Goal: Task Accomplishment & Management: Manage account settings

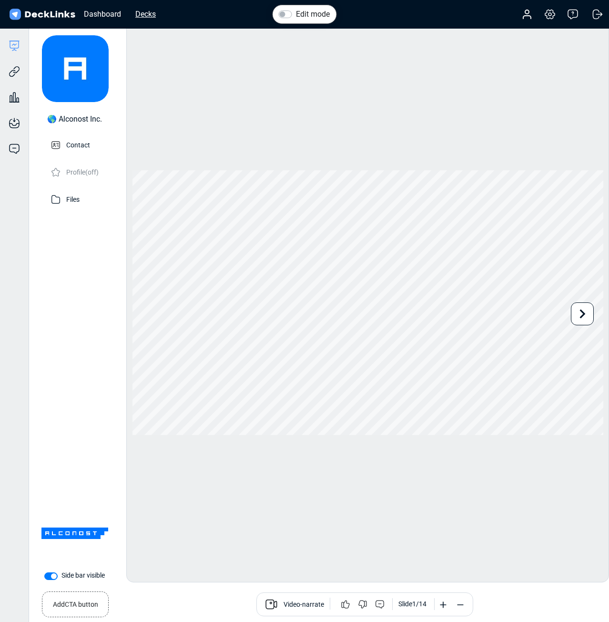
click at [151, 12] on div "Decks" at bounding box center [146, 14] width 30 height 12
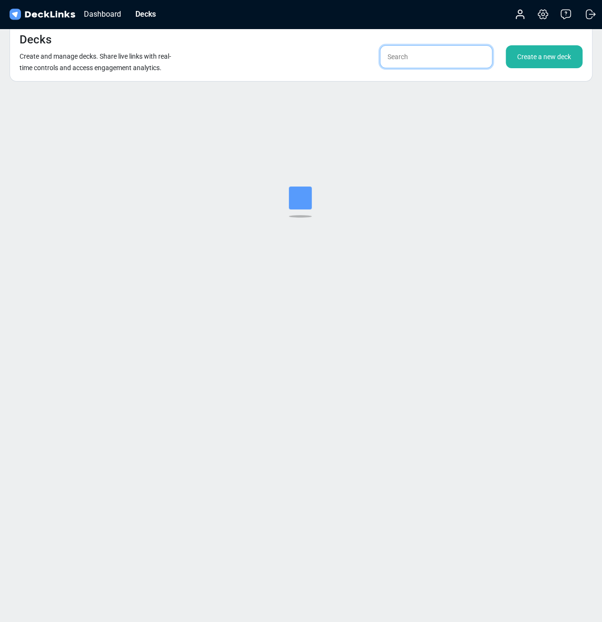
click at [411, 48] on input "text" at bounding box center [436, 56] width 112 height 23
click at [415, 52] on input "text" at bounding box center [436, 56] width 112 height 23
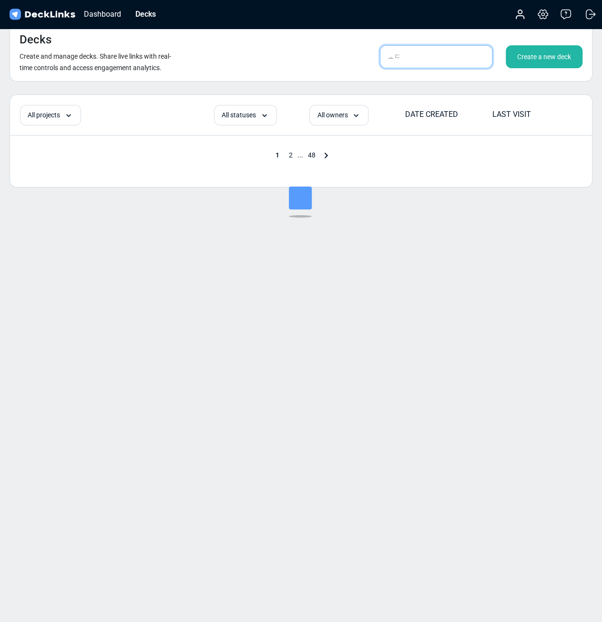
type input "ㅗ"
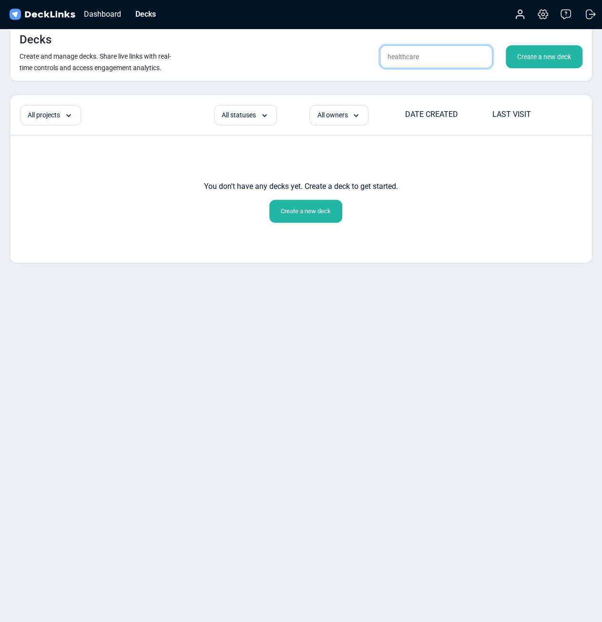
type input "healthcare"
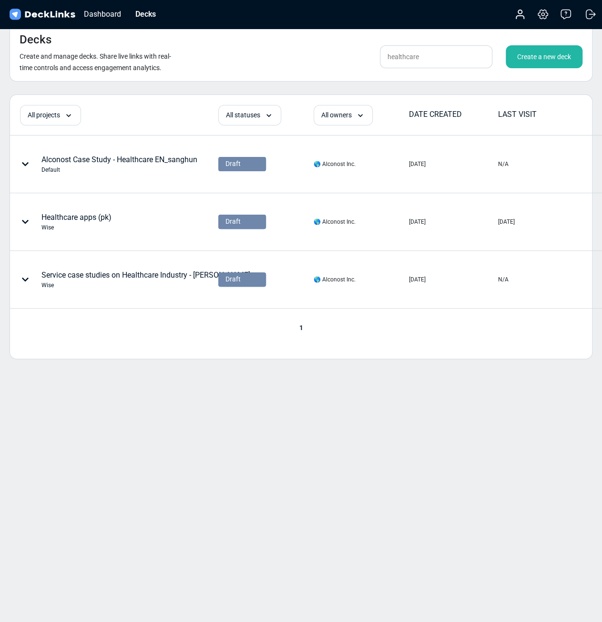
click at [518, 60] on div "Create a new deck" at bounding box center [544, 56] width 77 height 23
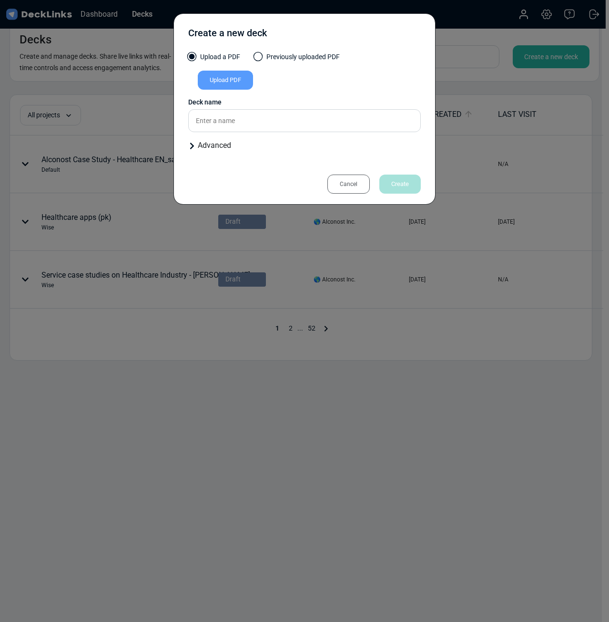
click at [235, 77] on div "Upload PDF" at bounding box center [225, 80] width 55 height 19
click at [0, 0] on input "Upload PDF" at bounding box center [0, 0] width 0 height 0
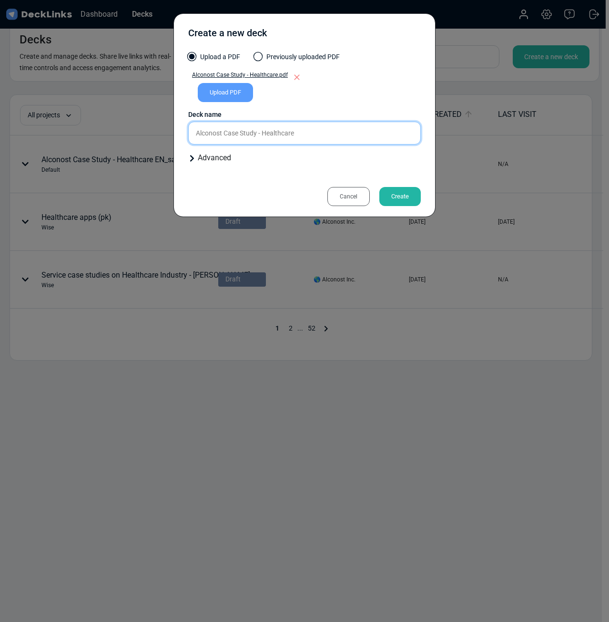
click at [338, 131] on input "Alconost Case Study - Healthcare" at bounding box center [304, 133] width 233 height 23
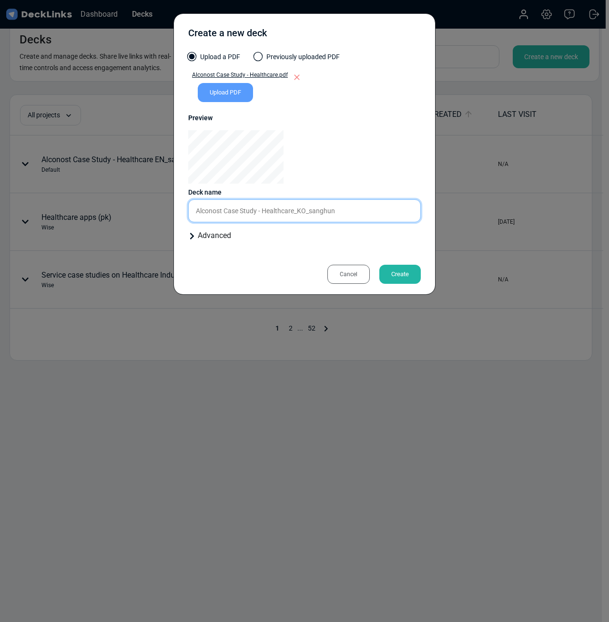
type input "Alconost Case Study - Healthcare_KO_sanghun"
click at [393, 277] on div "Create" at bounding box center [399, 274] width 41 height 19
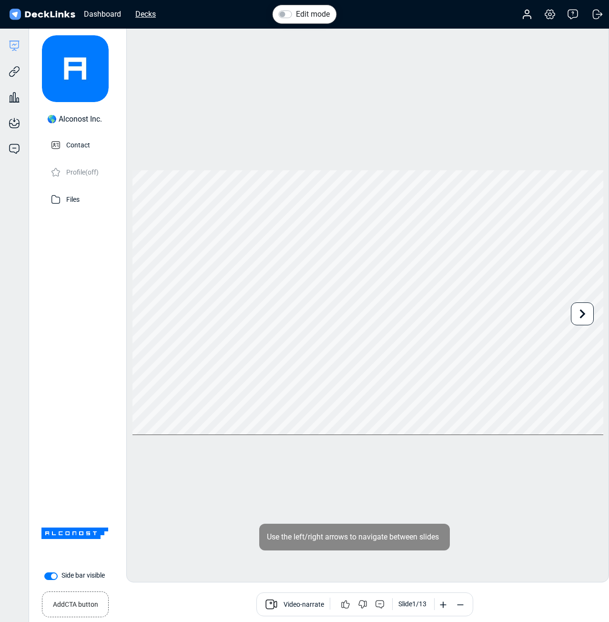
click at [148, 10] on div "Decks" at bounding box center [146, 14] width 30 height 12
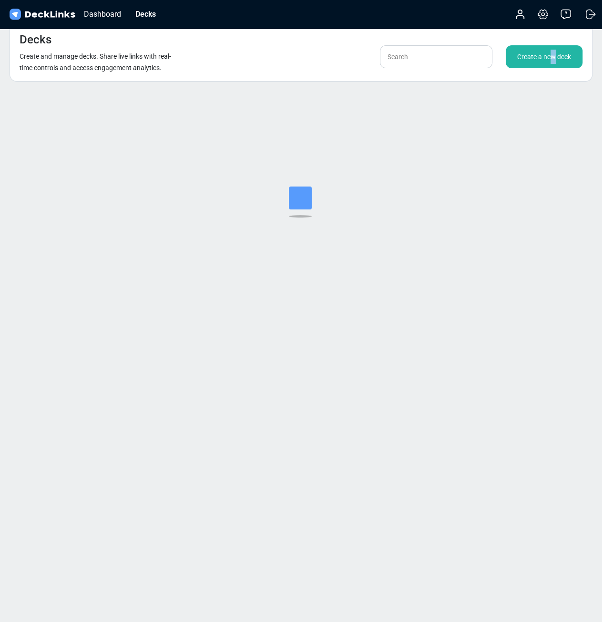
click at [552, 62] on div "Create a new deck" at bounding box center [544, 56] width 77 height 23
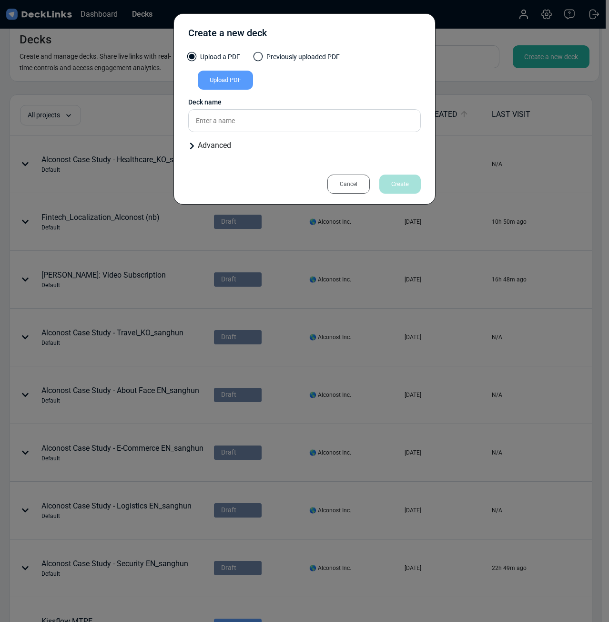
click at [236, 82] on div "Upload PDF" at bounding box center [225, 80] width 55 height 19
click at [0, 0] on input "Upload PDF" at bounding box center [0, 0] width 0 height 0
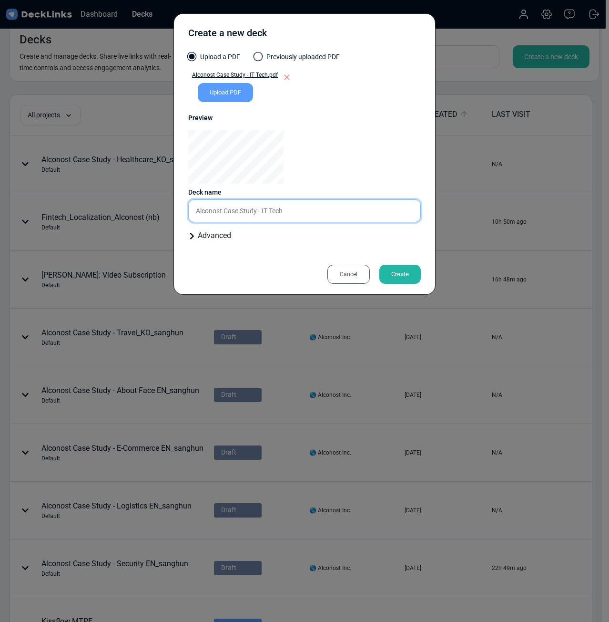
click at [288, 216] on input "Alconost Case Study - IT Tech" at bounding box center [304, 210] width 233 height 23
type input "Alconost Case Study - IT Tech_KO_sanghun"
click at [393, 272] on div "Create" at bounding box center [399, 274] width 41 height 19
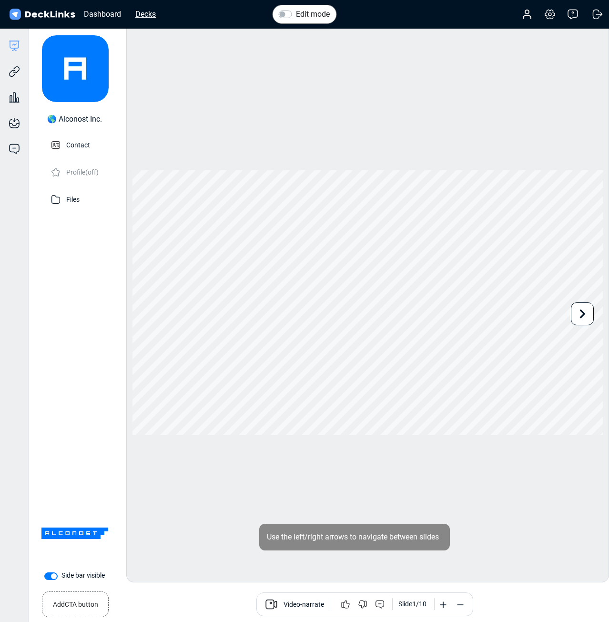
click at [144, 11] on div "Decks" at bounding box center [146, 14] width 30 height 12
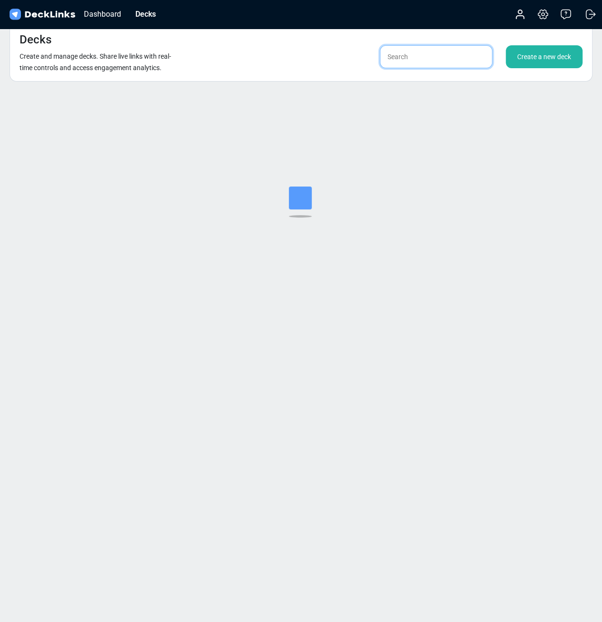
click at [409, 56] on input "text" at bounding box center [436, 56] width 112 height 23
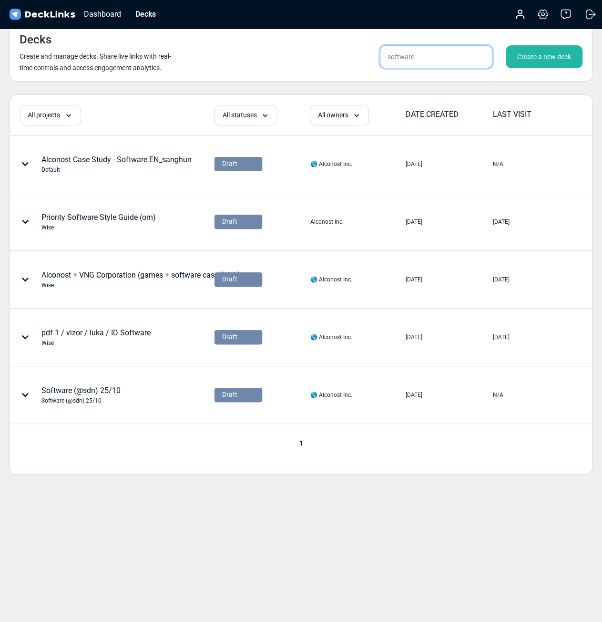
type input "software"
click at [541, 62] on div "Create a new deck" at bounding box center [544, 56] width 77 height 23
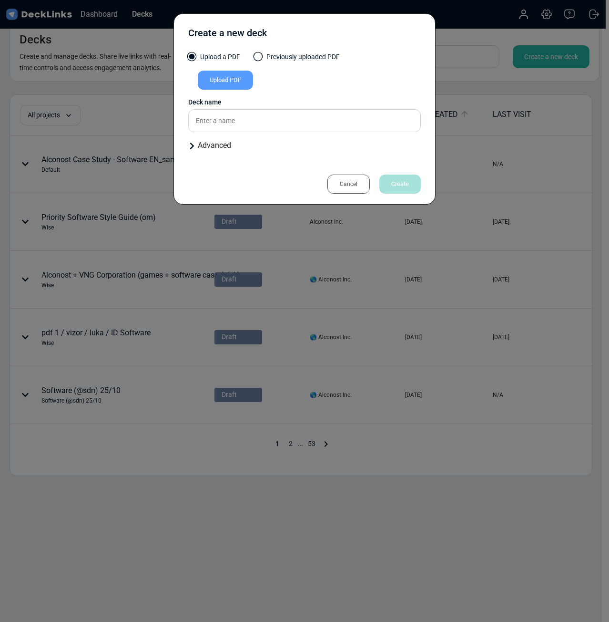
click at [230, 76] on div "Upload PDF" at bounding box center [225, 80] width 55 height 19
click at [0, 0] on input "Upload PDF" at bounding box center [0, 0] width 0 height 0
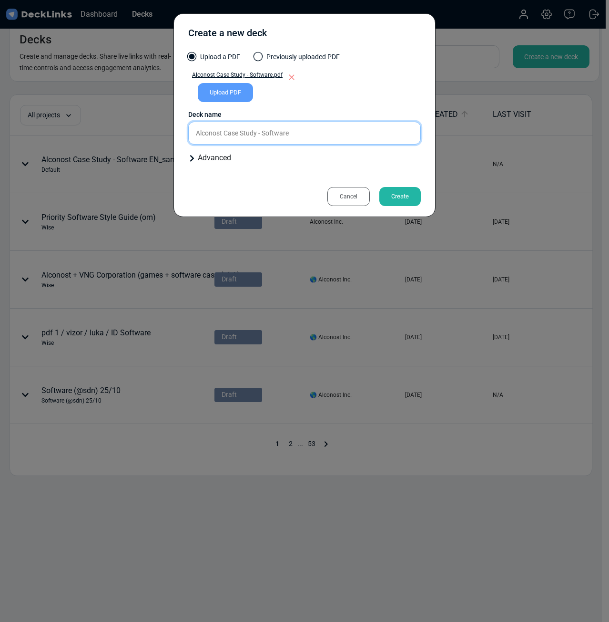
click at [347, 128] on input "Alconost Case Study - Software" at bounding box center [304, 133] width 233 height 23
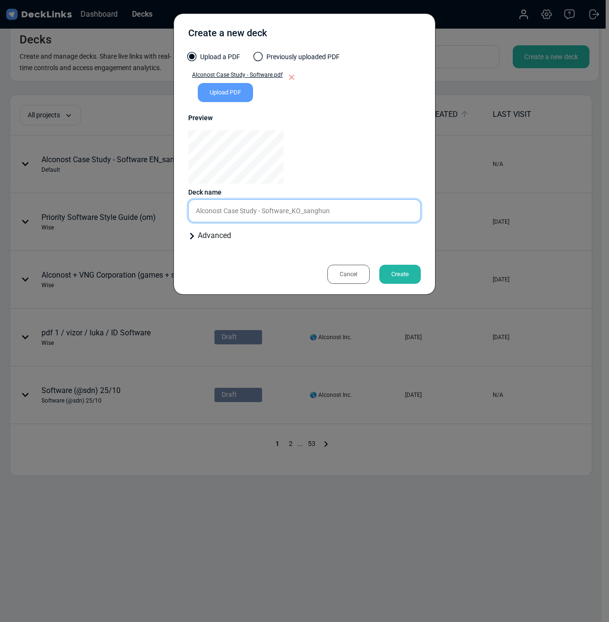
type input "Alconost Case Study - Software_KO_sanghun"
click at [401, 263] on div "Cancel Create" at bounding box center [304, 268] width 233 height 21
click at [401, 267] on div "Create" at bounding box center [399, 274] width 41 height 19
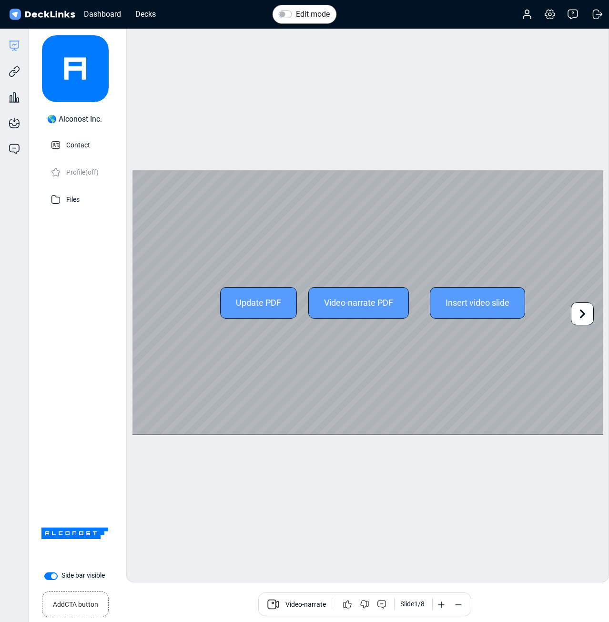
click at [269, 309] on div "Update PDF" at bounding box center [258, 302] width 77 height 31
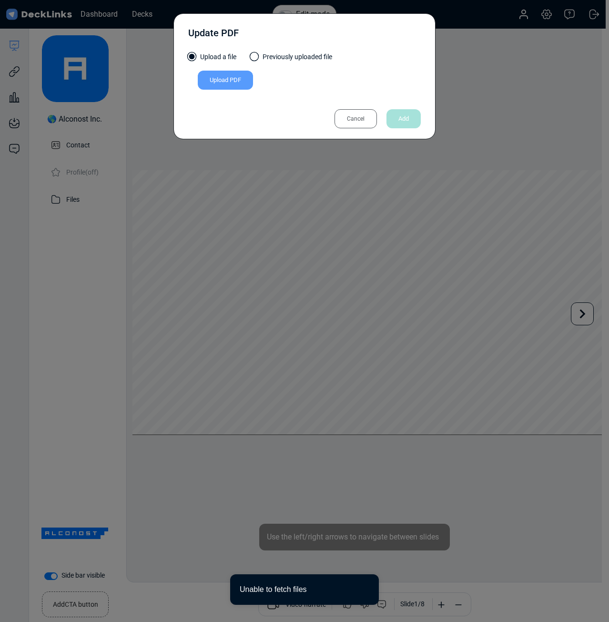
click at [242, 79] on div "Upload PDF" at bounding box center [225, 80] width 55 height 19
click at [0, 0] on input "Upload PDF" at bounding box center [0, 0] width 0 height 0
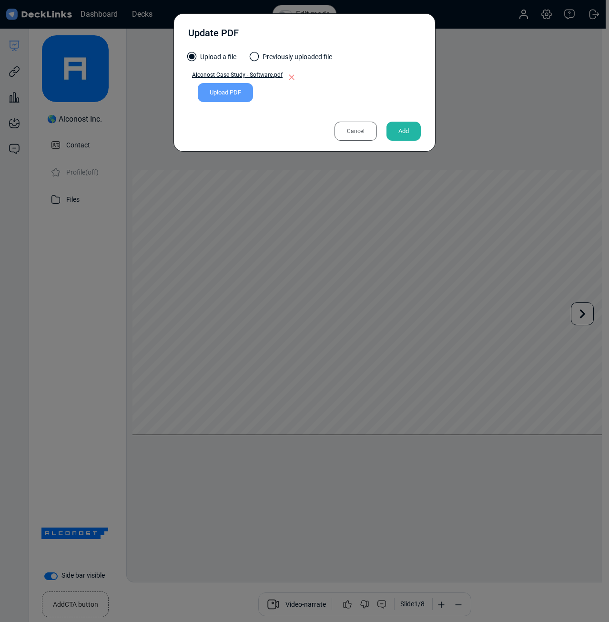
click at [411, 133] on div "Add" at bounding box center [404, 131] width 34 height 19
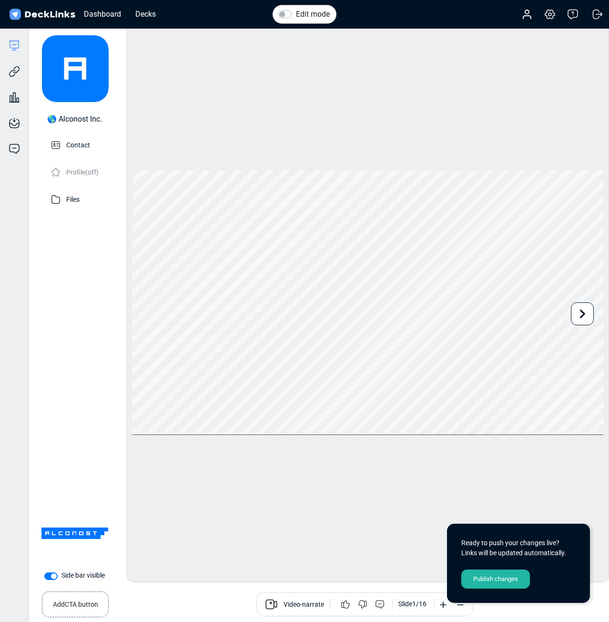
click at [508, 576] on div "Publish changes" at bounding box center [495, 578] width 69 height 19
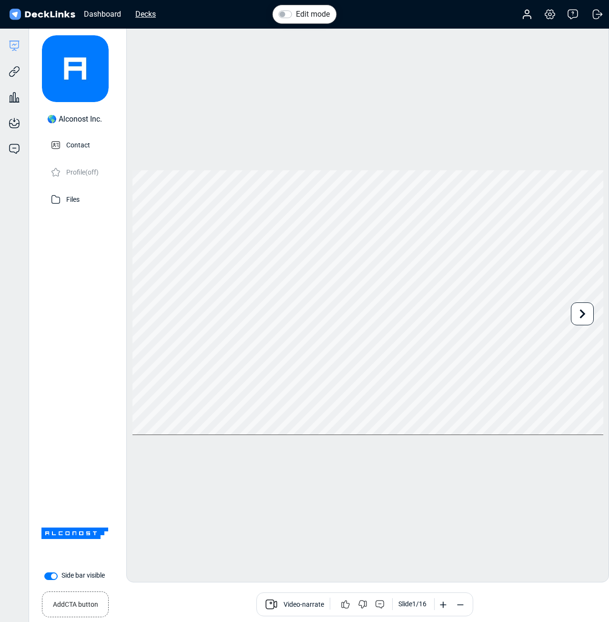
click at [142, 13] on div "Decks" at bounding box center [146, 14] width 30 height 12
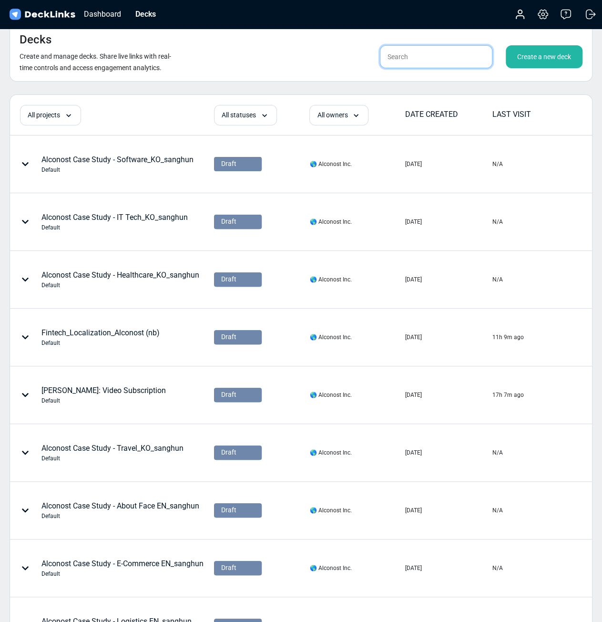
click at [388, 65] on input "text" at bounding box center [436, 56] width 112 height 23
type input "ㅁ"
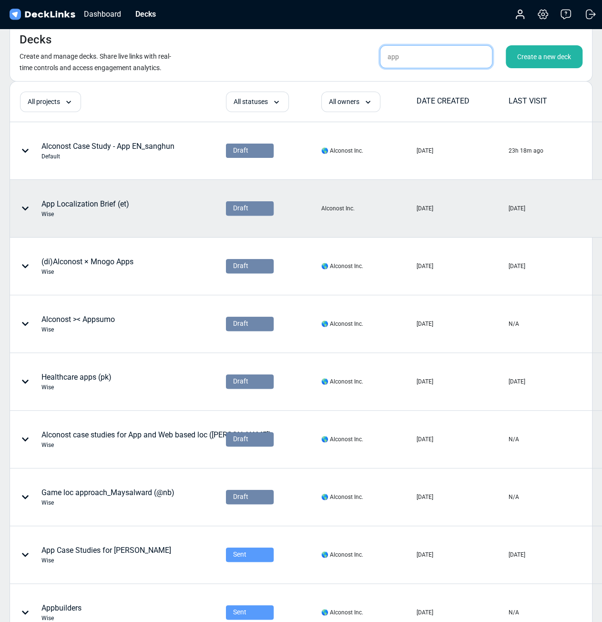
scroll to position [6, 0]
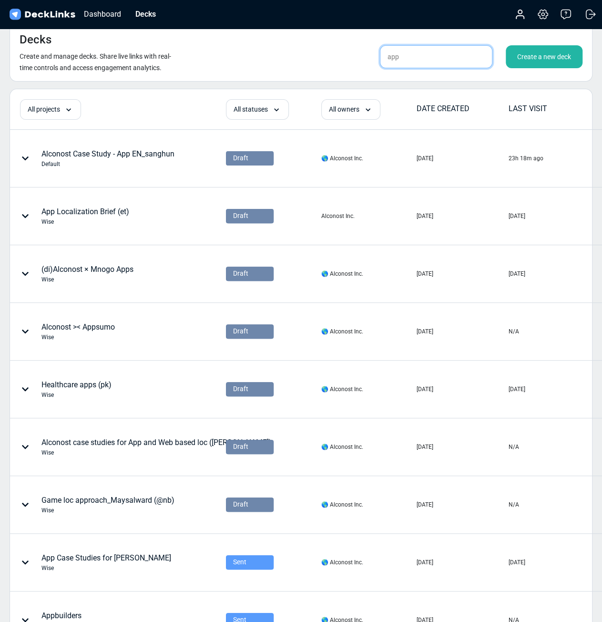
click at [416, 63] on input "app" at bounding box center [436, 56] width 112 height 23
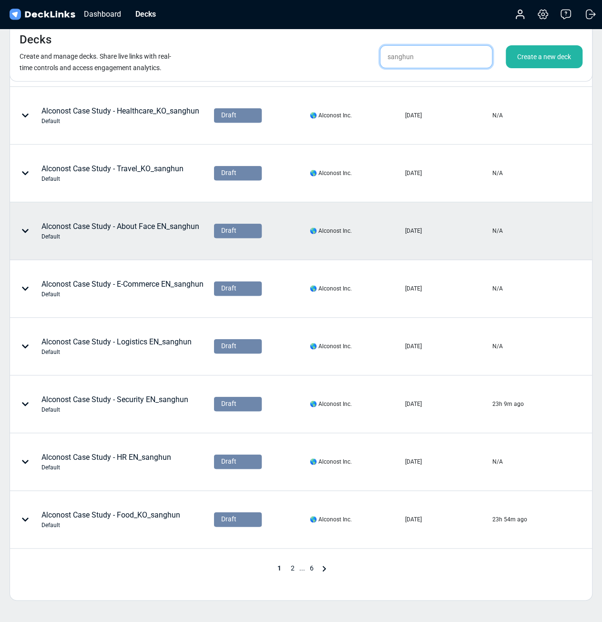
scroll to position [223, 0]
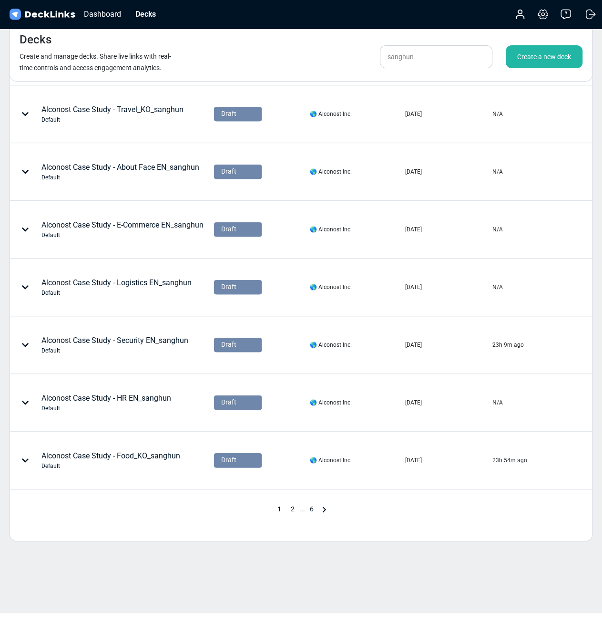
click at [290, 507] on span "2" at bounding box center [292, 509] width 13 height 8
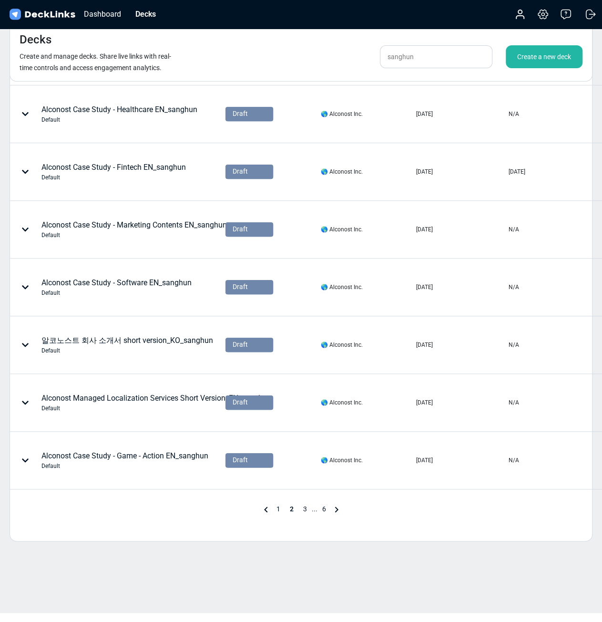
click at [304, 508] on span "3" at bounding box center [304, 509] width 13 height 8
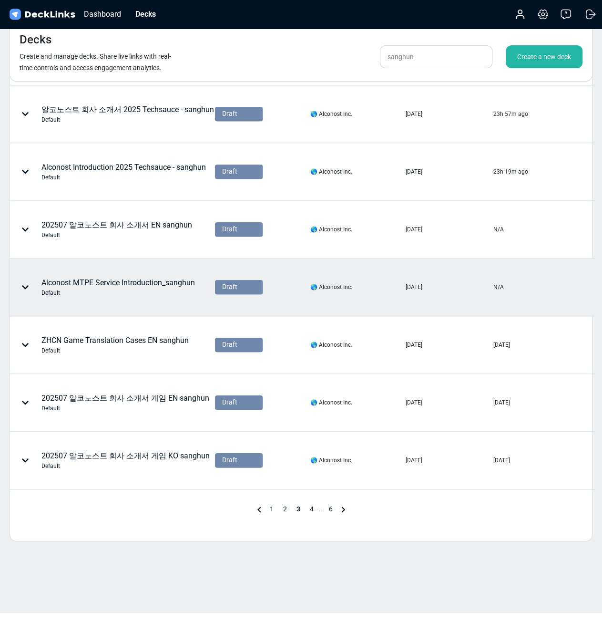
scroll to position [0, 0]
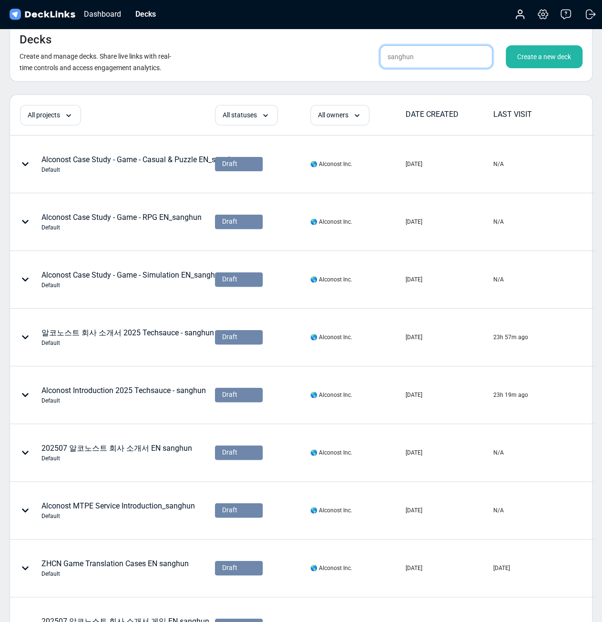
click at [474, 61] on input "sanghun" at bounding box center [436, 56] width 112 height 23
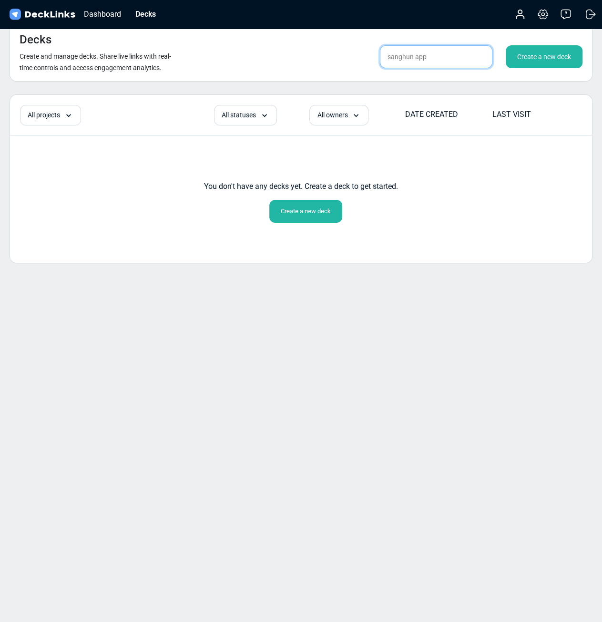
drag, startPoint x: 432, startPoint y: 56, endPoint x: 327, endPoint y: 64, distance: 105.2
click at [327, 64] on div "Decks Create and manage decks. Share live links with real-time controls and acc…" at bounding box center [301, 52] width 583 height 59
click at [412, 56] on input "app sanghun" at bounding box center [436, 56] width 112 height 23
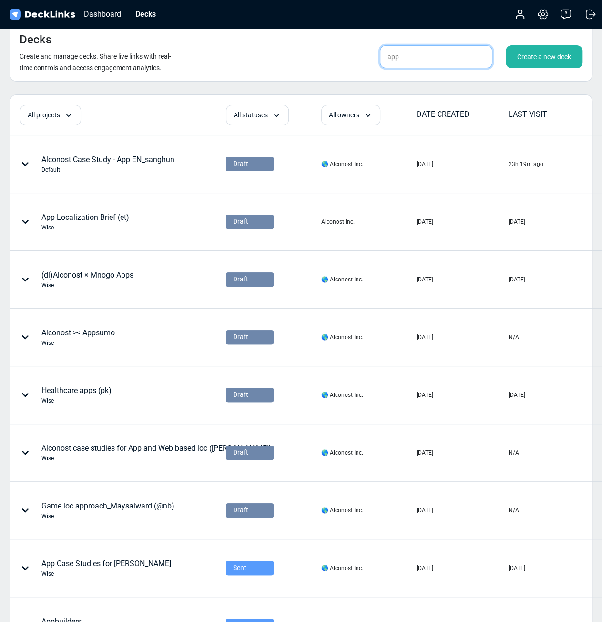
type input "app"
click at [535, 63] on div "Create a new deck" at bounding box center [544, 56] width 77 height 23
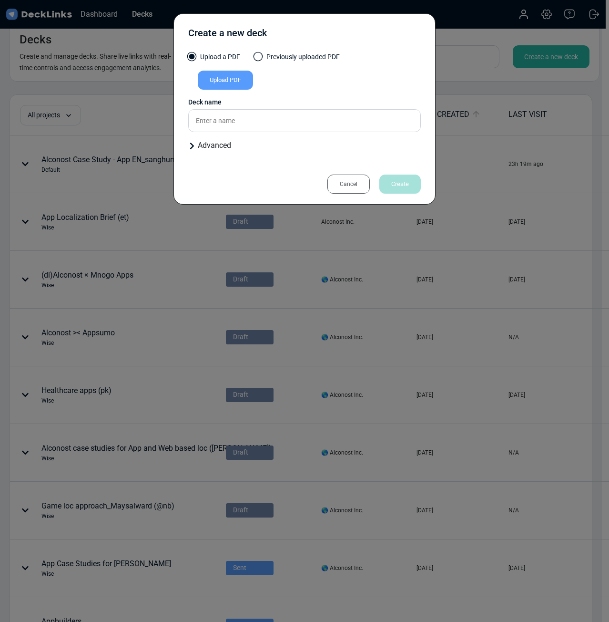
click at [234, 74] on div "Upload PDF" at bounding box center [225, 80] width 55 height 19
click at [0, 0] on input "Upload PDF" at bounding box center [0, 0] width 0 height 0
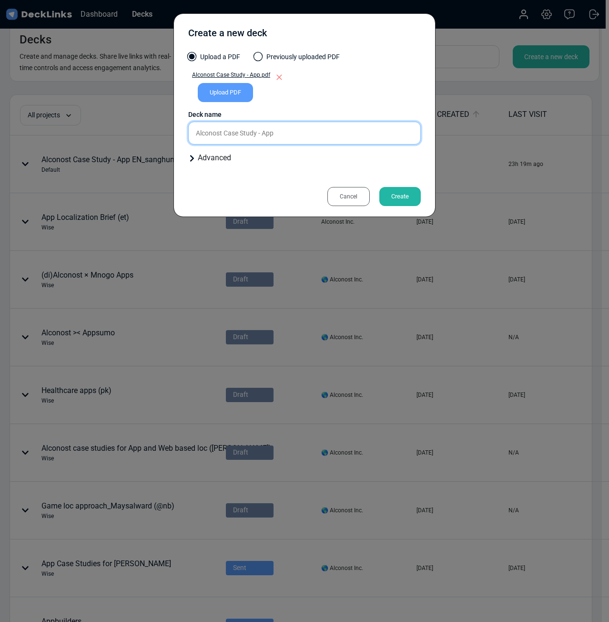
click at [312, 135] on input "Alconost Case Study - App" at bounding box center [304, 133] width 233 height 23
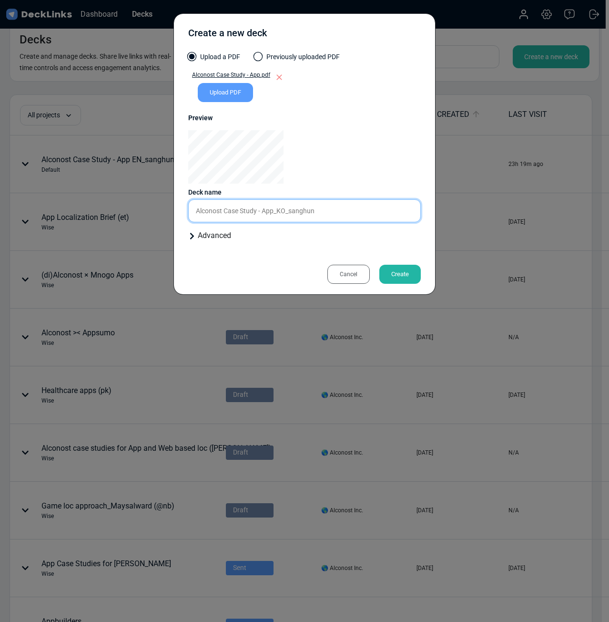
type input "Alconost Case Study - App_KO_sanghun"
click at [405, 274] on div "Create" at bounding box center [399, 274] width 41 height 19
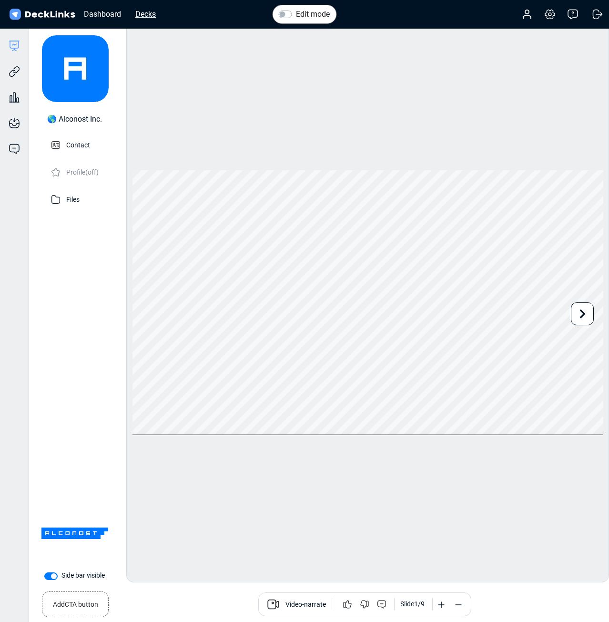
click at [141, 15] on div "Decks" at bounding box center [146, 14] width 30 height 12
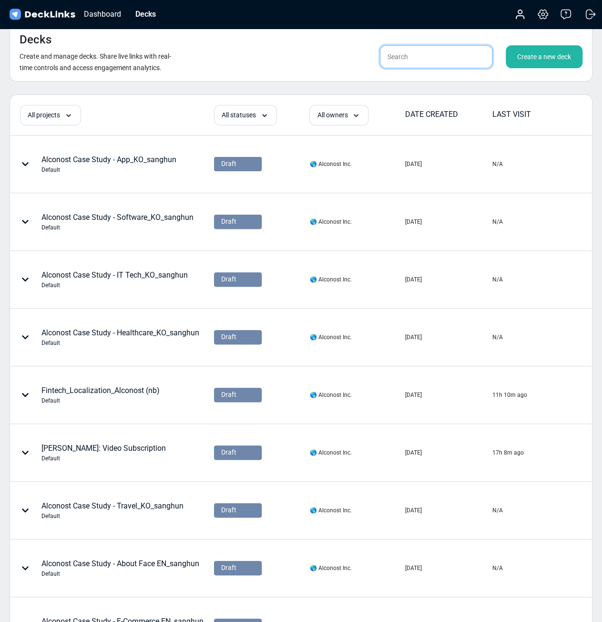
click at [418, 57] on input "text" at bounding box center [436, 56] width 112 height 23
type input "랴"
type input "fintech"
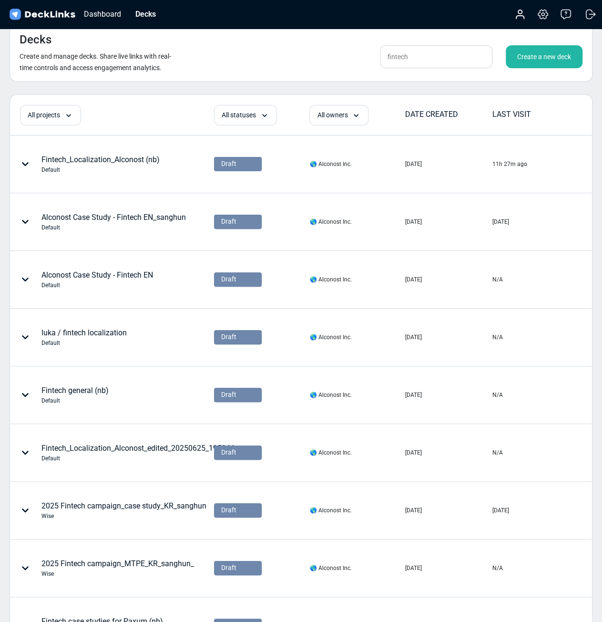
click at [546, 63] on div "Create a new deck" at bounding box center [544, 56] width 77 height 23
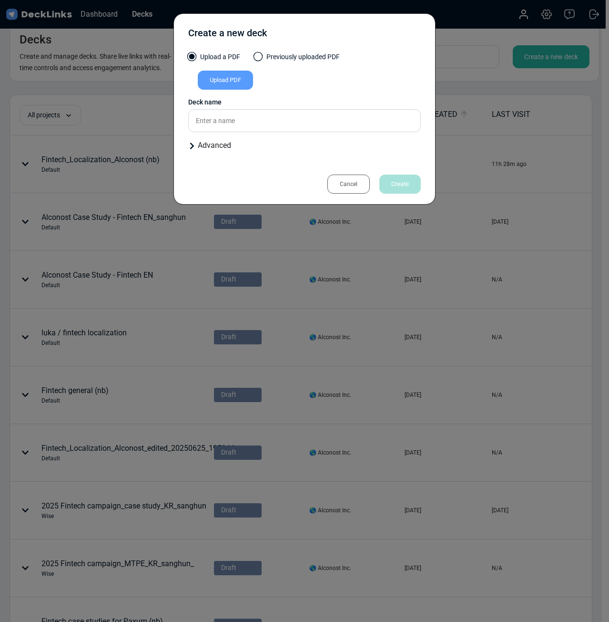
click at [229, 81] on div "Upload PDF" at bounding box center [225, 80] width 55 height 19
click at [0, 0] on input "Upload PDF" at bounding box center [0, 0] width 0 height 0
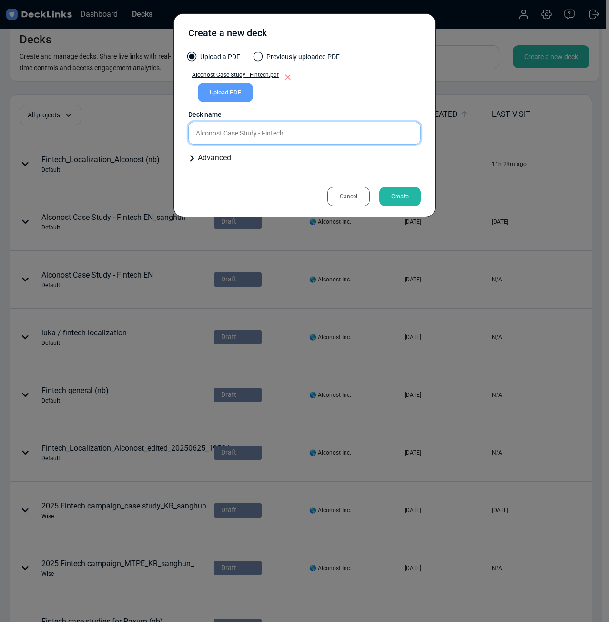
click at [335, 136] on input "Alconost Case Study - Fintech" at bounding box center [304, 133] width 233 height 23
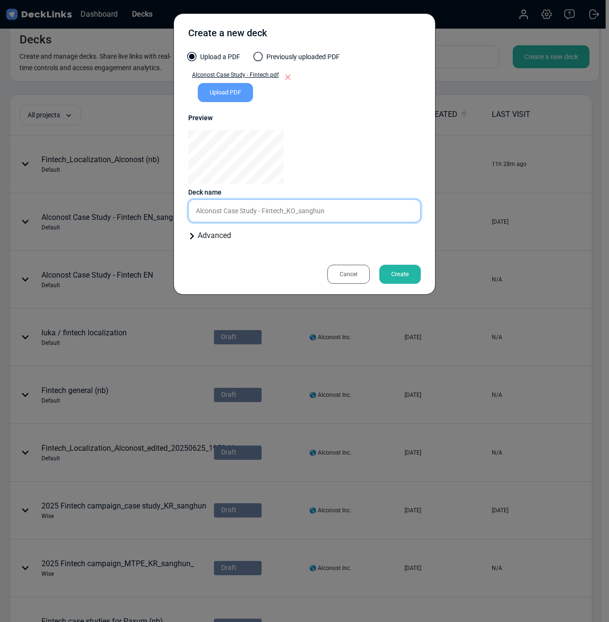
type input "Alconost Case Study - Fintech_KO_sanghun"
click at [405, 278] on div "Create" at bounding box center [399, 274] width 41 height 19
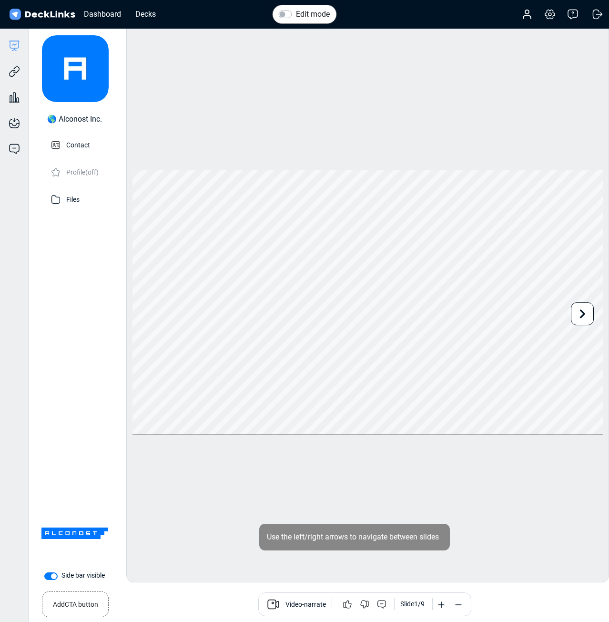
click at [357, 71] on div "Edit mode Change photo Updating this image will immediately apply to all of you…" at bounding box center [367, 302] width 483 height 559
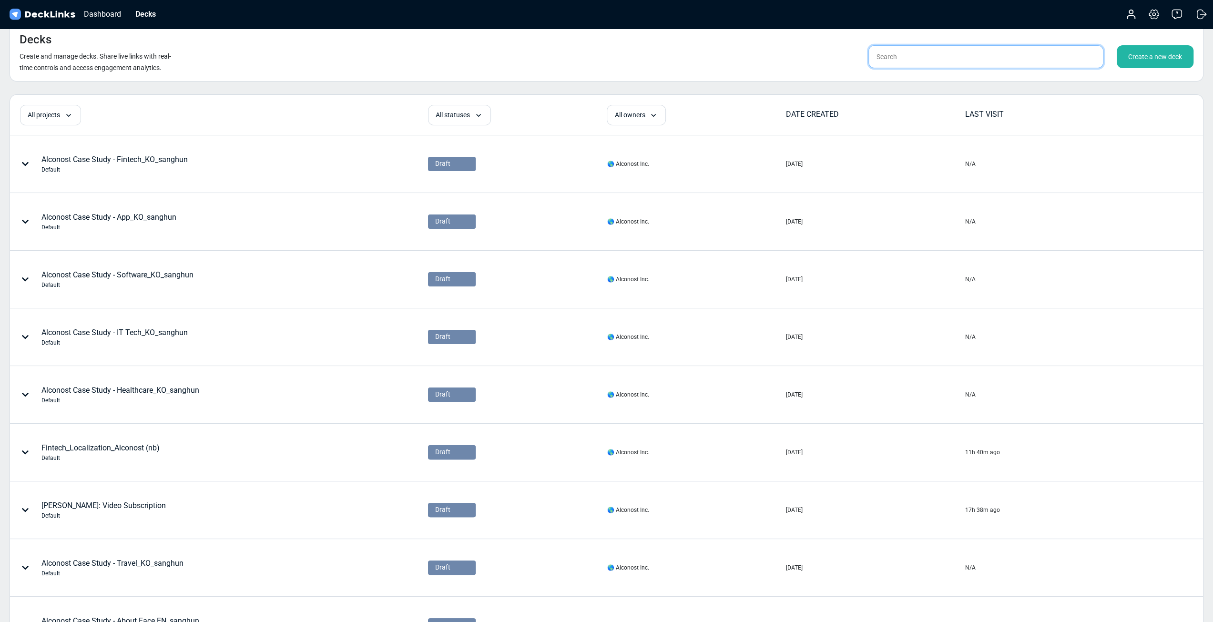
click at [891, 54] on input "text" at bounding box center [985, 56] width 235 height 23
type input "r"
type input "알코노스트"
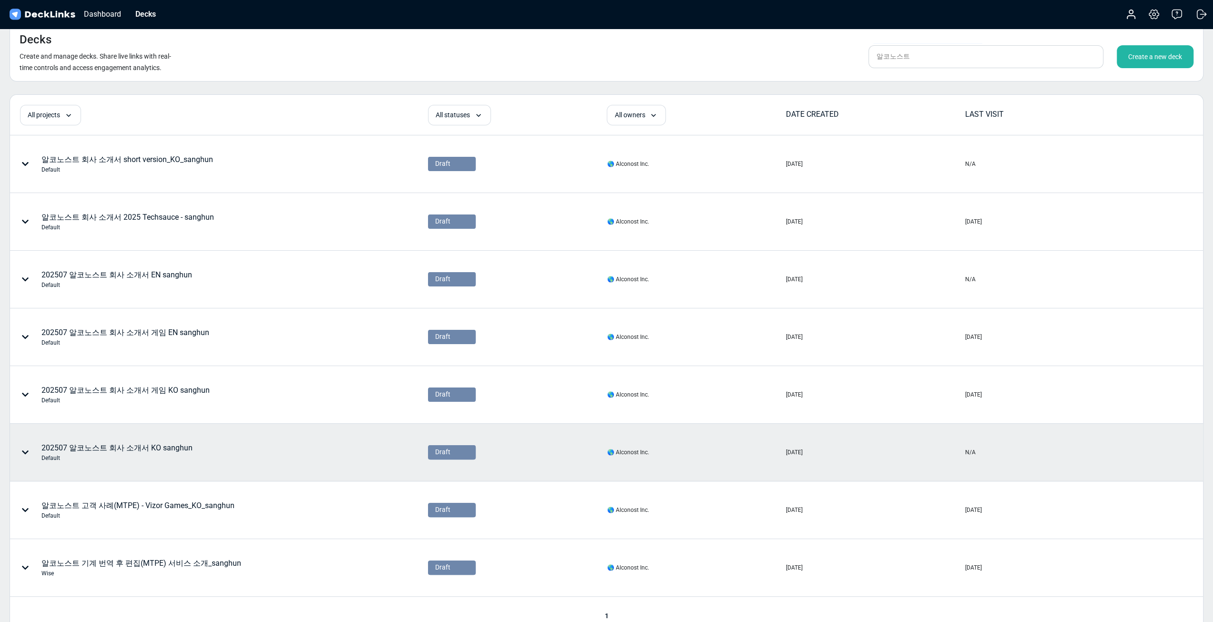
click at [188, 443] on div "202507 알코노스트 회사 소개서 KO sanghun Default" at bounding box center [166, 452] width 313 height 29
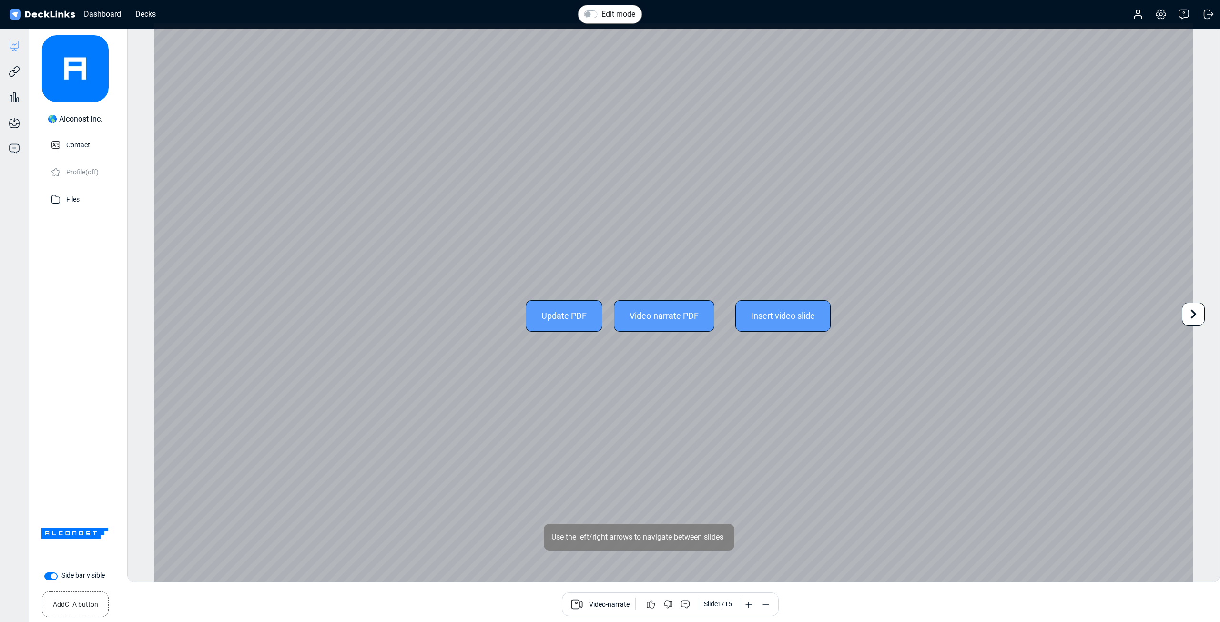
click at [562, 320] on div "Update PDF" at bounding box center [564, 315] width 77 height 31
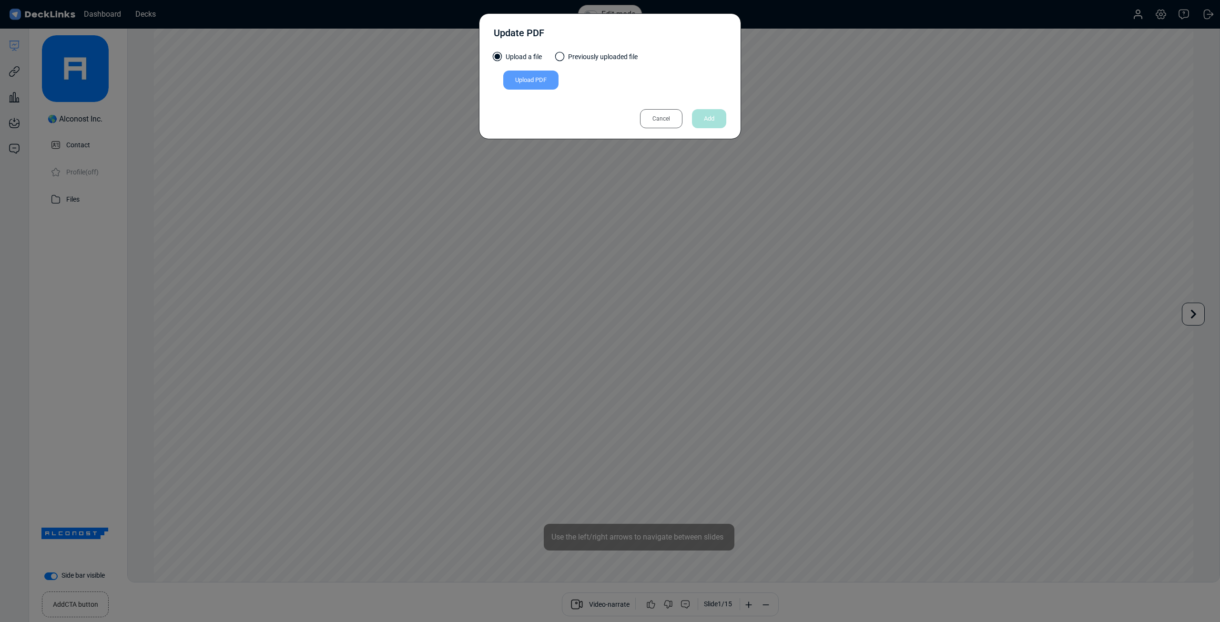
click at [549, 74] on div "Upload PDF" at bounding box center [530, 80] width 55 height 19
click at [0, 0] on input "Upload PDF" at bounding box center [0, 0] width 0 height 0
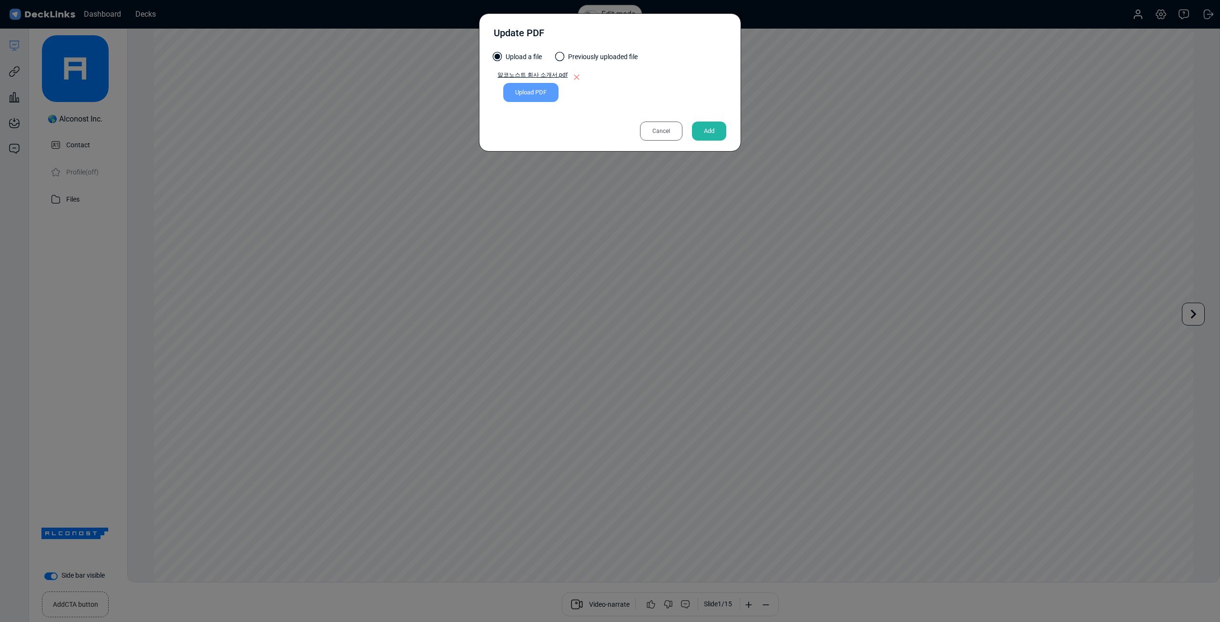
click at [708, 133] on div "Add" at bounding box center [709, 131] width 34 height 19
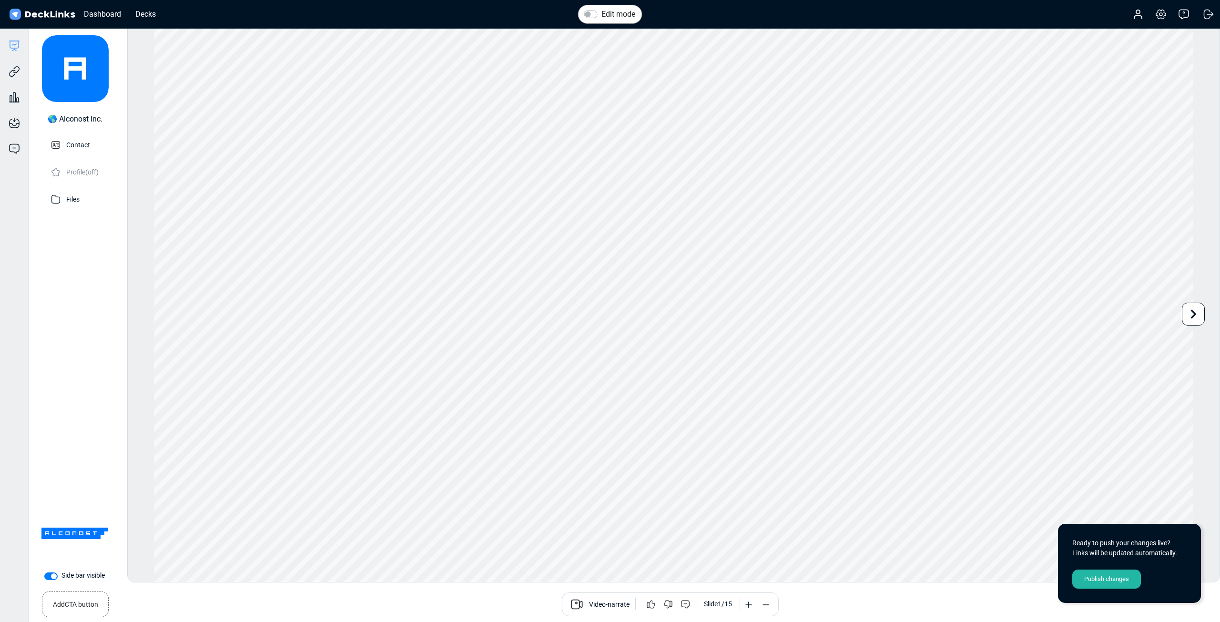
click at [1104, 577] on div "Publish changes" at bounding box center [1106, 579] width 69 height 19
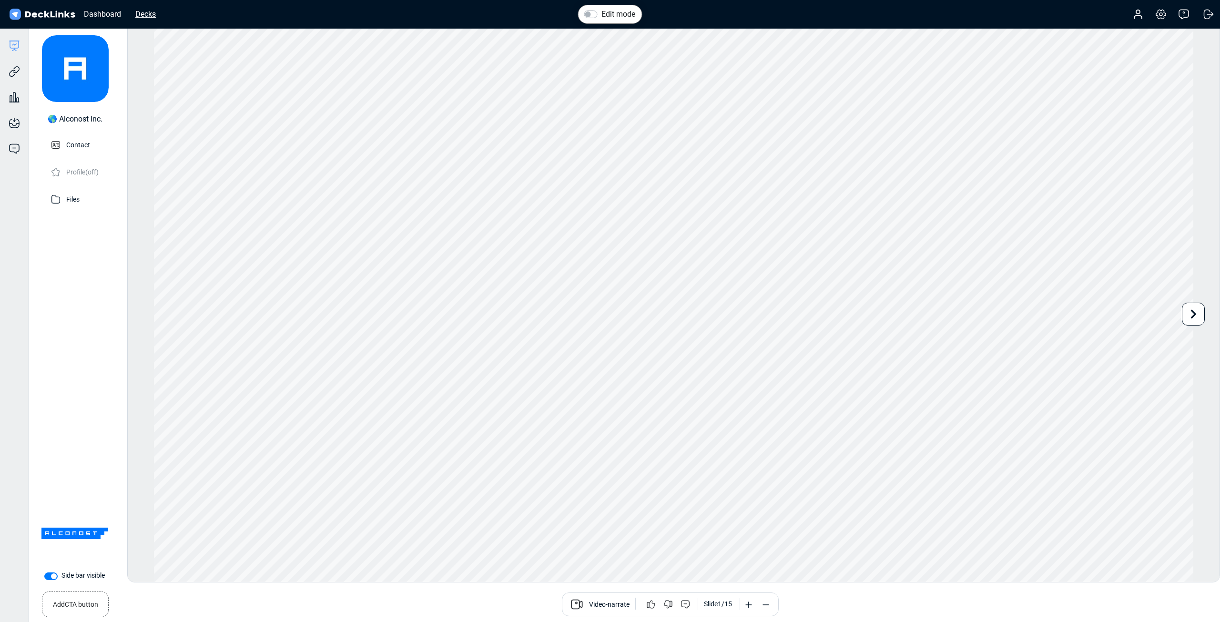
click at [140, 14] on div "Decks" at bounding box center [146, 14] width 30 height 12
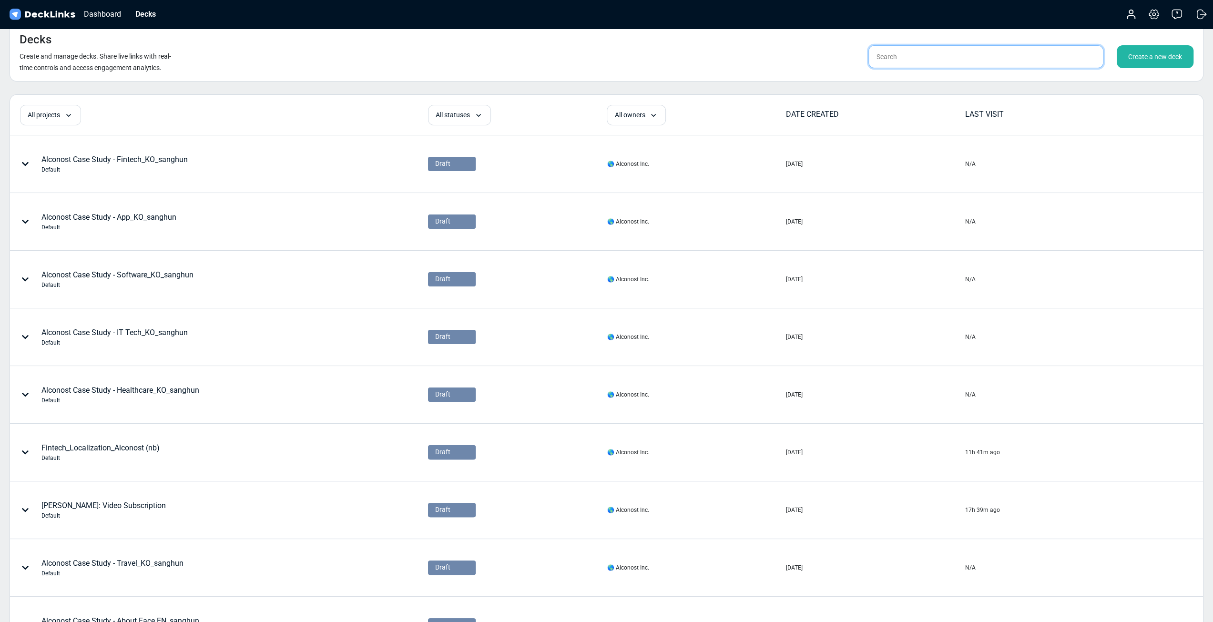
click at [920, 57] on input "text" at bounding box center [985, 56] width 235 height 23
type input "ㄴ"
type input "sanghun"
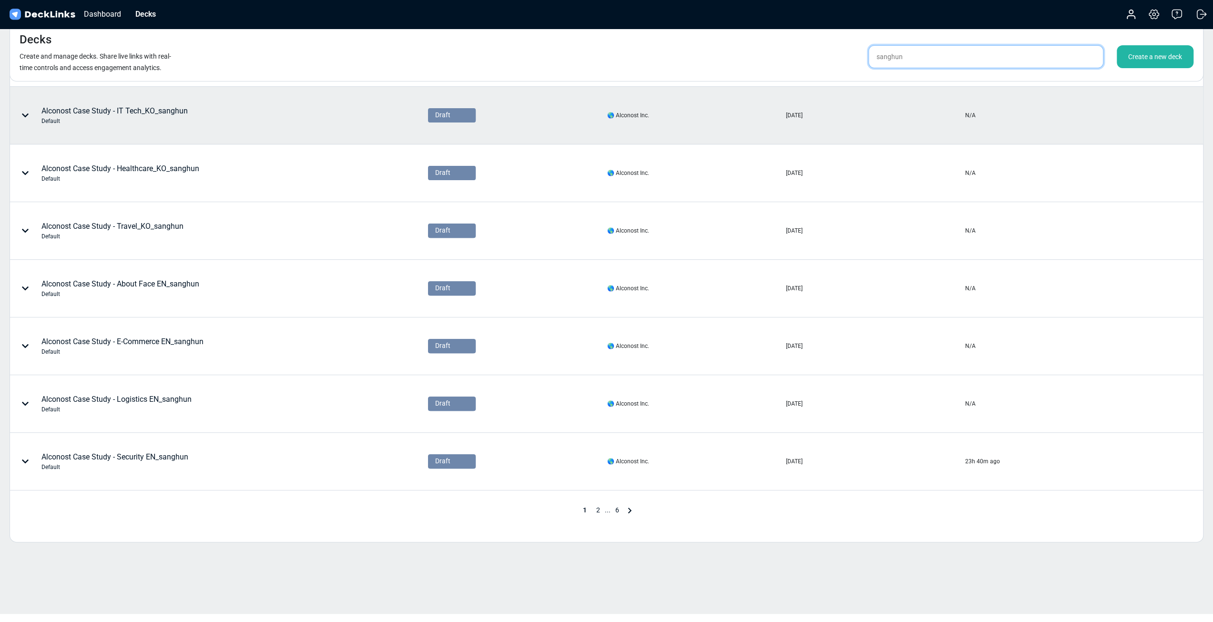
scroll to position [223, 0]
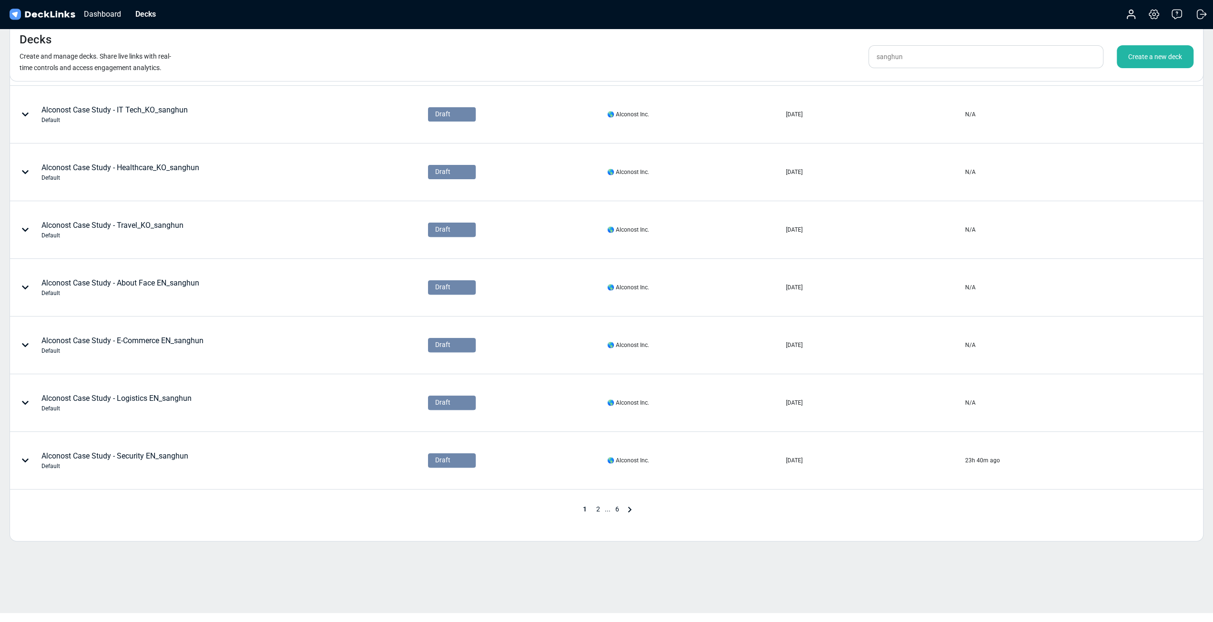
click at [598, 505] on span "2" at bounding box center [598, 509] width 13 height 8
click at [606, 506] on span "3" at bounding box center [610, 509] width 13 height 8
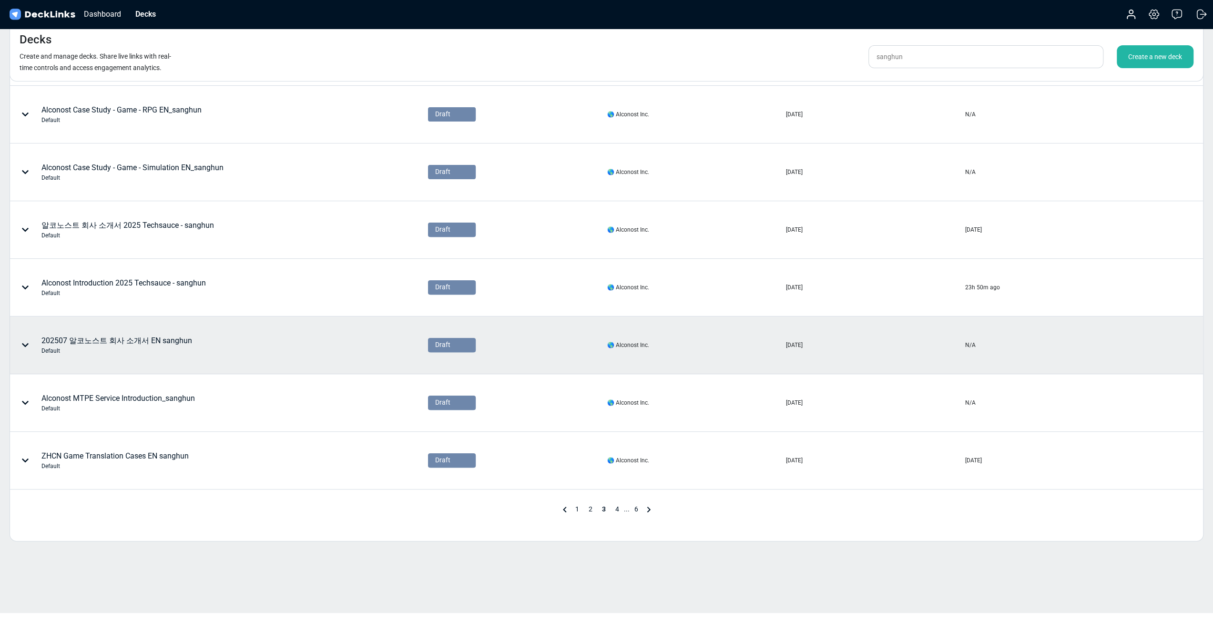
click at [231, 356] on div "202507 알코노스트 회사 소개서 EN sanghun Default" at bounding box center [166, 345] width 313 height 29
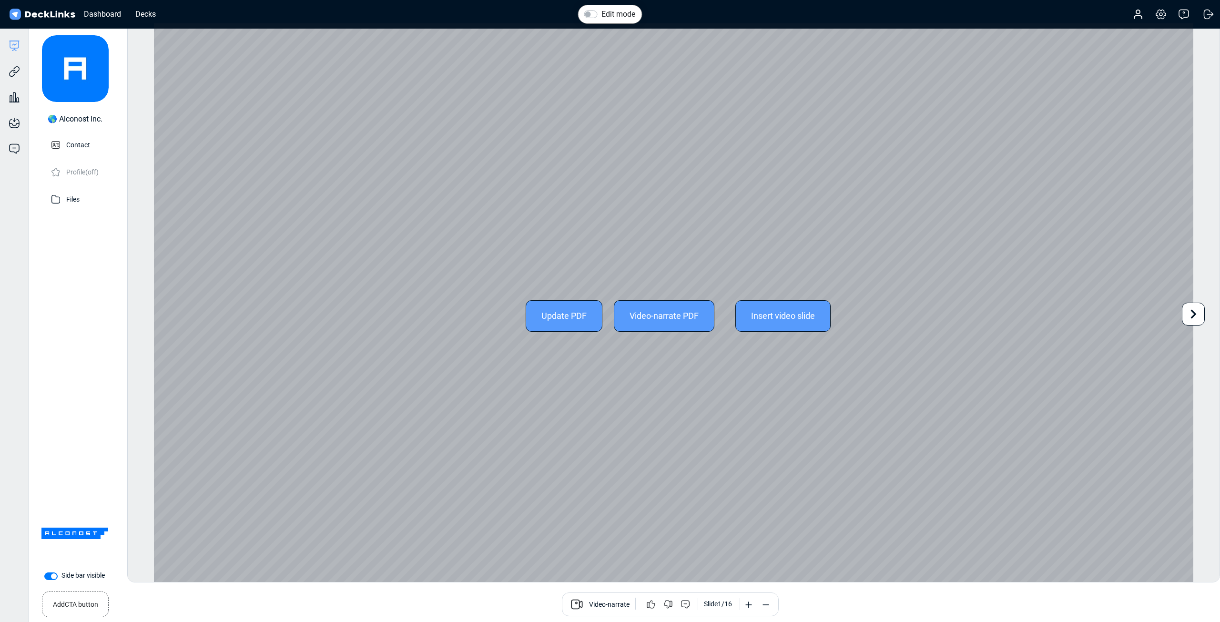
click at [554, 309] on div "Update PDF" at bounding box center [564, 315] width 77 height 31
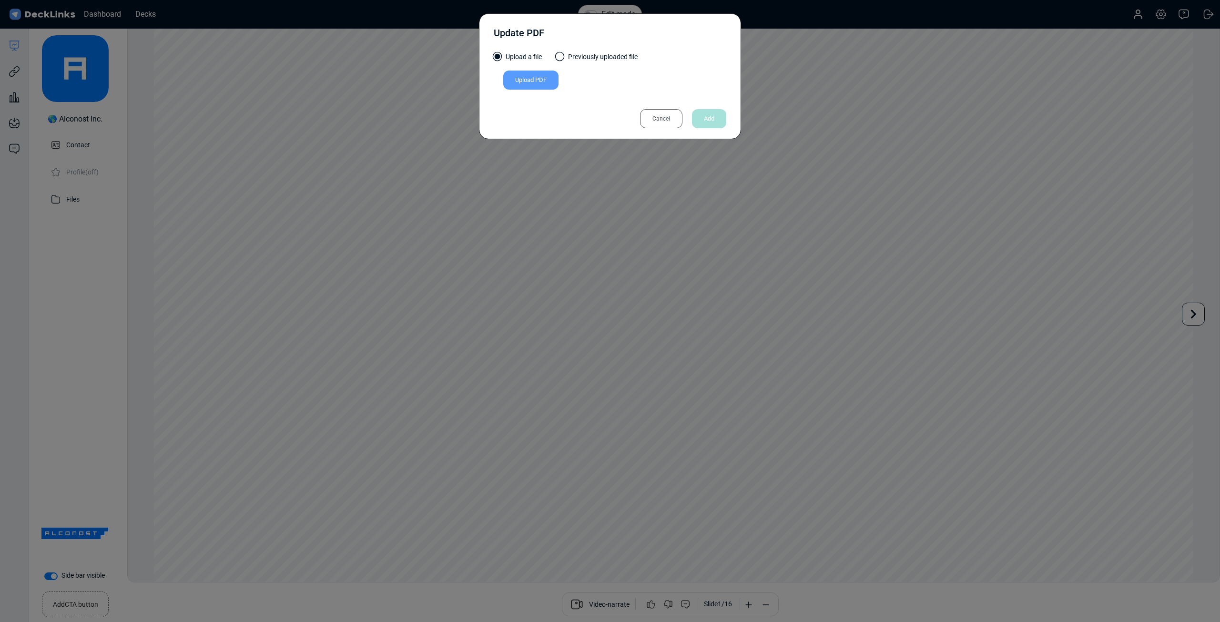
click at [556, 66] on div "Upload a file Previously uploaded file" at bounding box center [610, 61] width 233 height 19
click at [550, 79] on div "Upload PDF" at bounding box center [530, 80] width 55 height 19
click at [0, 0] on input "Upload PDF" at bounding box center [0, 0] width 0 height 0
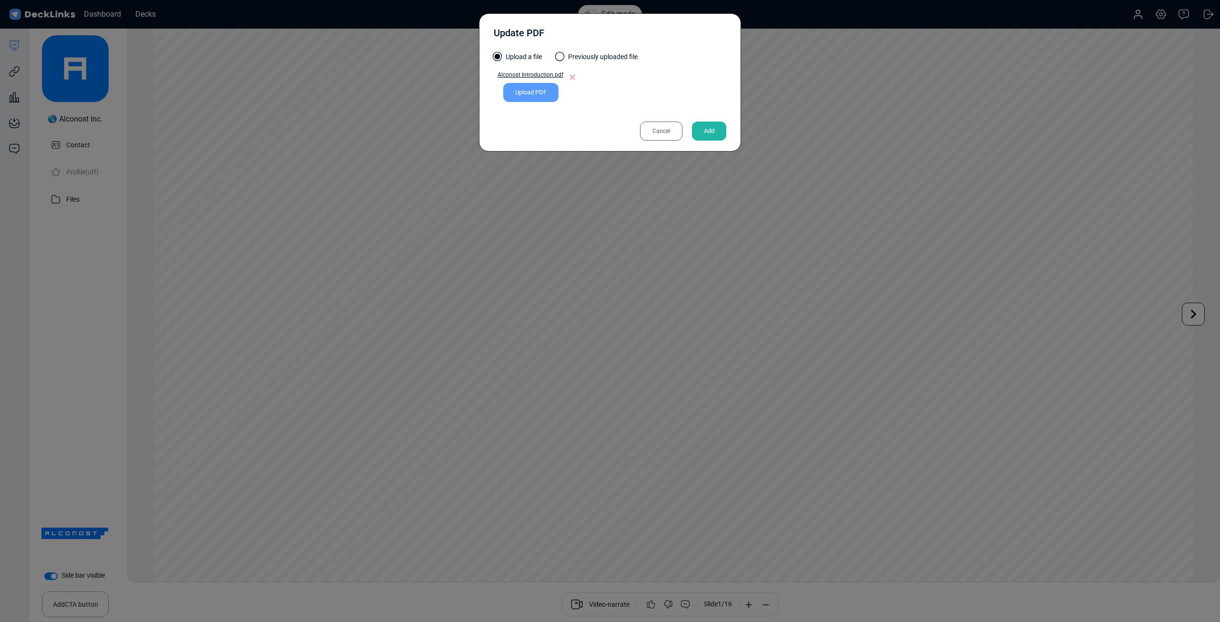
click at [703, 132] on div "Add" at bounding box center [709, 131] width 34 height 19
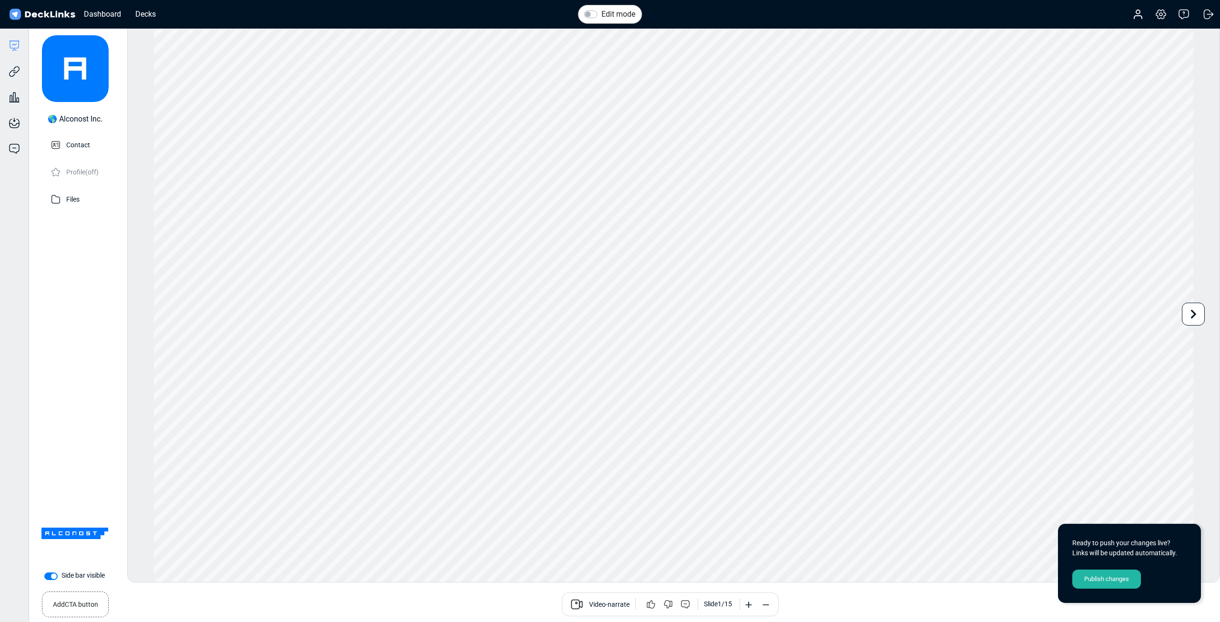
click at [1107, 577] on div "Publish changes" at bounding box center [1106, 579] width 69 height 19
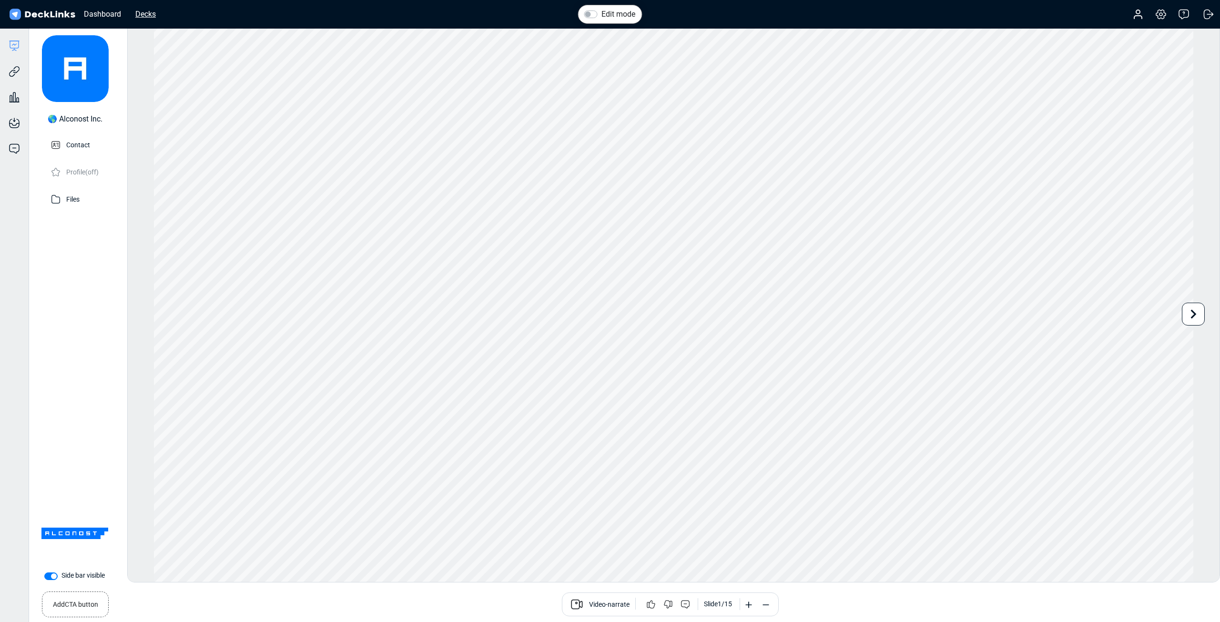
click at [149, 13] on div "Decks" at bounding box center [146, 14] width 30 height 12
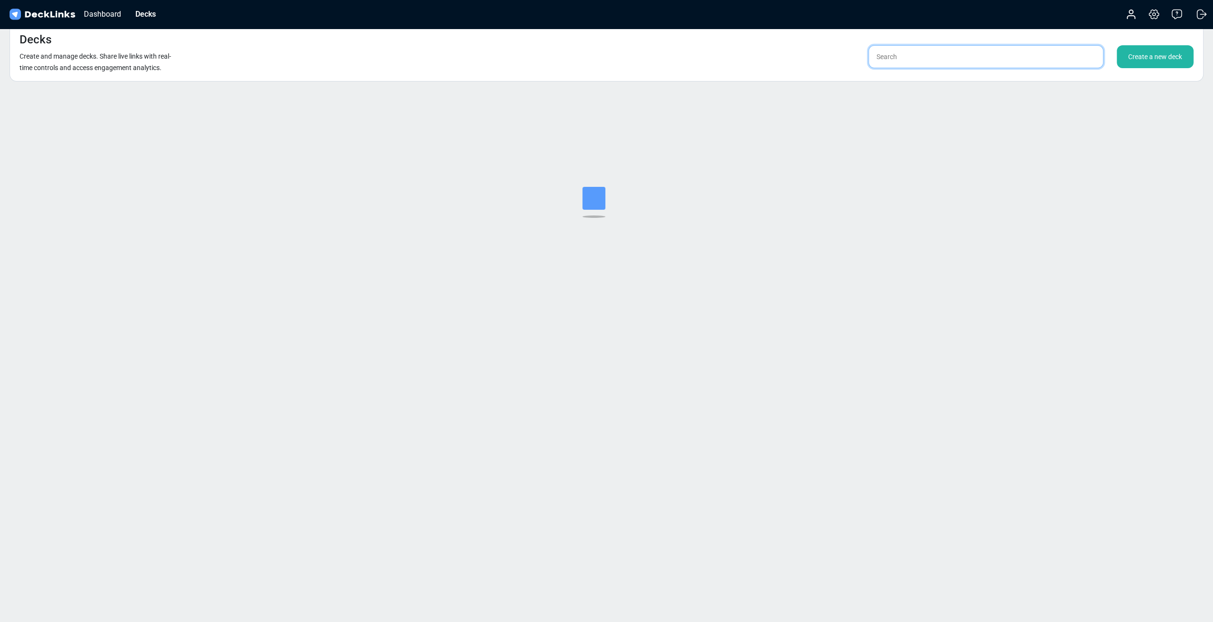
click at [935, 58] on input "text" at bounding box center [985, 56] width 235 height 23
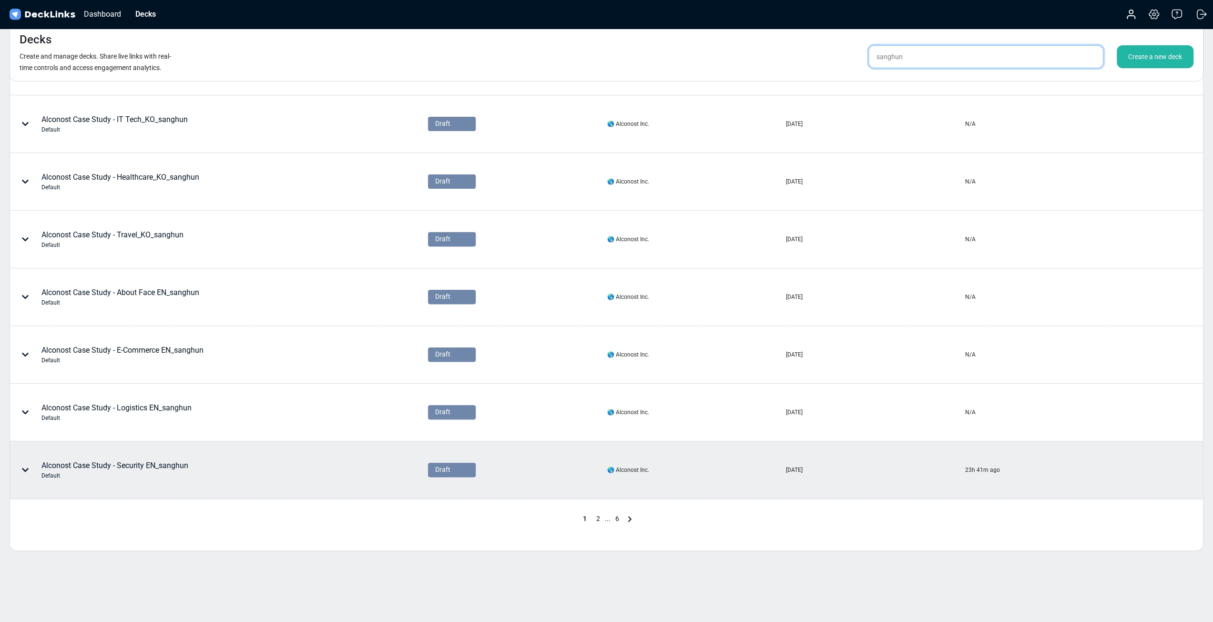
scroll to position [223, 0]
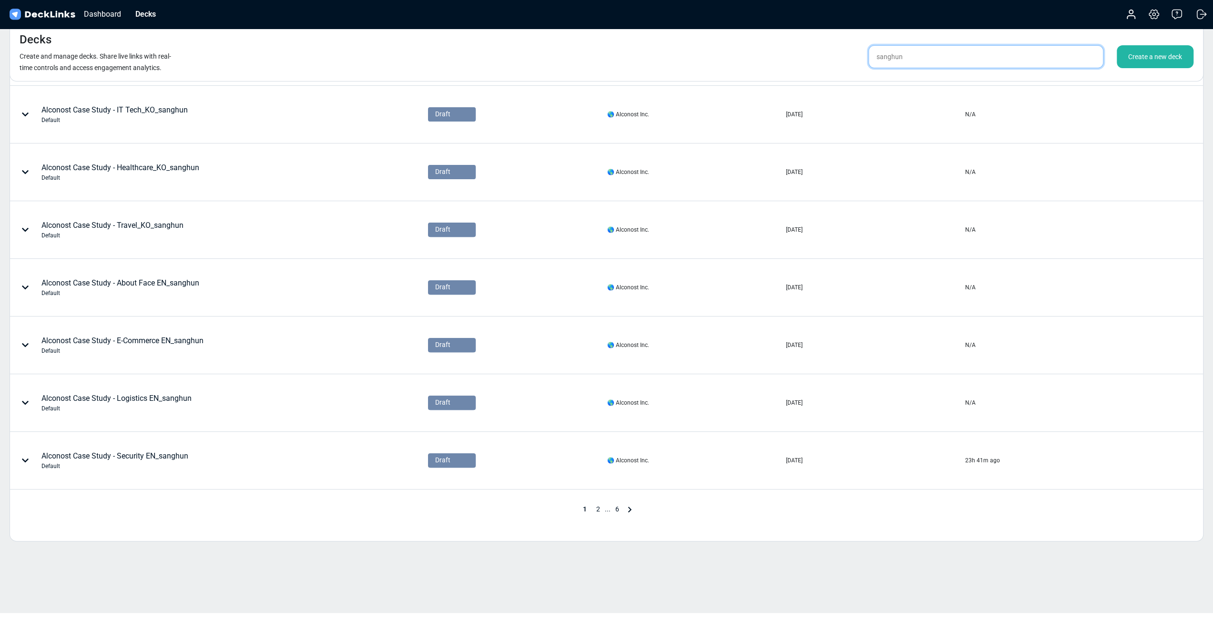
type input "sanghun"
click at [629, 504] on icon at bounding box center [629, 509] width 11 height 11
click at [609, 508] on span "3" at bounding box center [610, 509] width 13 height 8
click at [616, 505] on span "4" at bounding box center [617, 509] width 13 height 8
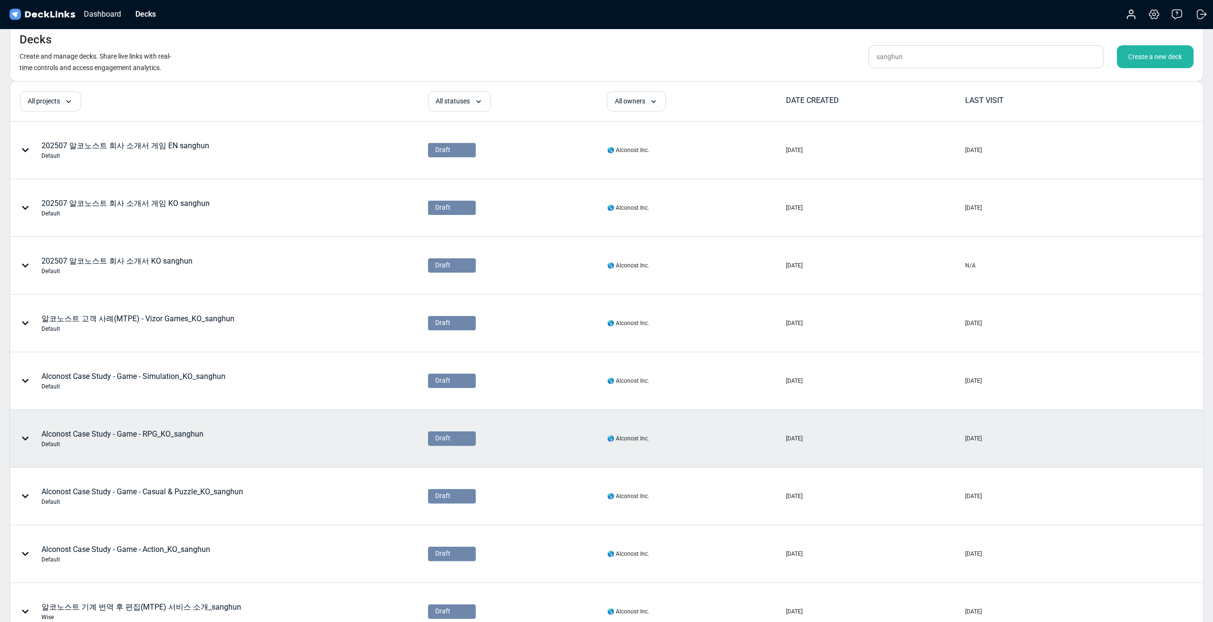
scroll to position [0, 0]
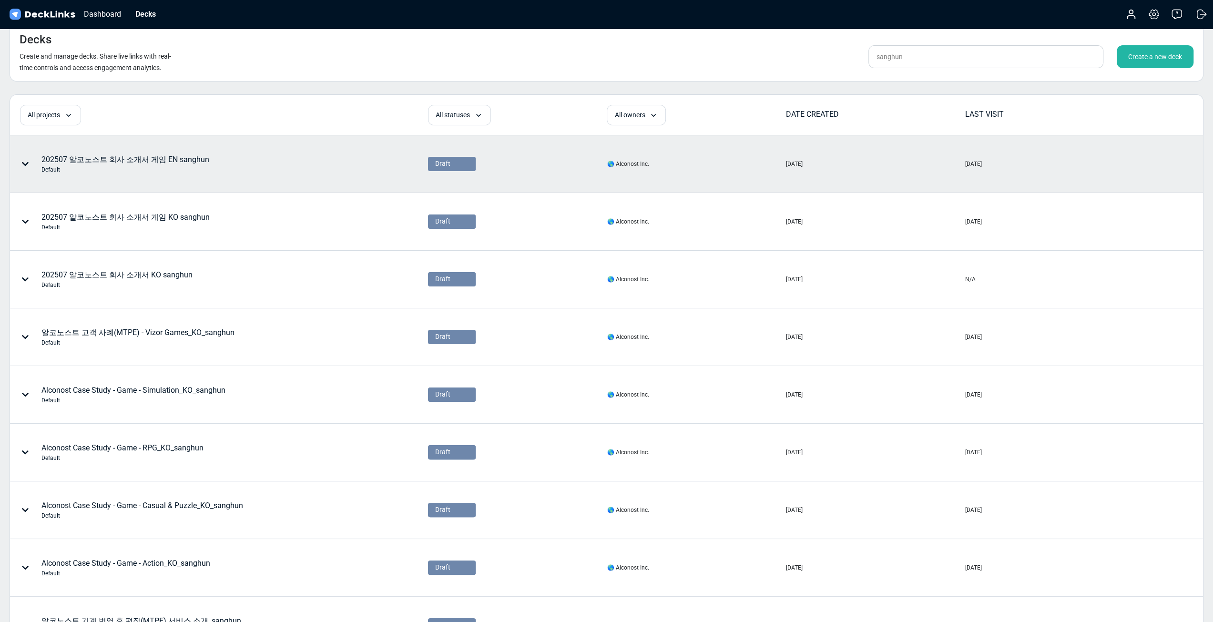
click at [251, 180] on div "202507 알코노스트 회사 소개서 게임 EN sanghun Default" at bounding box center [218, 164] width 417 height 56
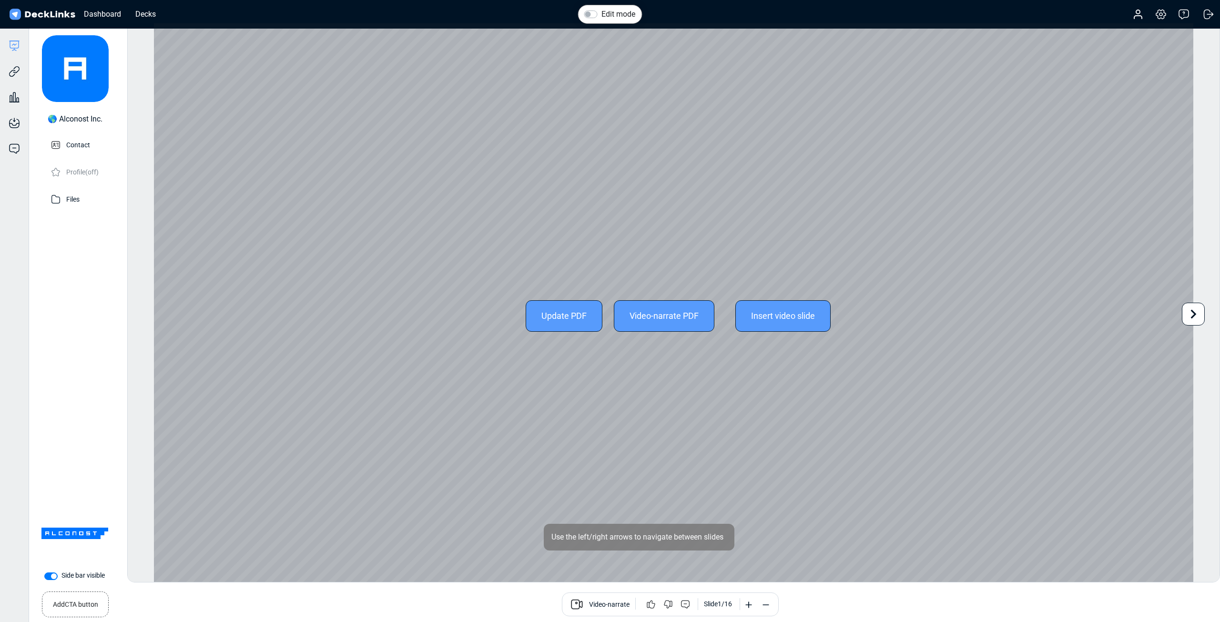
click at [582, 324] on div "Update PDF" at bounding box center [564, 315] width 77 height 31
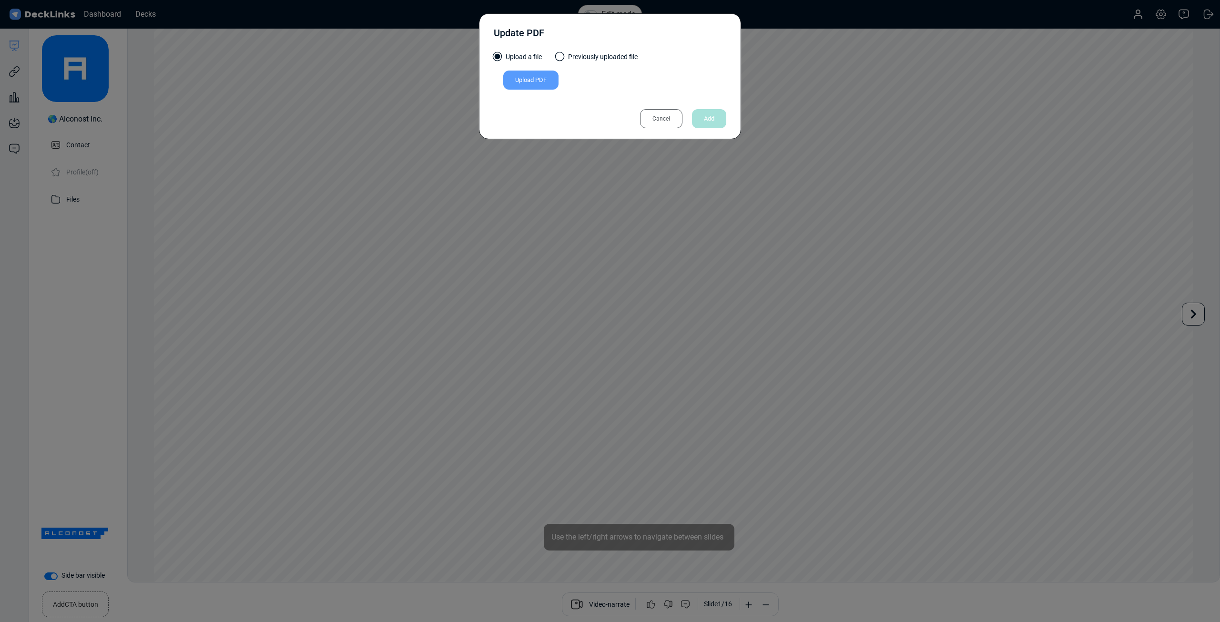
click at [533, 84] on div "Upload PDF" at bounding box center [530, 80] width 55 height 19
click at [0, 0] on input "Upload PDF" at bounding box center [0, 0] width 0 height 0
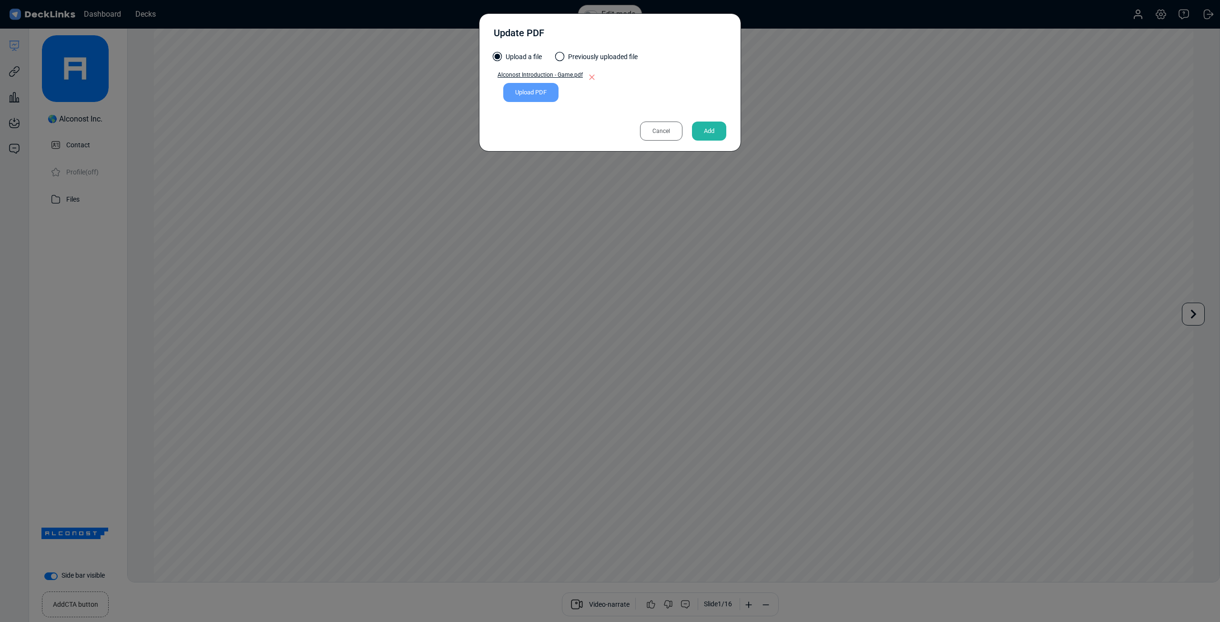
click at [708, 131] on div "Add" at bounding box center [709, 131] width 34 height 19
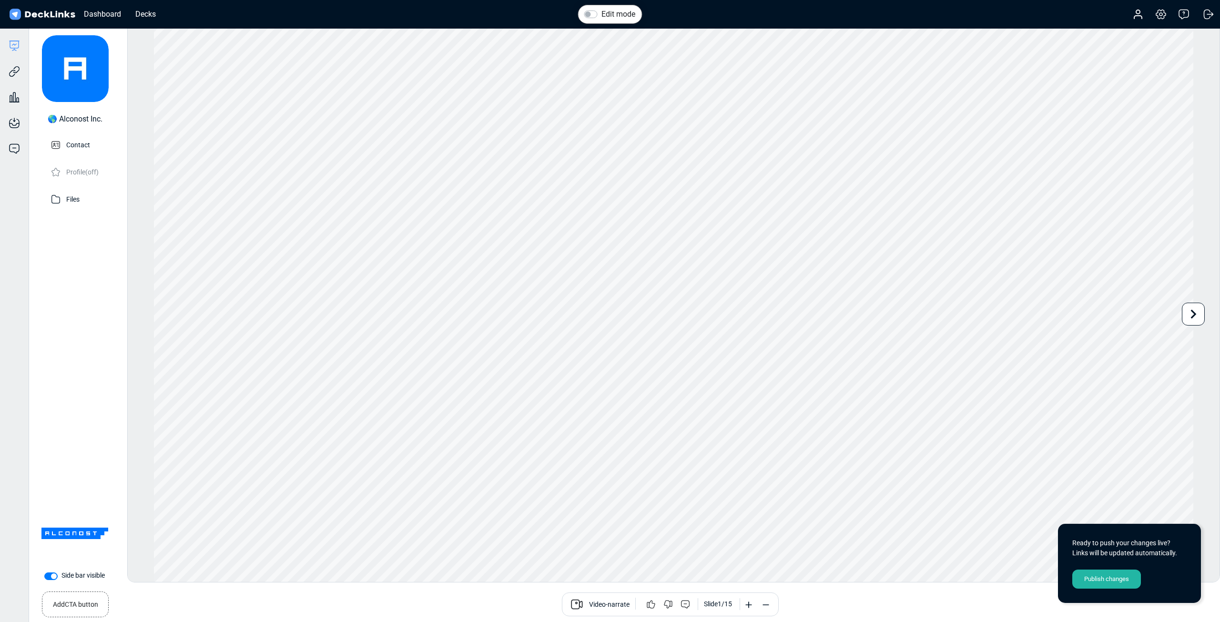
click at [1107, 582] on div "Publish changes" at bounding box center [1106, 579] width 69 height 19
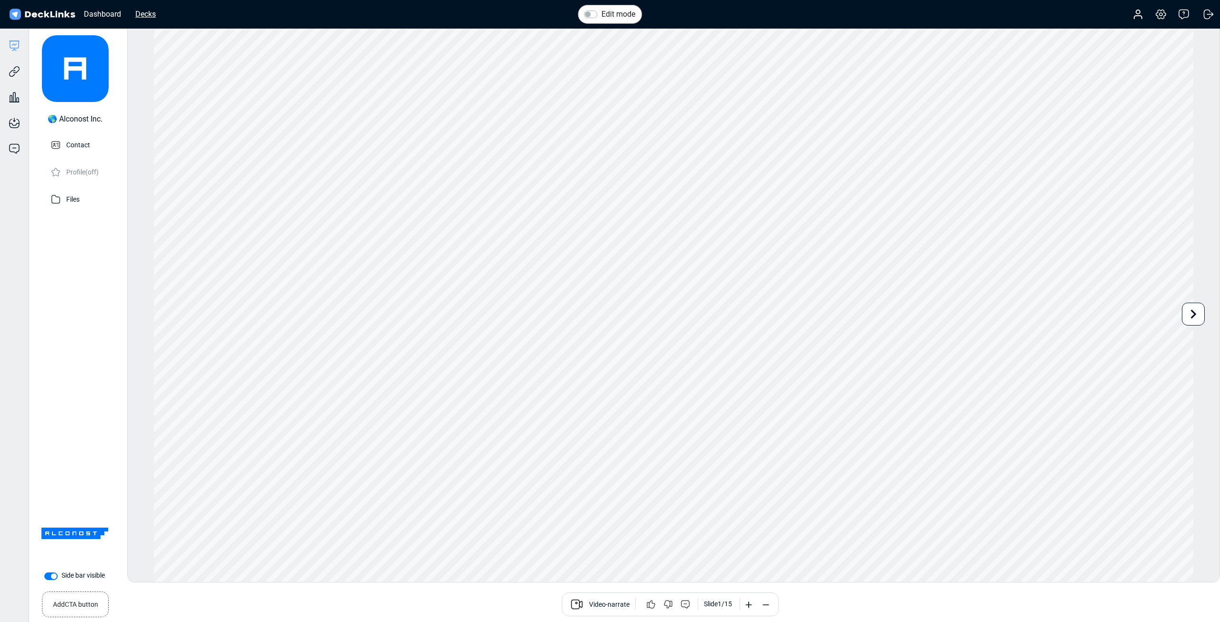
click at [150, 12] on div "Decks" at bounding box center [146, 14] width 30 height 12
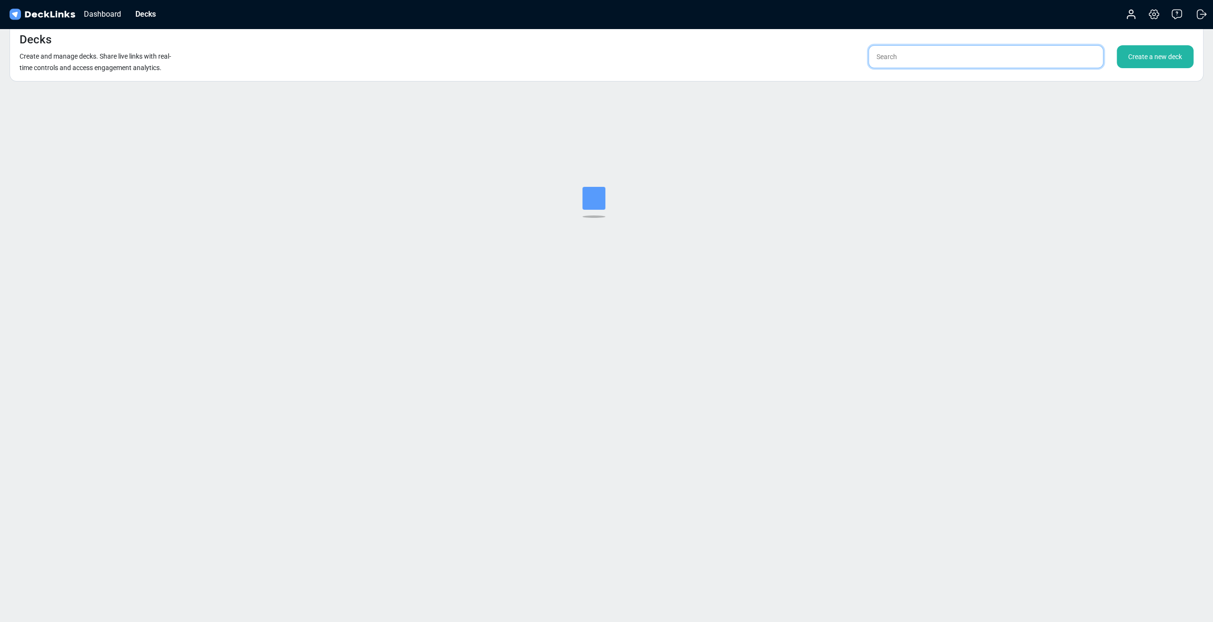
click at [915, 58] on input "text" at bounding box center [985, 56] width 235 height 23
type input "d"
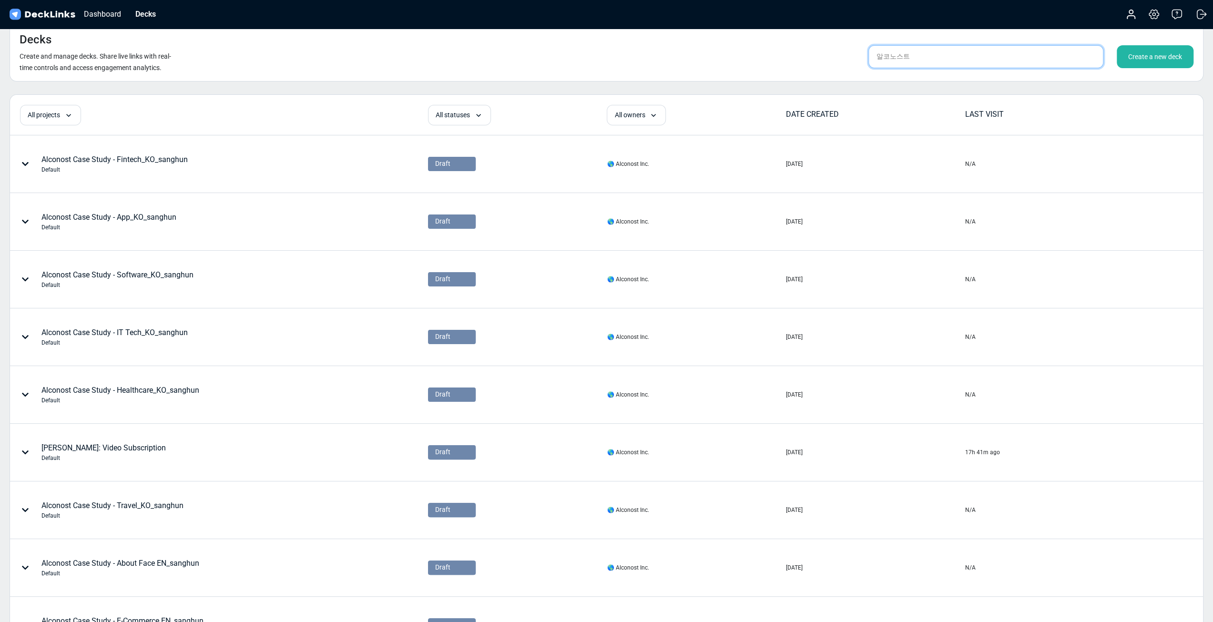
type input "알코노스트"
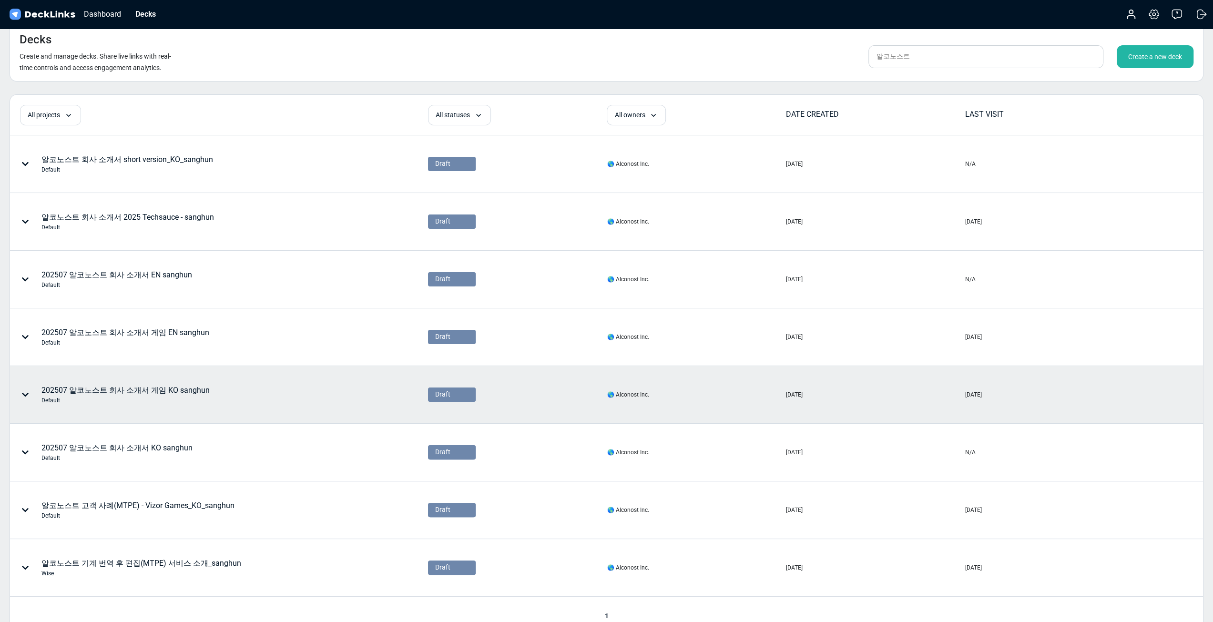
click at [184, 390] on div "202507 알코노스트 회사 소개서 게임 KO sanghun Default" at bounding box center [125, 395] width 168 height 20
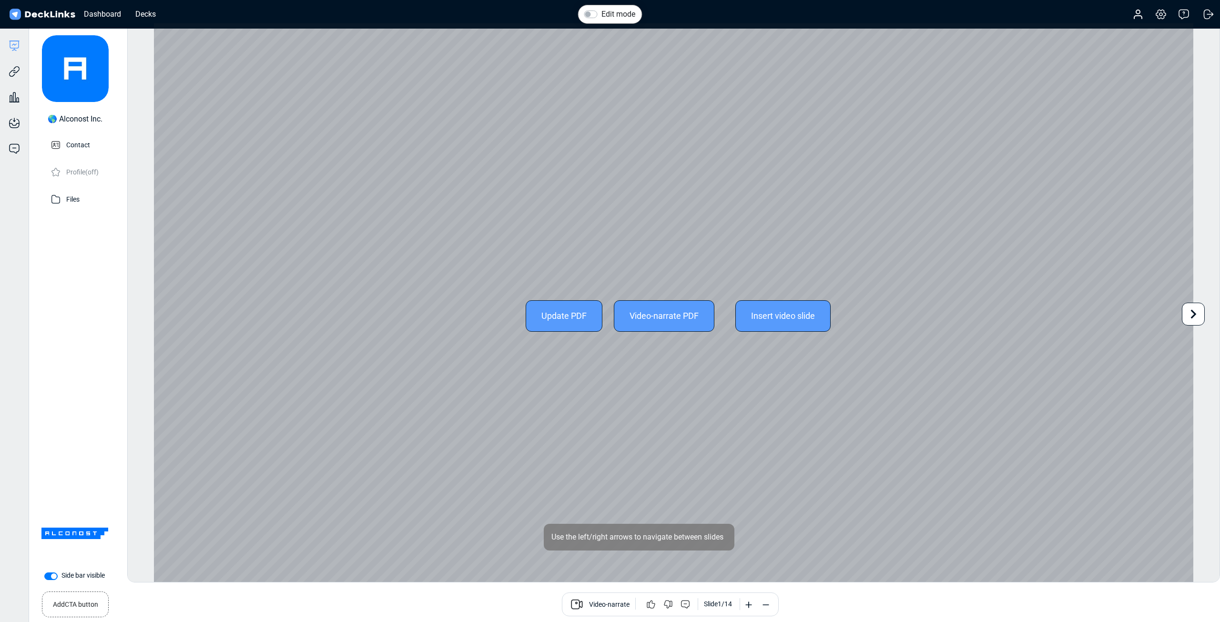
click at [574, 318] on div "Update PDF" at bounding box center [564, 315] width 77 height 31
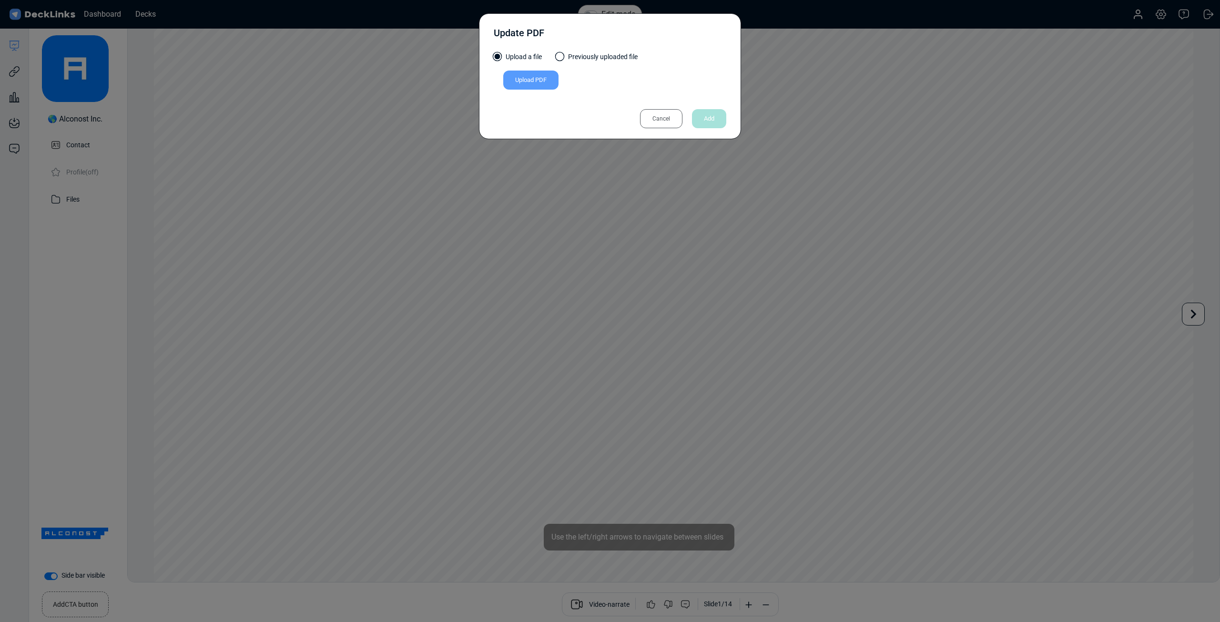
click at [548, 84] on div "Upload PDF" at bounding box center [530, 80] width 55 height 19
click at [0, 0] on input "Upload PDF" at bounding box center [0, 0] width 0 height 0
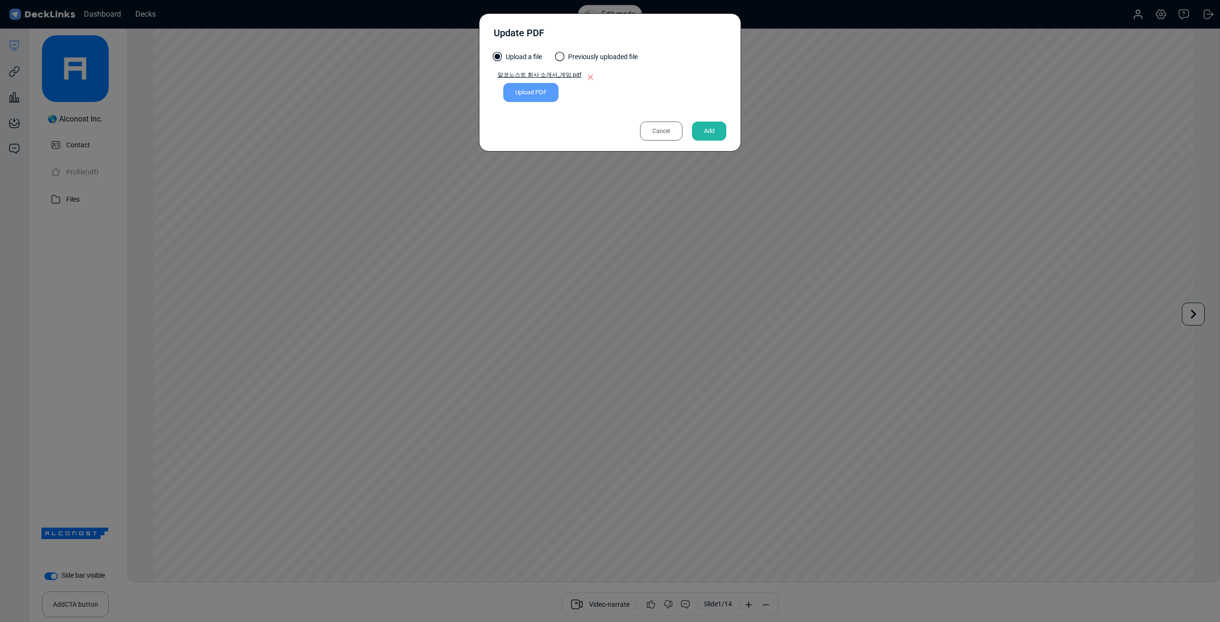
click at [713, 123] on div "Add" at bounding box center [709, 131] width 34 height 19
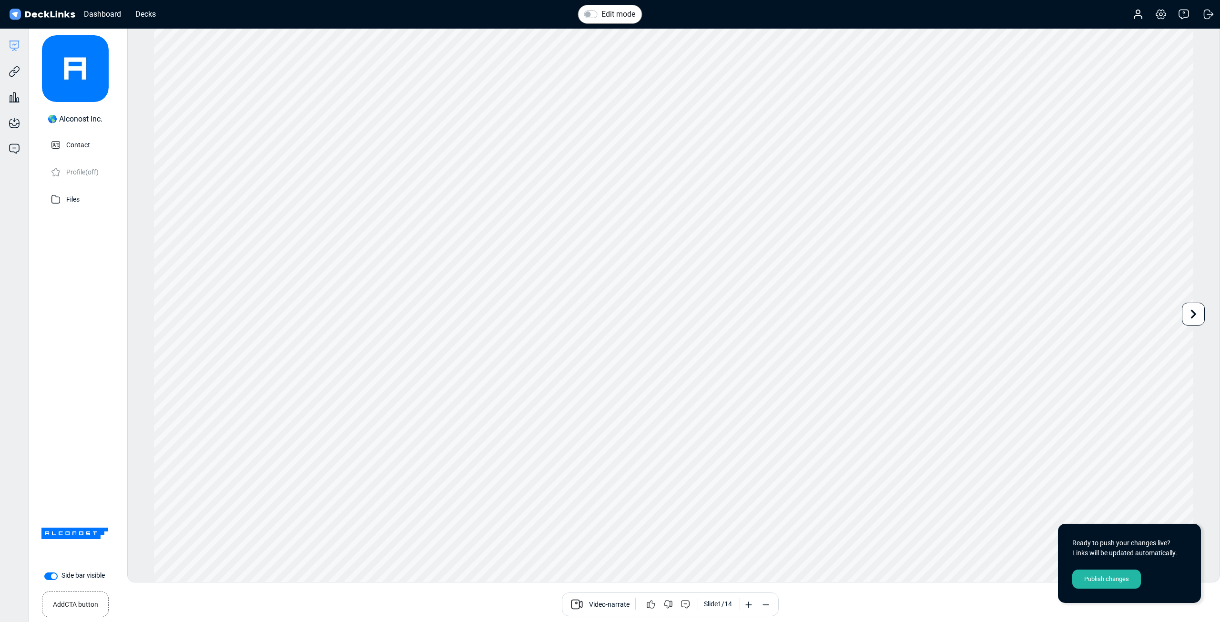
click at [1116, 583] on div "Publish changes" at bounding box center [1106, 579] width 69 height 19
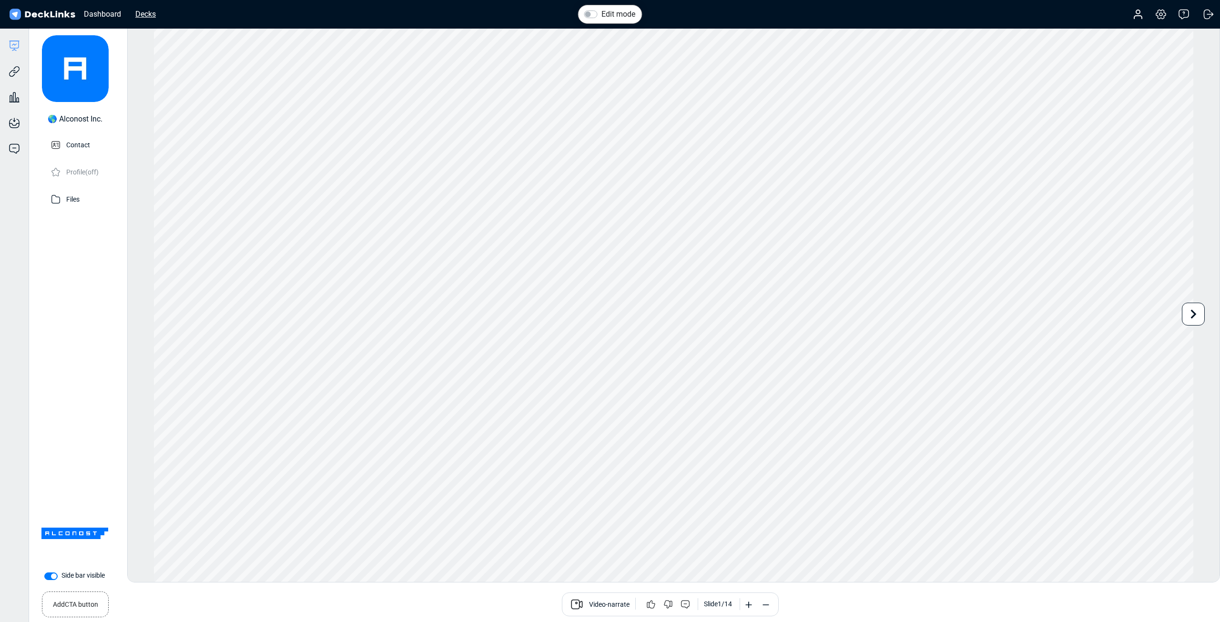
click at [140, 13] on div "Decks" at bounding box center [146, 14] width 30 height 12
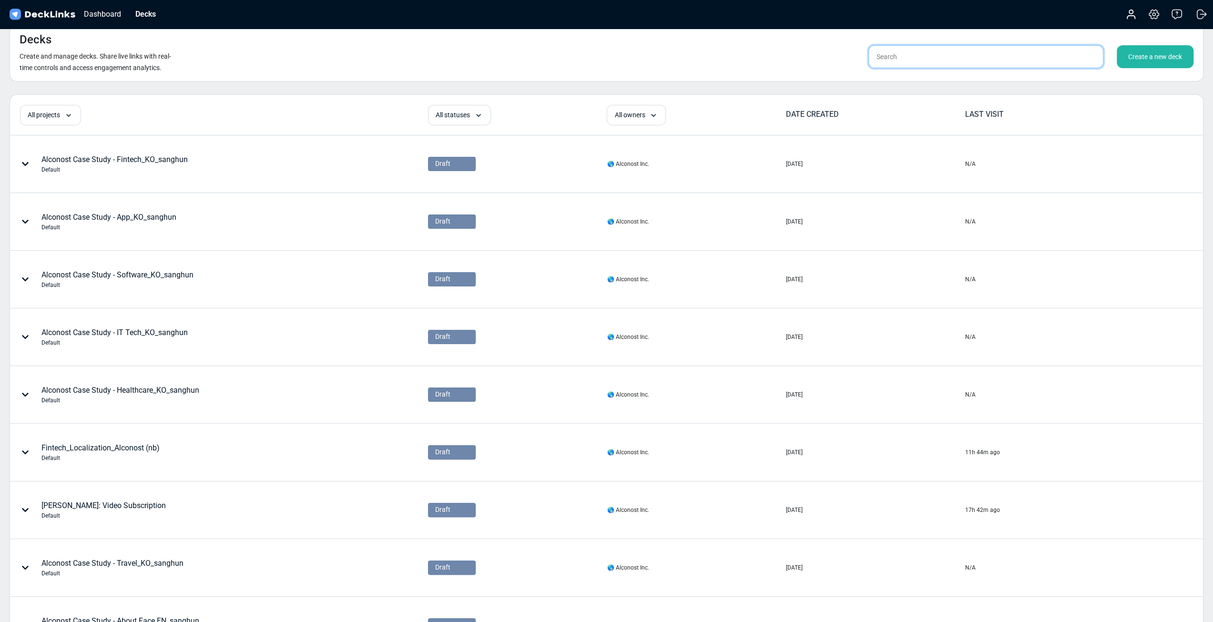
click at [922, 58] on input "text" at bounding box center [985, 56] width 235 height 23
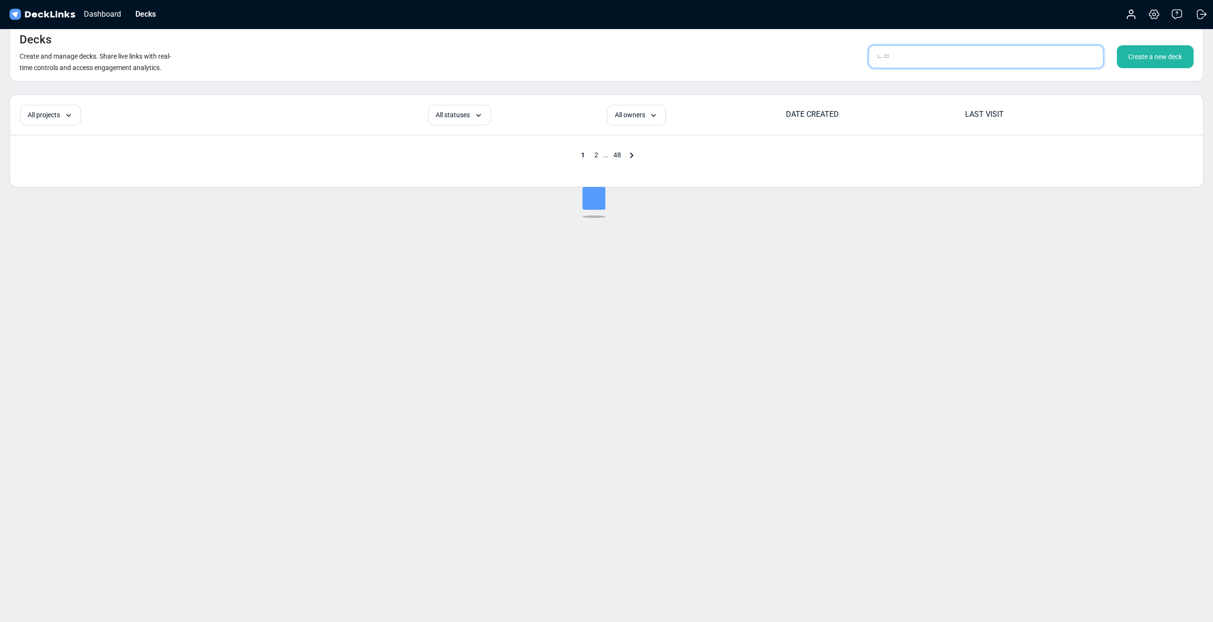
type input "ㄴ"
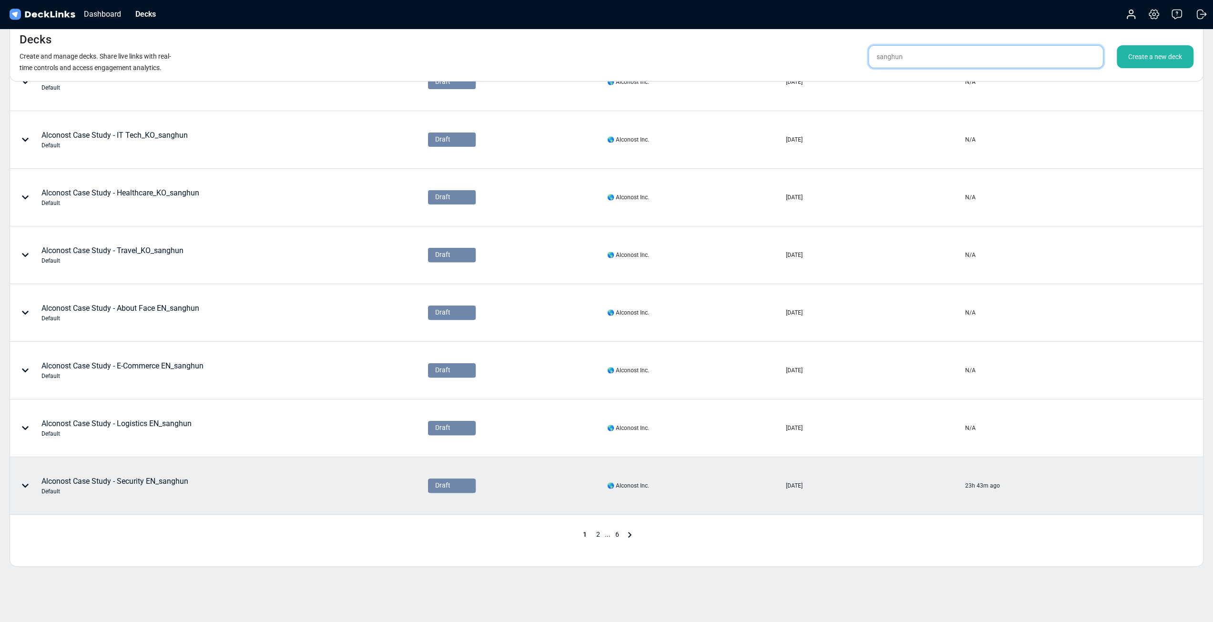
scroll to position [223, 0]
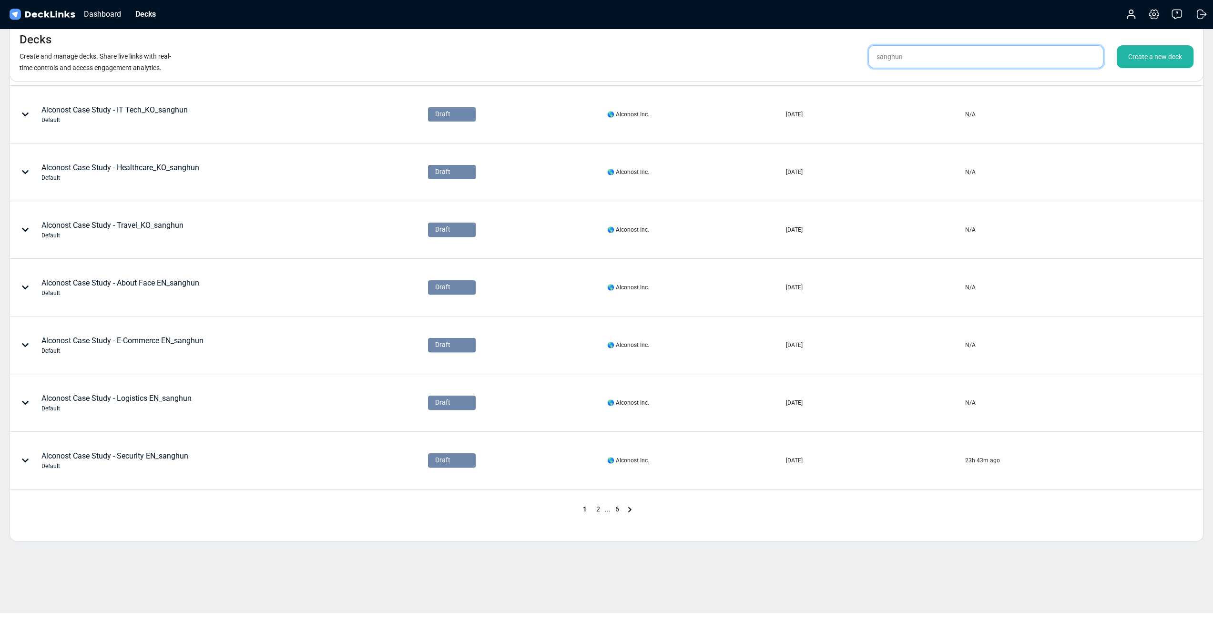
type input "sanghun"
click at [615, 505] on span "6" at bounding box center [617, 509] width 13 height 8
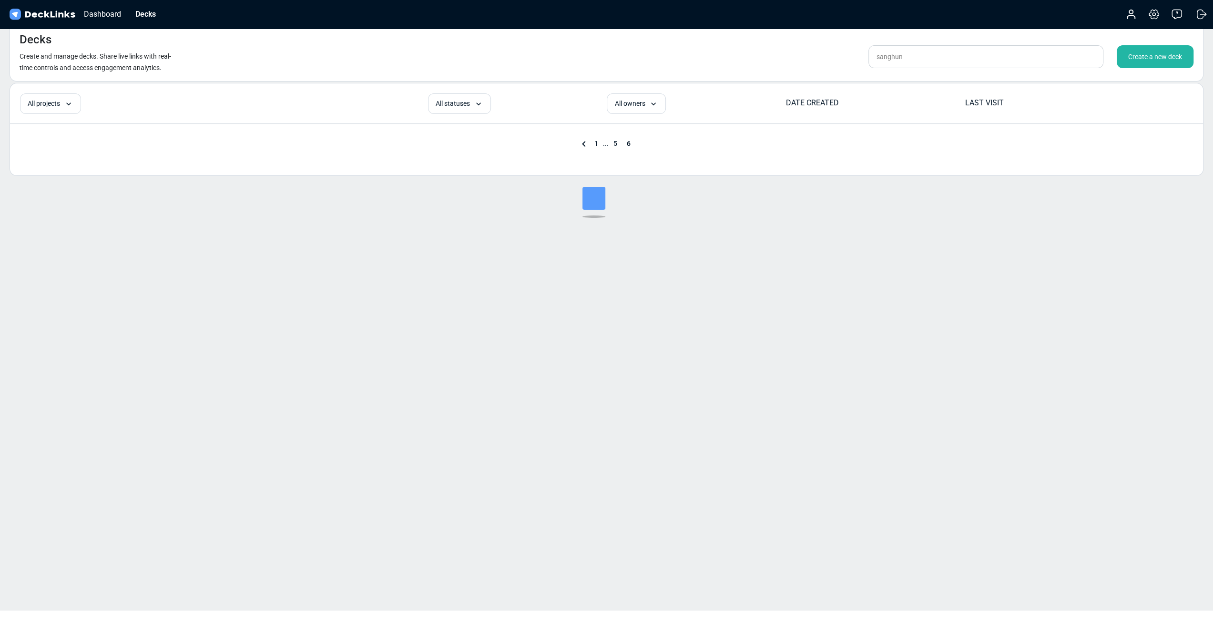
scroll to position [11, 0]
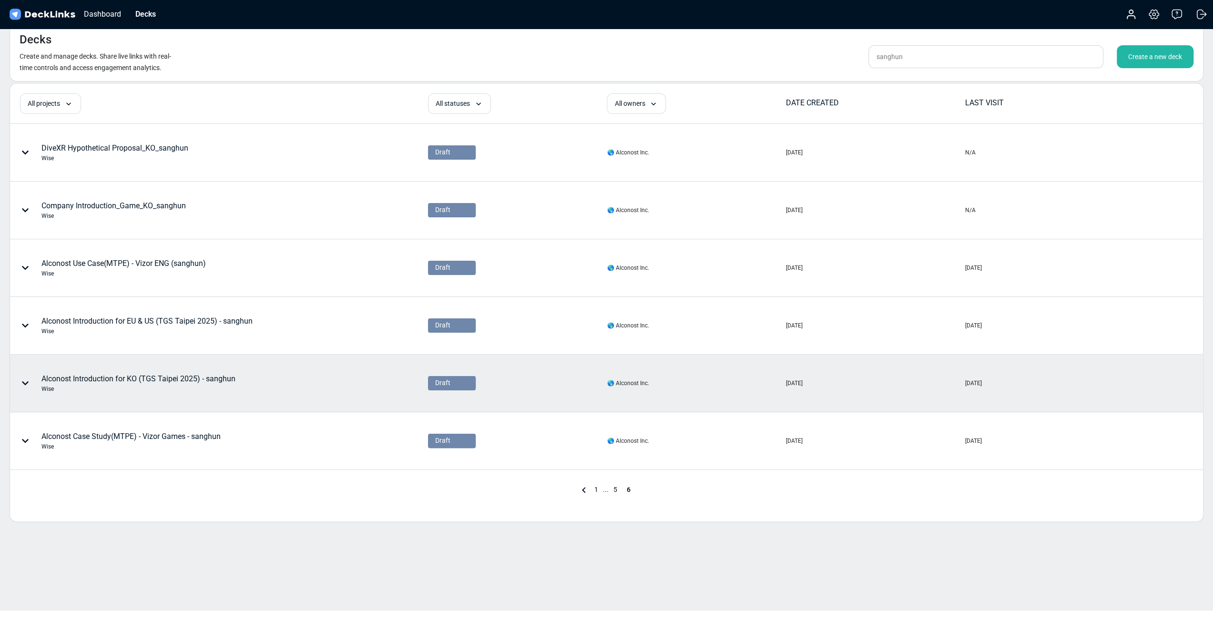
click at [27, 383] on icon at bounding box center [25, 383] width 8 height 8
click at [160, 496] on div at bounding box center [606, 311] width 1213 height 622
click at [613, 489] on span "5" at bounding box center [615, 490] width 13 height 8
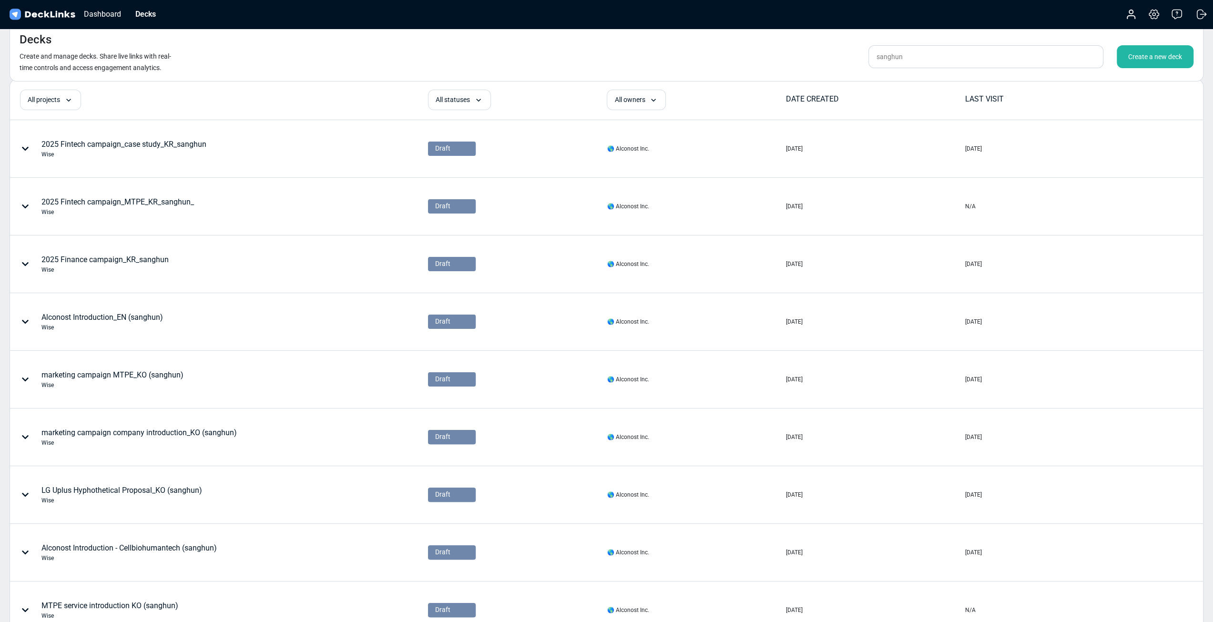
scroll to position [0, 0]
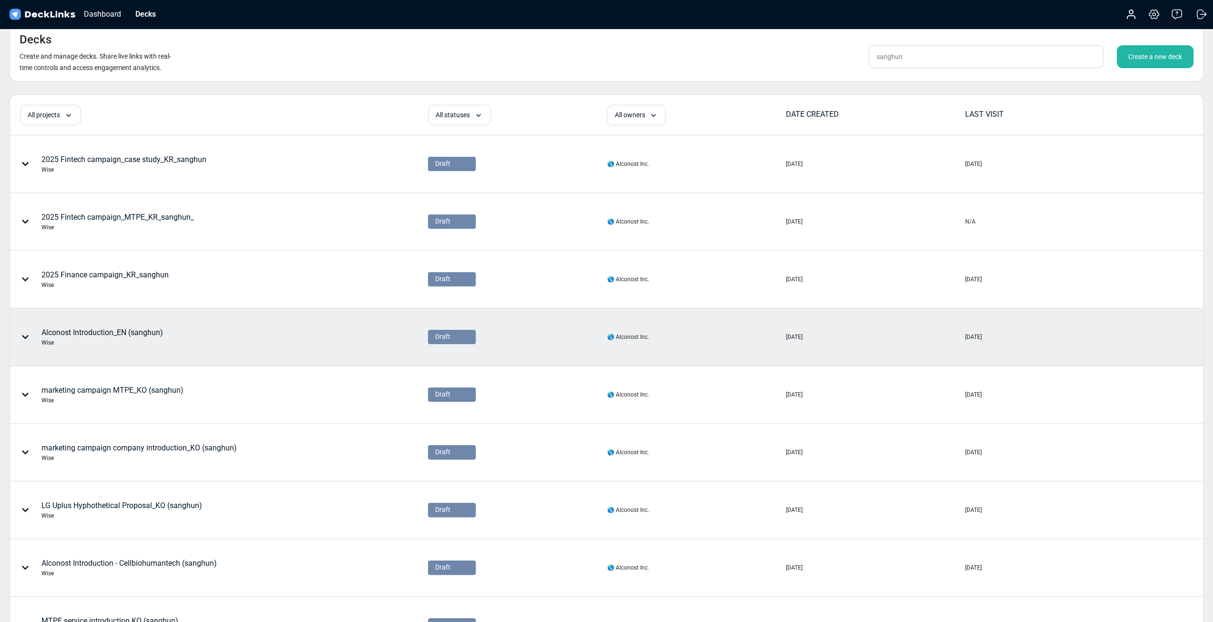
click at [31, 339] on div at bounding box center [27, 337] width 29 height 29
click at [71, 404] on div "Delete" at bounding box center [81, 407] width 79 height 19
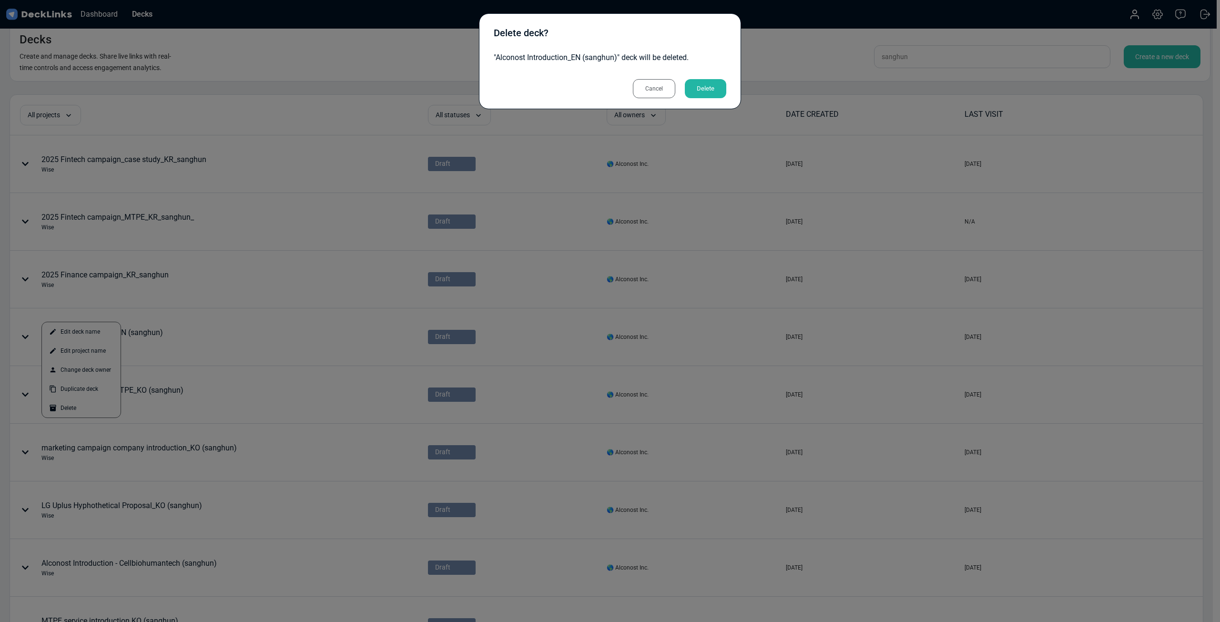
click at [728, 83] on div "Delete deck? "Alconost Introduction_EN (sanghun)" deck will be deleted. Cancel …" at bounding box center [610, 61] width 262 height 96
click at [706, 87] on div "Delete" at bounding box center [705, 88] width 41 height 19
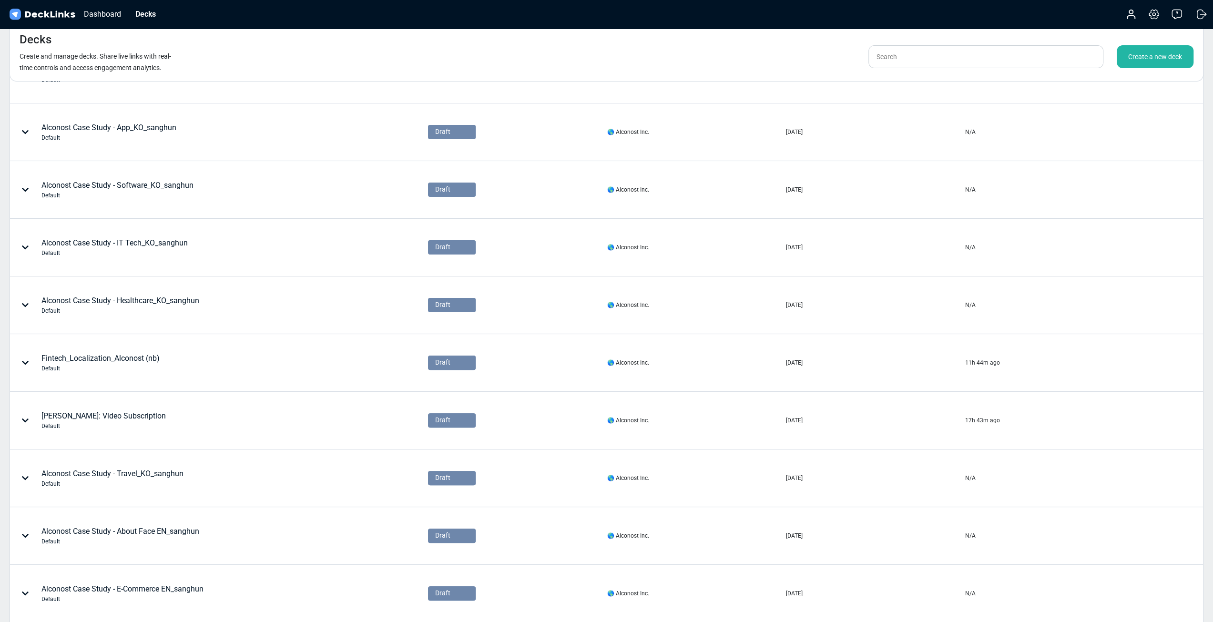
scroll to position [79, 0]
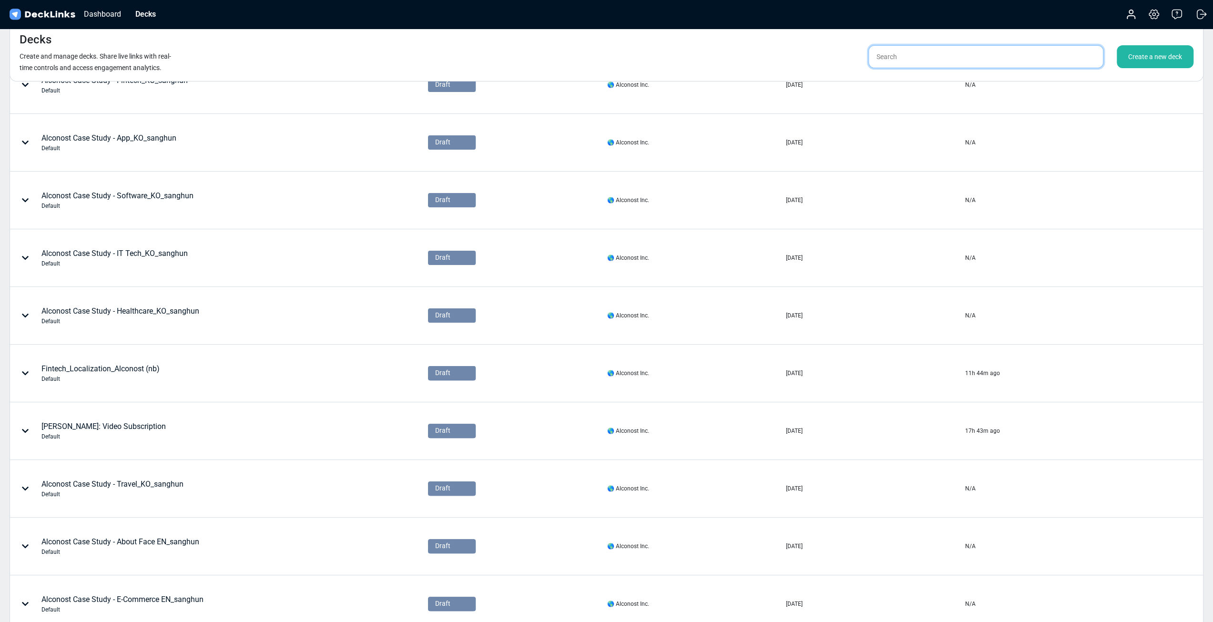
click at [917, 63] on input "text" at bounding box center [985, 56] width 235 height 23
type input "sanghun"
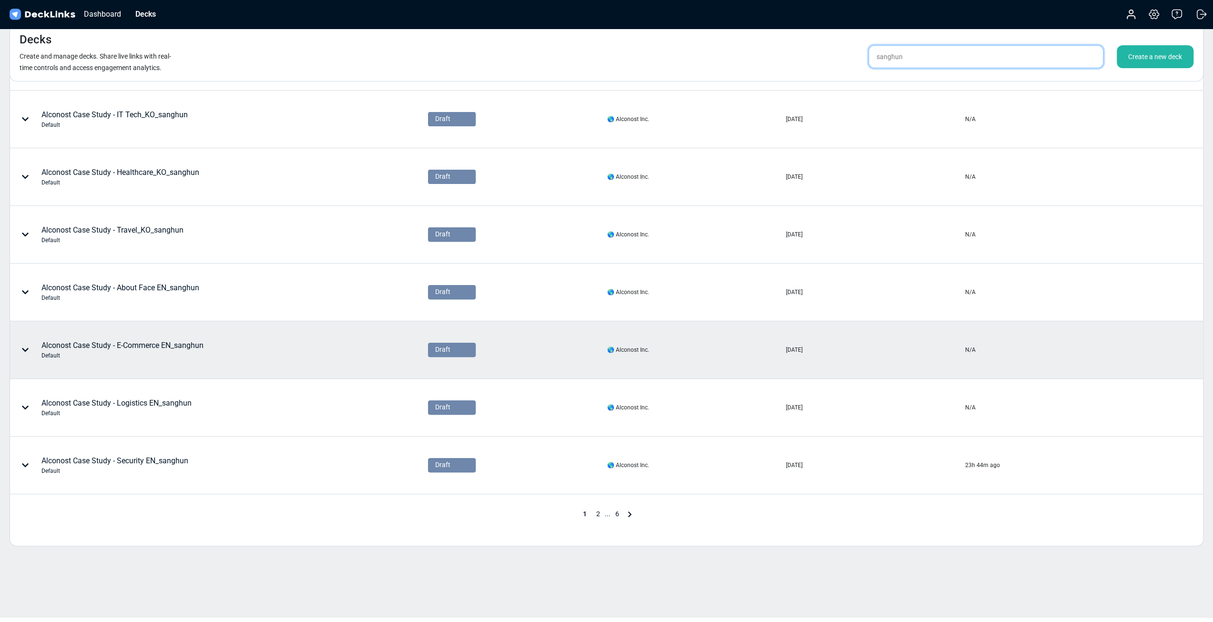
scroll to position [223, 0]
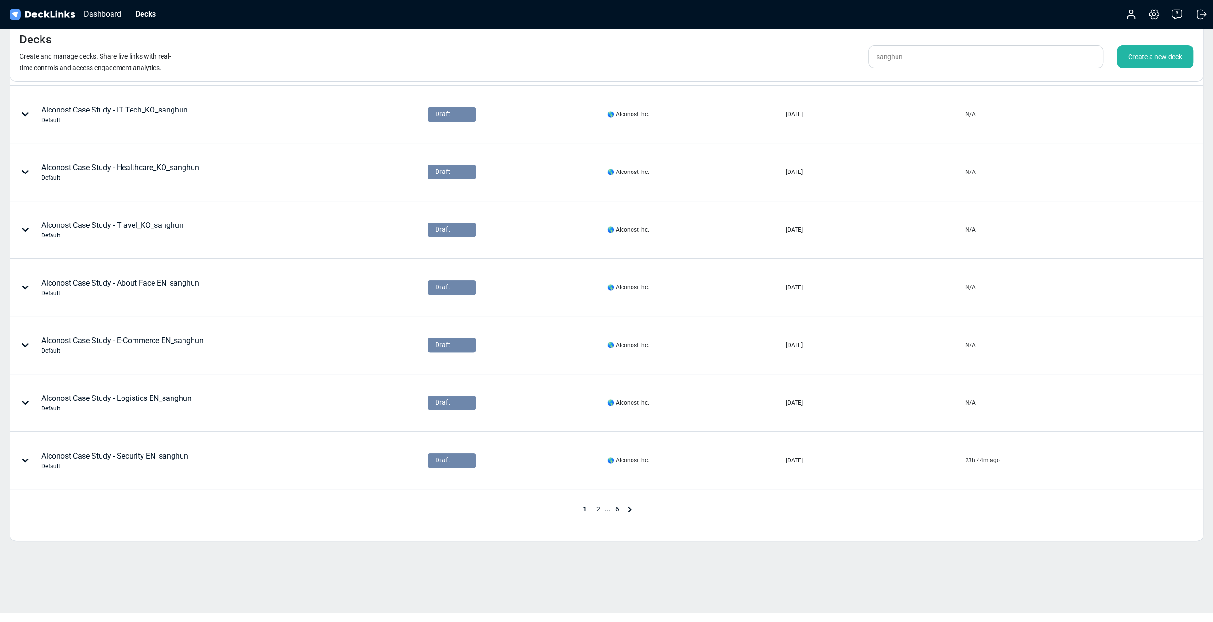
click at [605, 506] on span "..." at bounding box center [608, 509] width 6 height 8
click at [608, 508] on span "..." at bounding box center [608, 509] width 6 height 8
click at [593, 508] on span "2" at bounding box center [598, 509] width 13 height 8
click at [613, 507] on span "3" at bounding box center [610, 509] width 13 height 8
click at [590, 505] on span "2" at bounding box center [590, 509] width 13 height 8
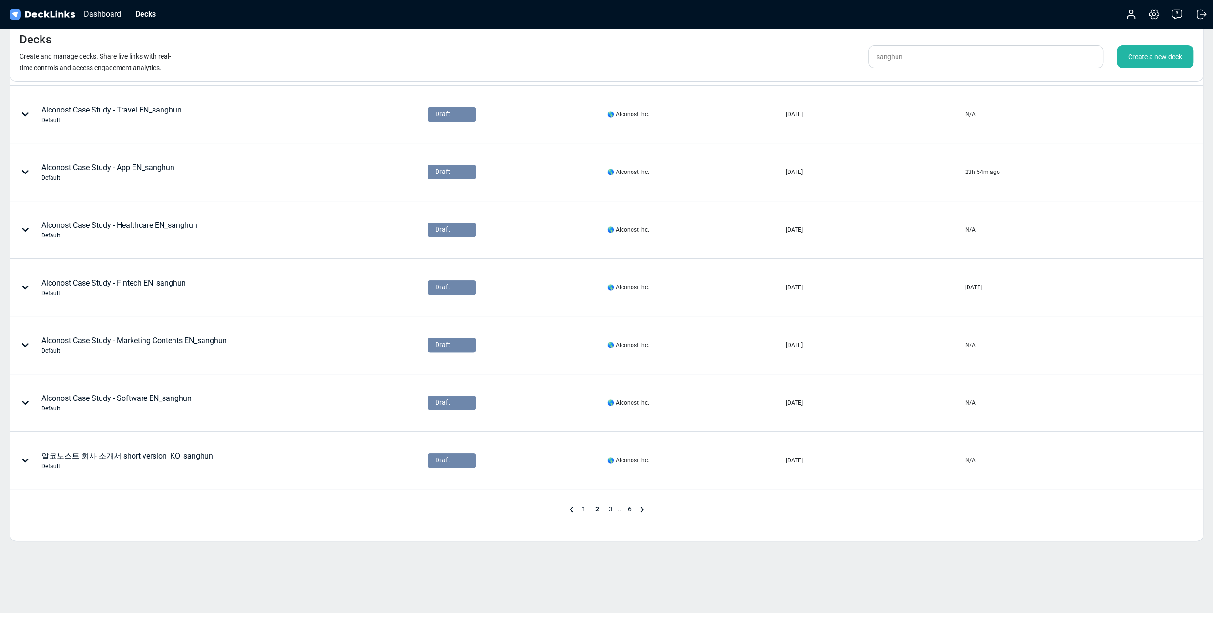
click at [582, 506] on span "1" at bounding box center [583, 509] width 13 height 8
click at [600, 505] on span "2" at bounding box center [598, 509] width 13 height 8
click at [611, 509] on span "3" at bounding box center [610, 509] width 13 height 8
click at [618, 505] on span "4" at bounding box center [617, 509] width 13 height 8
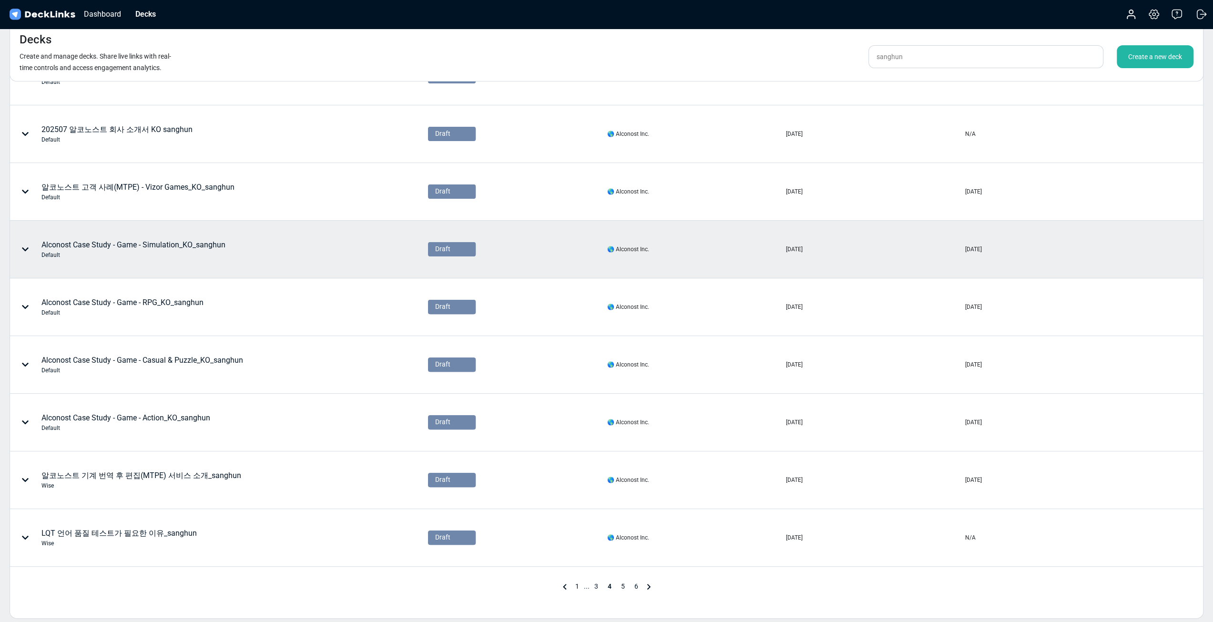
scroll to position [159, 0]
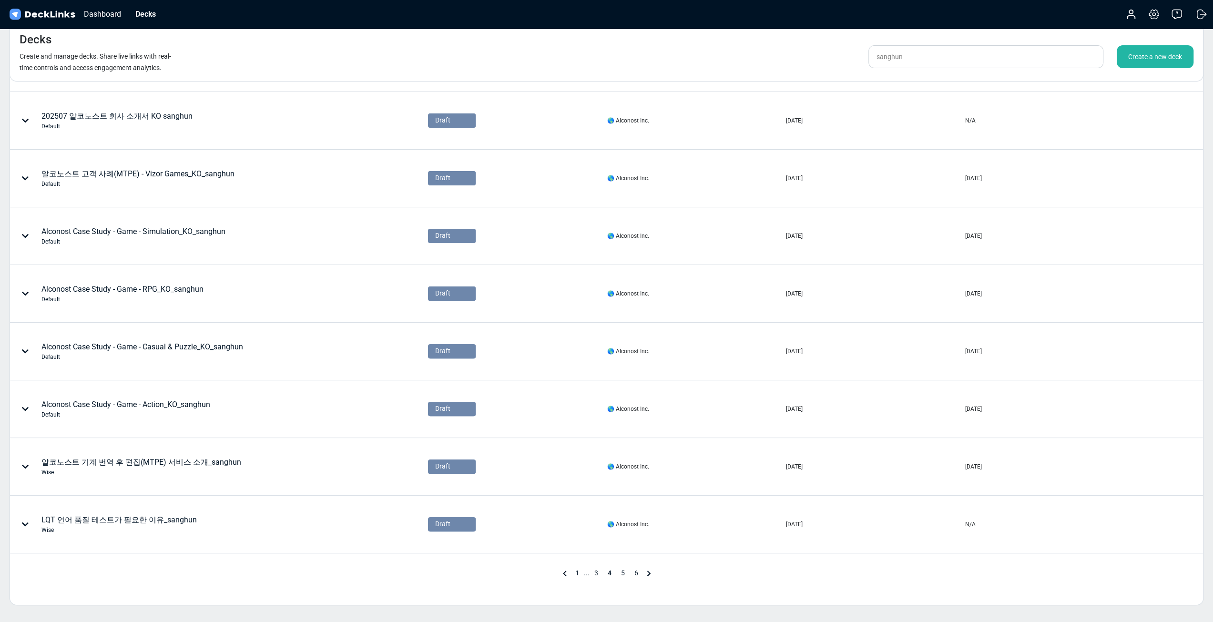
click at [592, 571] on span "3" at bounding box center [596, 573] width 13 height 8
click at [614, 573] on span "4" at bounding box center [617, 573] width 13 height 8
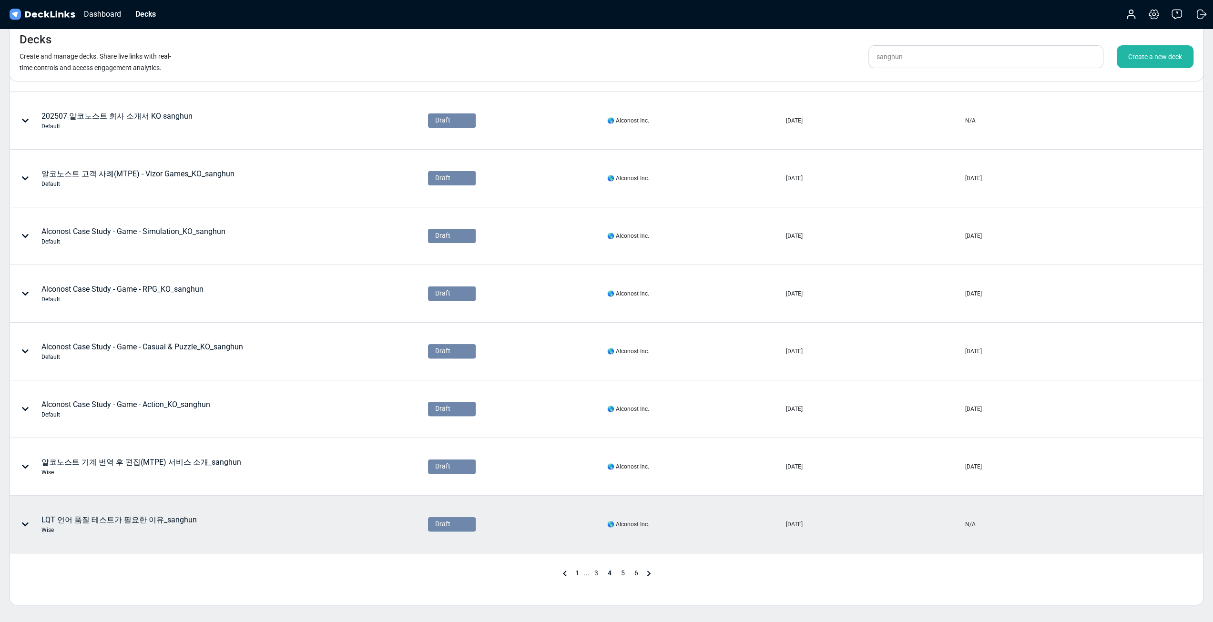
scroll to position [223, 0]
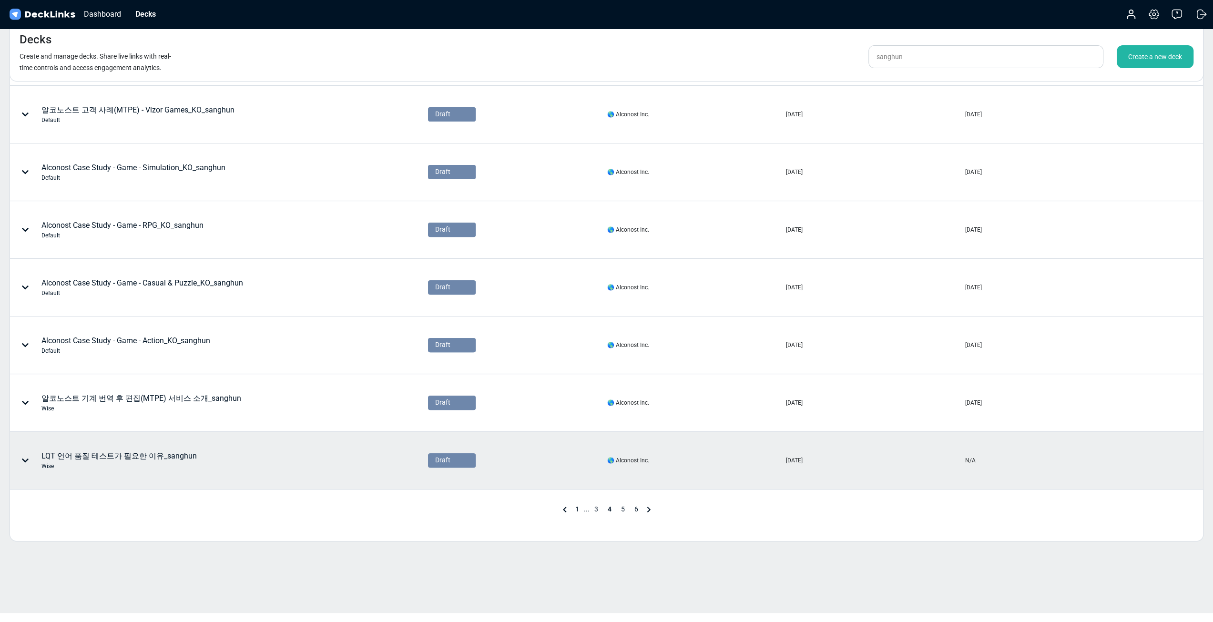
click at [28, 465] on div at bounding box center [27, 460] width 29 height 29
click at [87, 524] on div "Delete" at bounding box center [81, 530] width 79 height 19
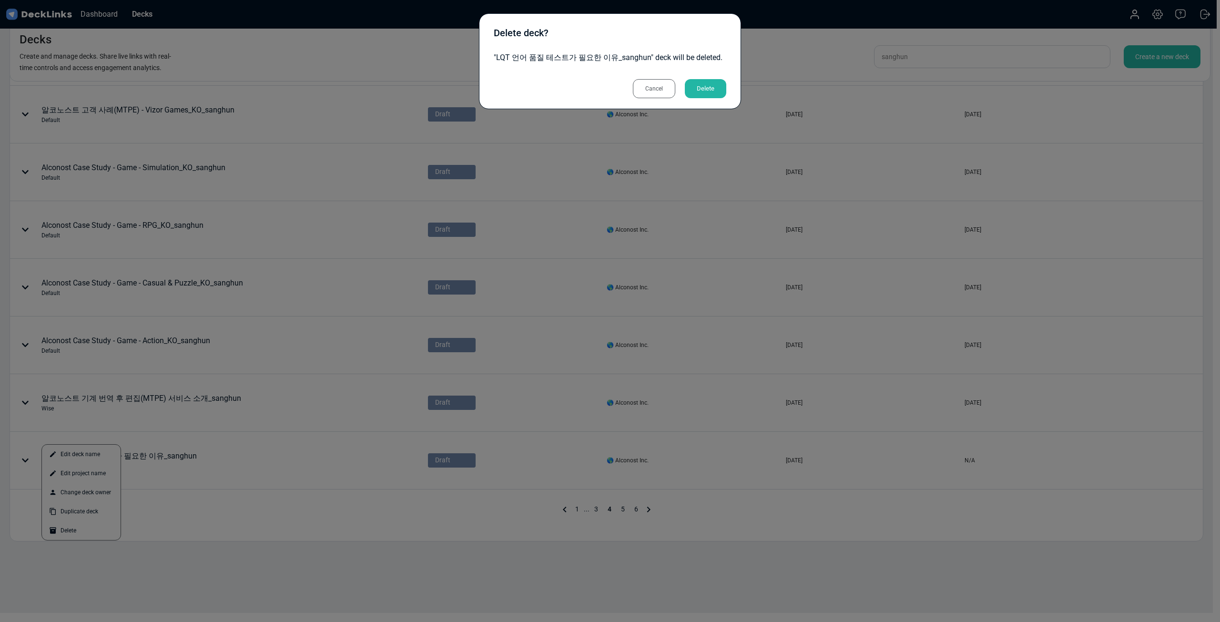
click at [661, 93] on div "Cancel" at bounding box center [654, 88] width 42 height 19
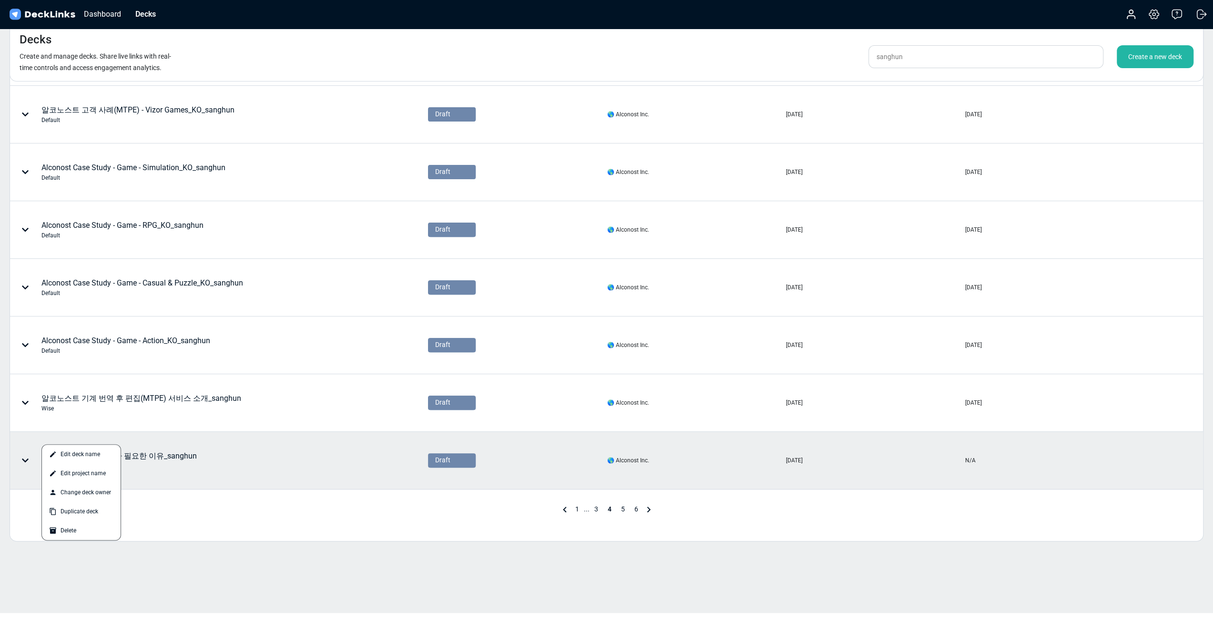
click at [623, 505] on div at bounding box center [606, 311] width 1213 height 622
click at [623, 505] on span "5" at bounding box center [622, 509] width 13 height 8
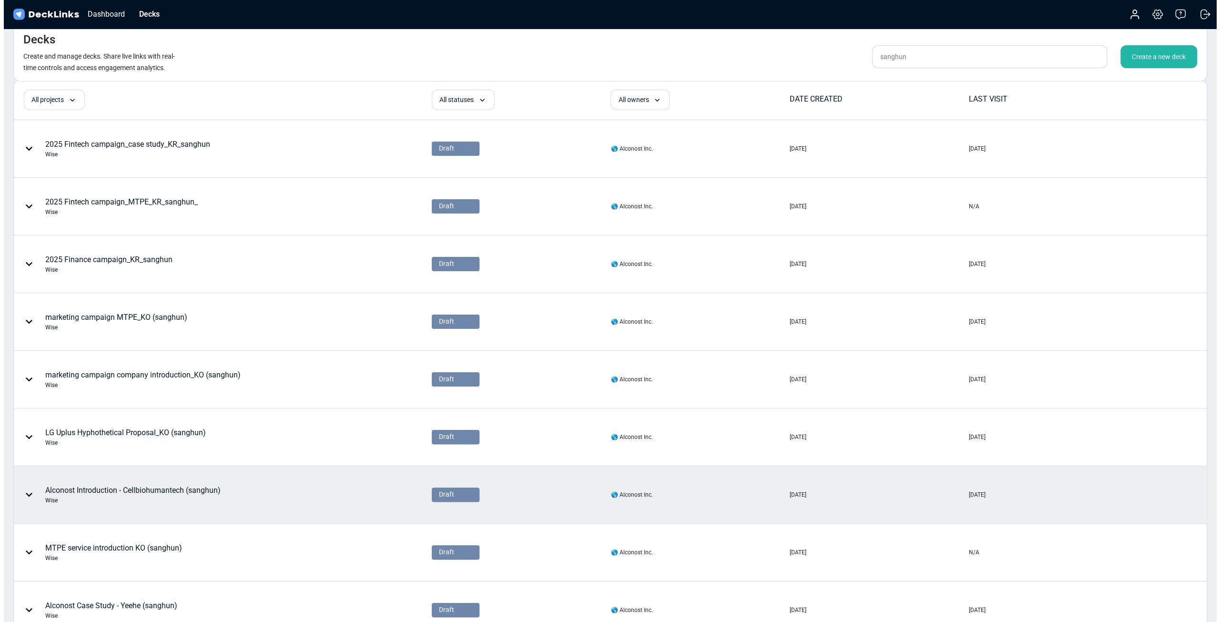
scroll to position [0, 0]
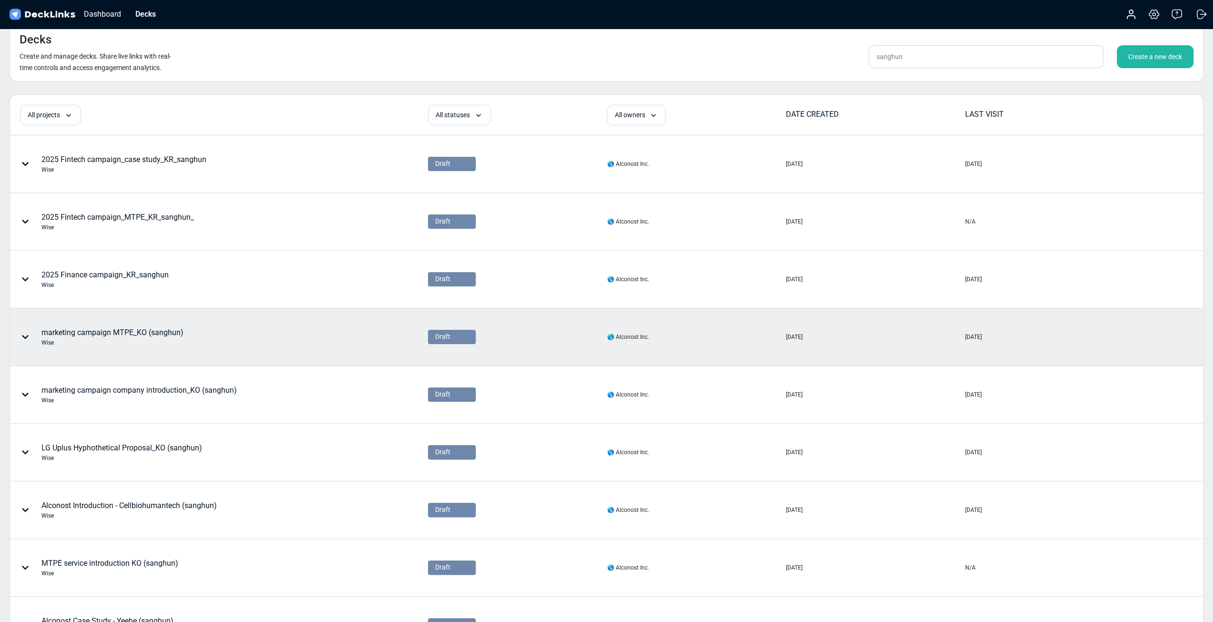
click at [73, 339] on div "Wise" at bounding box center [112, 342] width 142 height 9
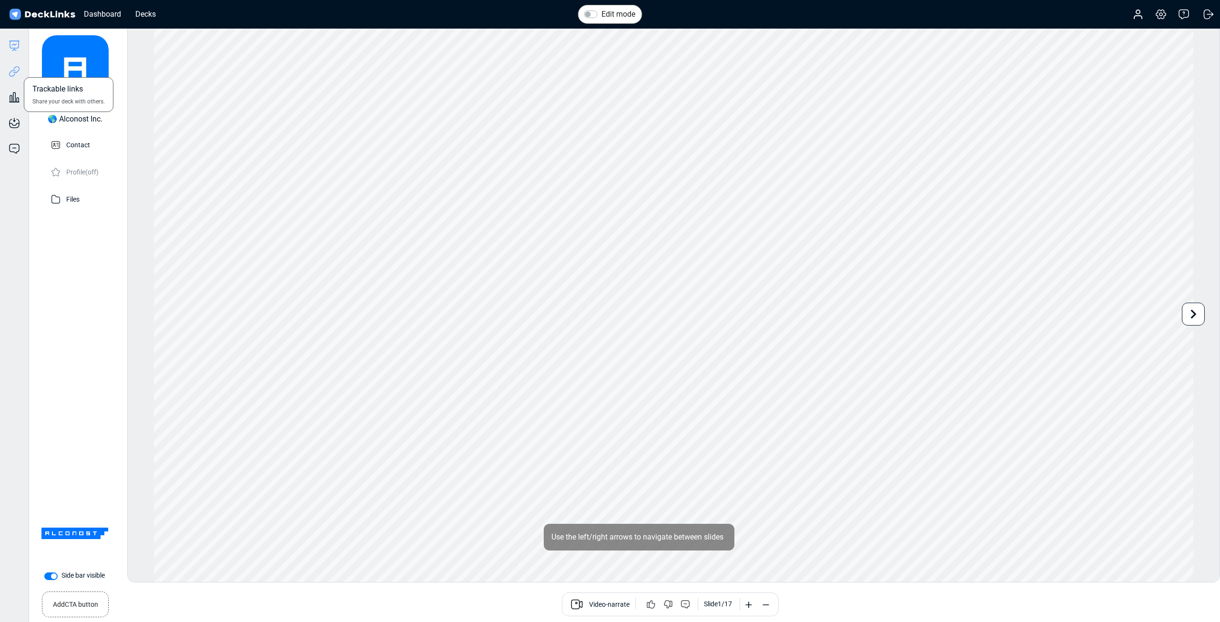
click at [14, 72] on icon at bounding box center [16, 69] width 7 height 7
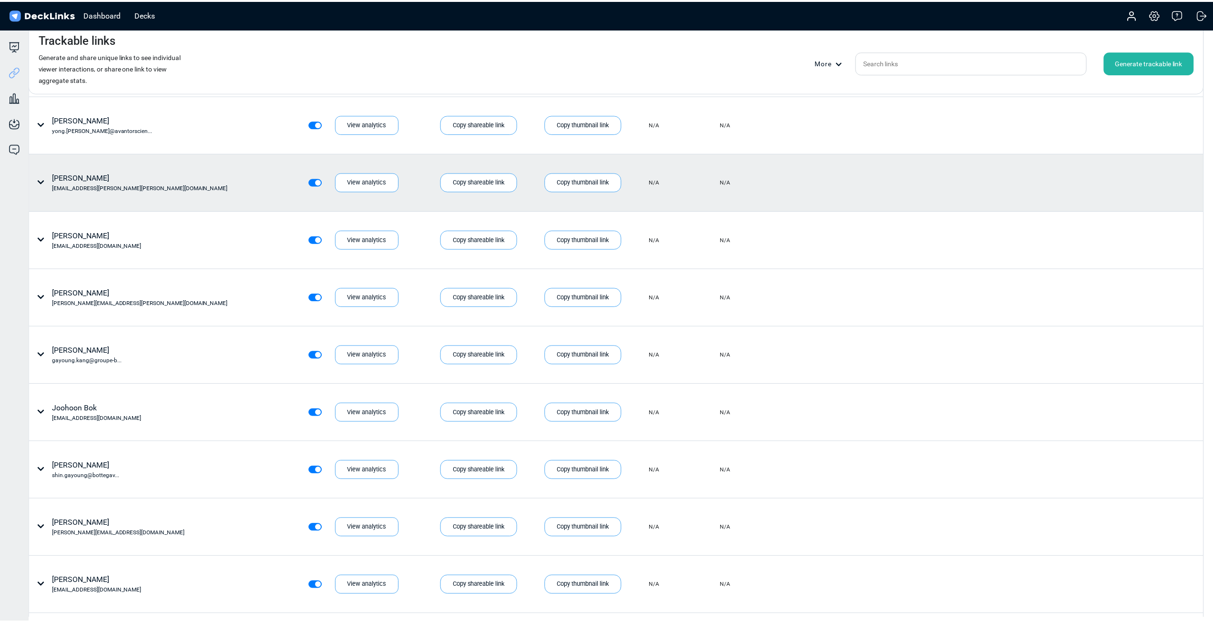
scroll to position [1668, 0]
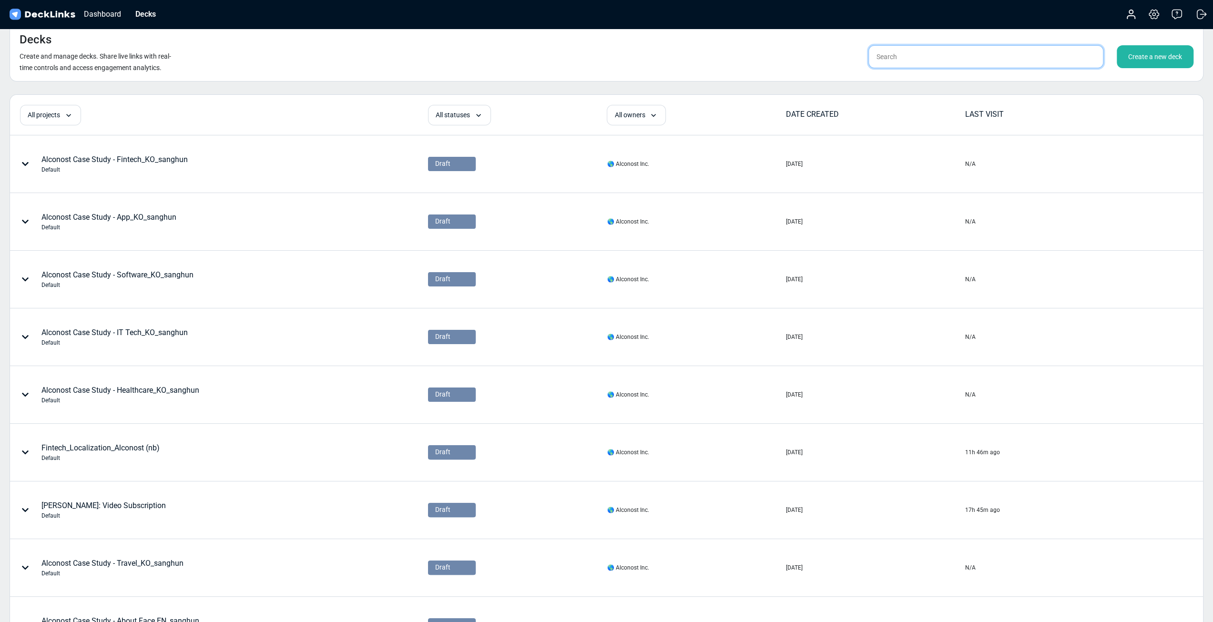
click at [941, 59] on input "text" at bounding box center [985, 56] width 235 height 23
type input "sanghun"
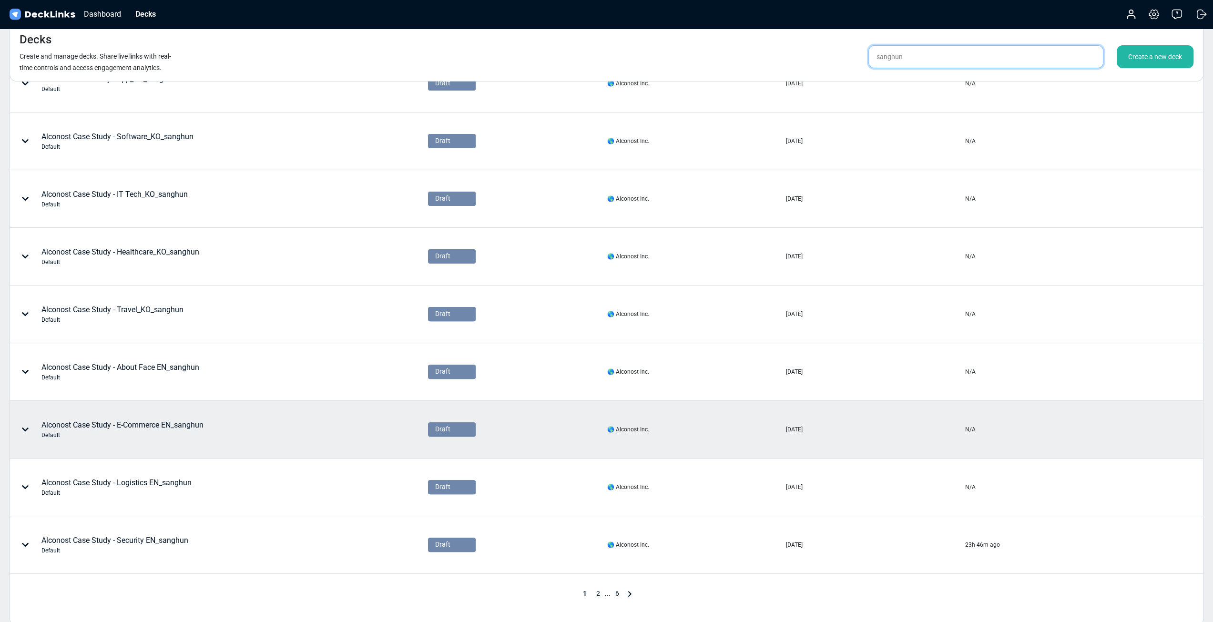
scroll to position [223, 0]
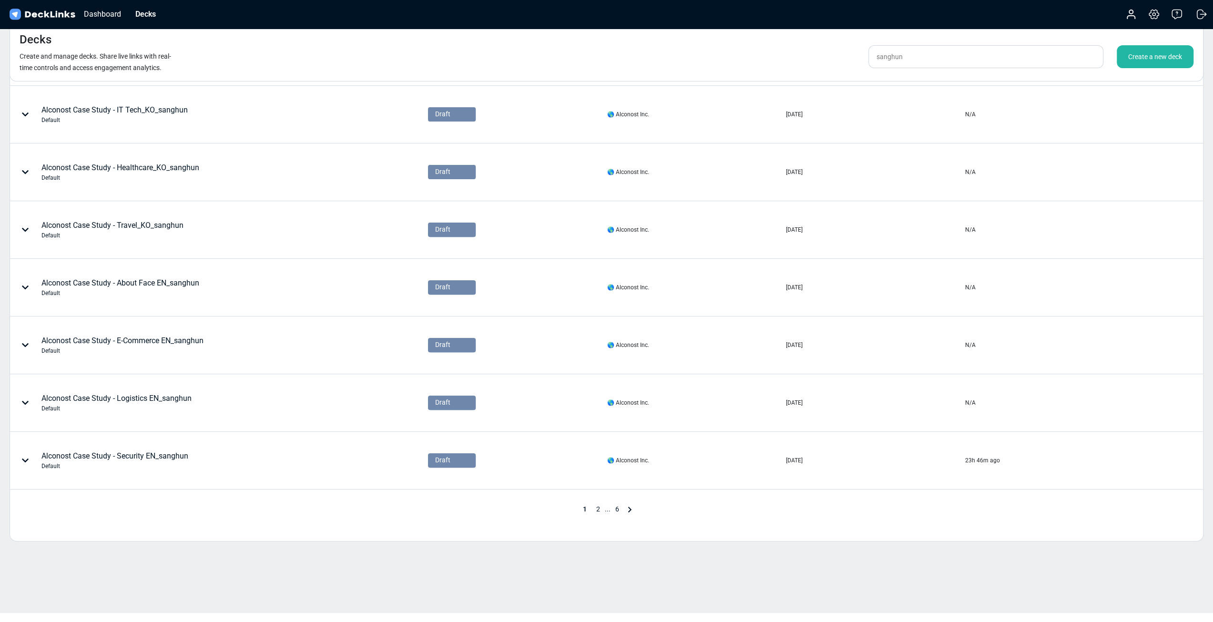
click at [620, 508] on span "6" at bounding box center [617, 509] width 13 height 8
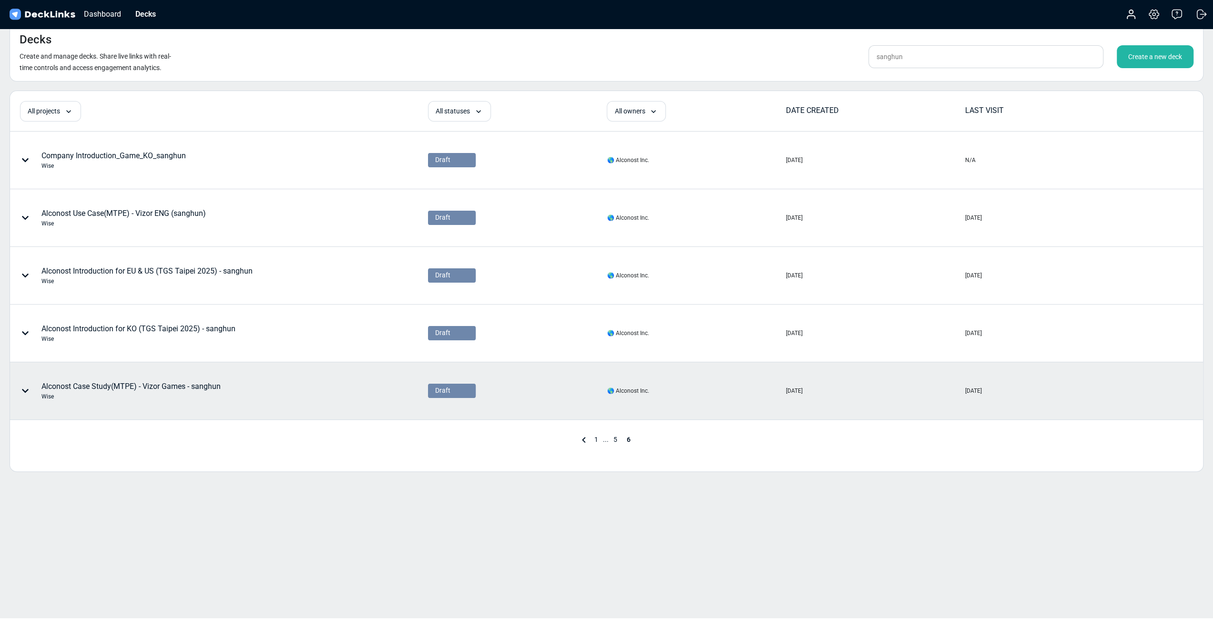
scroll to position [0, 0]
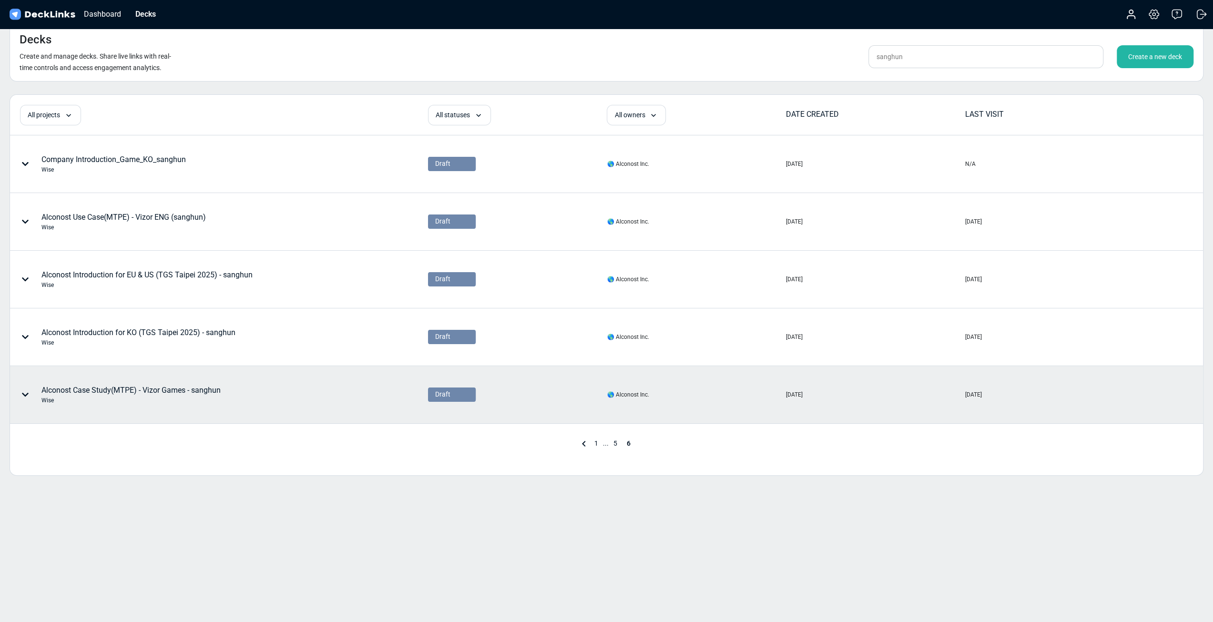
click at [24, 397] on icon at bounding box center [25, 395] width 8 height 8
click at [66, 462] on div "Delete" at bounding box center [81, 465] width 79 height 19
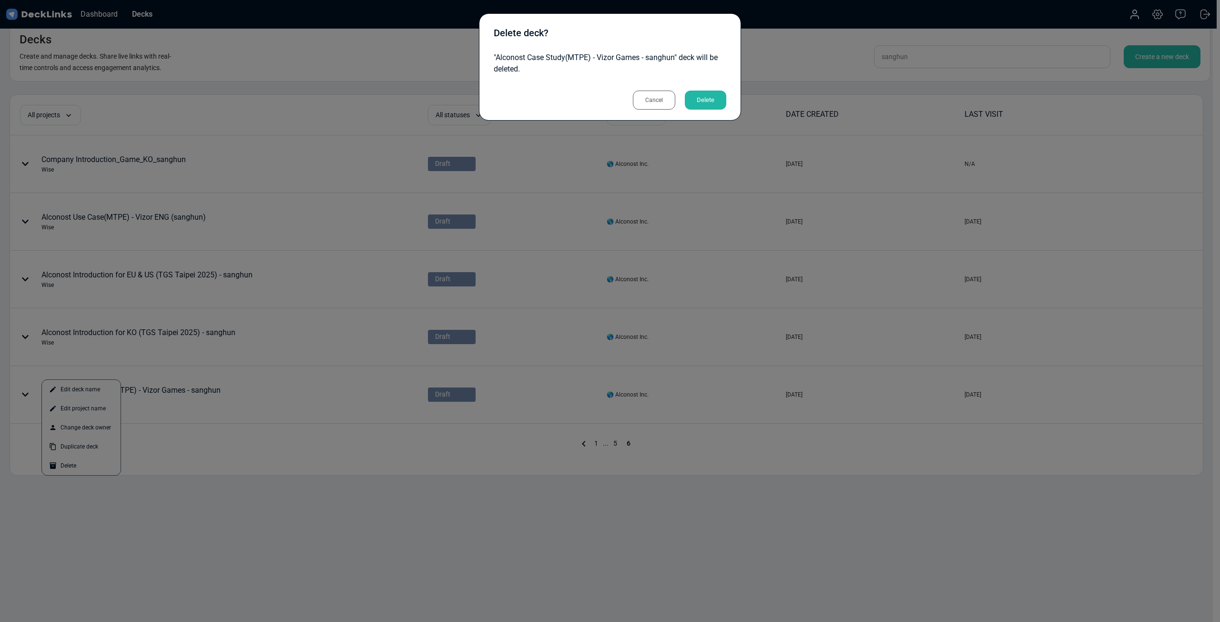
click at [705, 106] on div "Delete" at bounding box center [705, 100] width 41 height 19
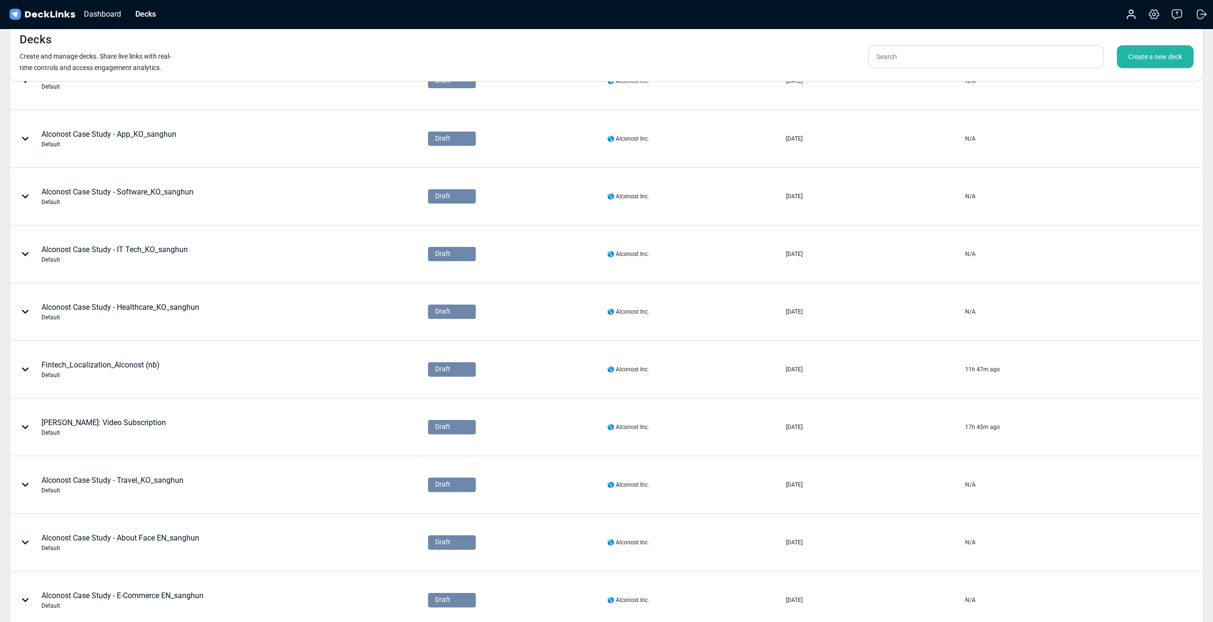
scroll to position [64, 0]
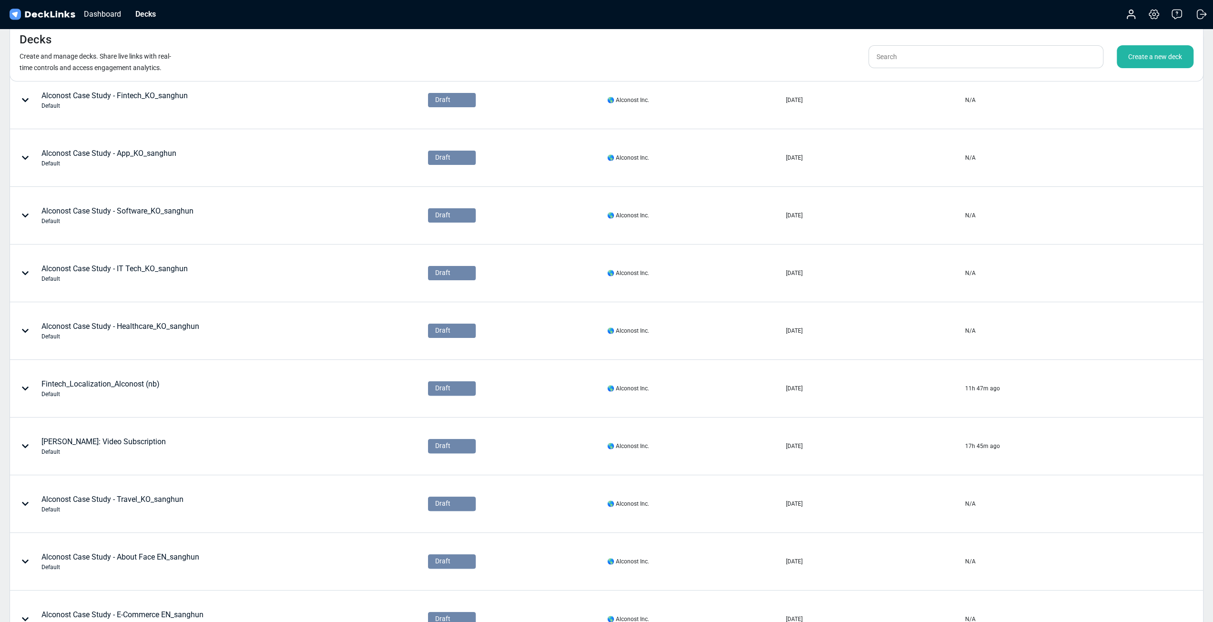
drag, startPoint x: 954, startPoint y: 70, endPoint x: 973, endPoint y: 52, distance: 26.3
click at [954, 71] on div "Decks Create and manage decks. Share live links with real-time controls and acc…" at bounding box center [607, 52] width 1194 height 59
click at [973, 51] on input "text" at bounding box center [985, 56] width 235 height 23
type input "sanghun"
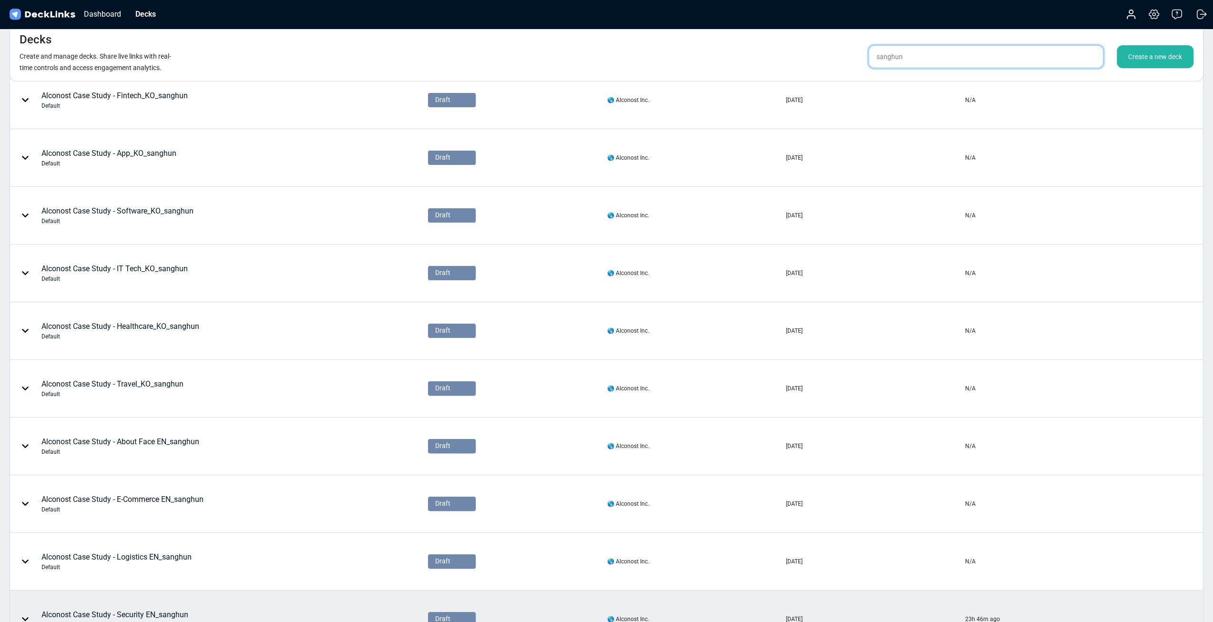
scroll to position [223, 0]
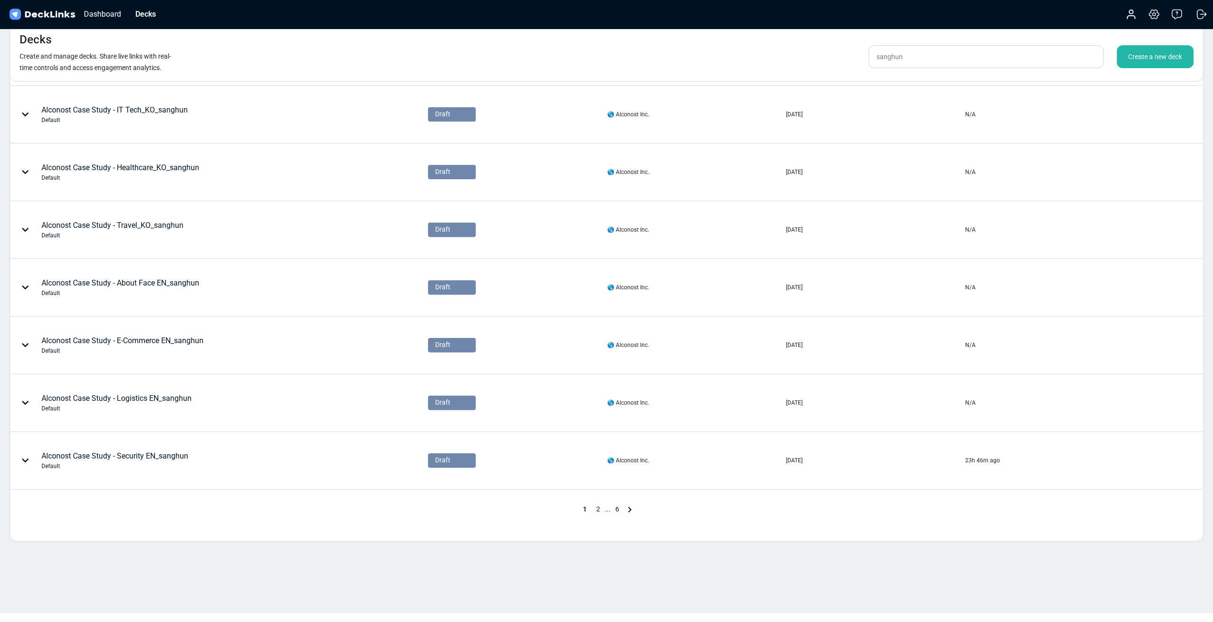
click at [620, 505] on span "6" at bounding box center [617, 509] width 13 height 8
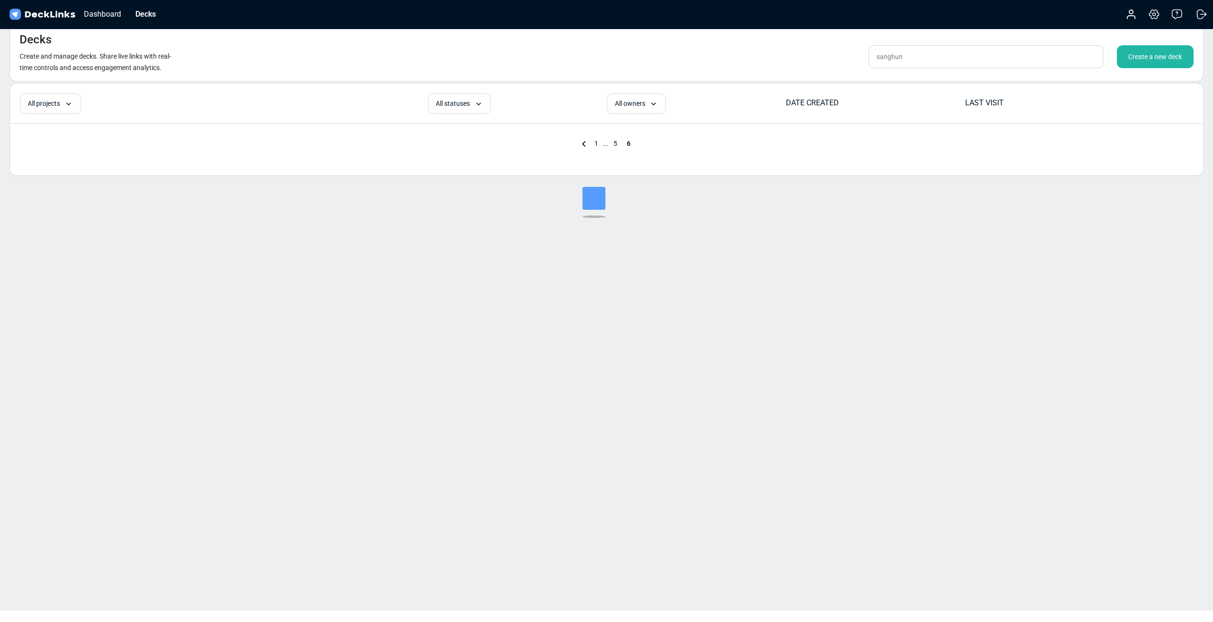
scroll to position [11, 0]
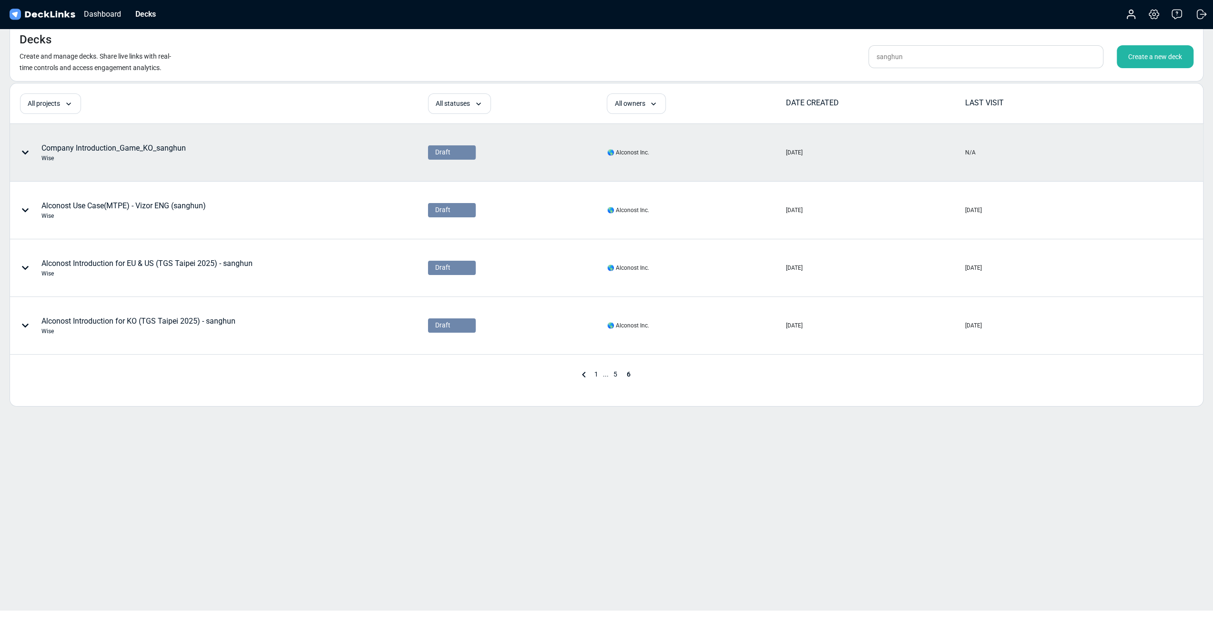
click at [28, 152] on icon at bounding box center [25, 153] width 8 height 8
click at [83, 218] on div "Delete" at bounding box center [81, 223] width 79 height 19
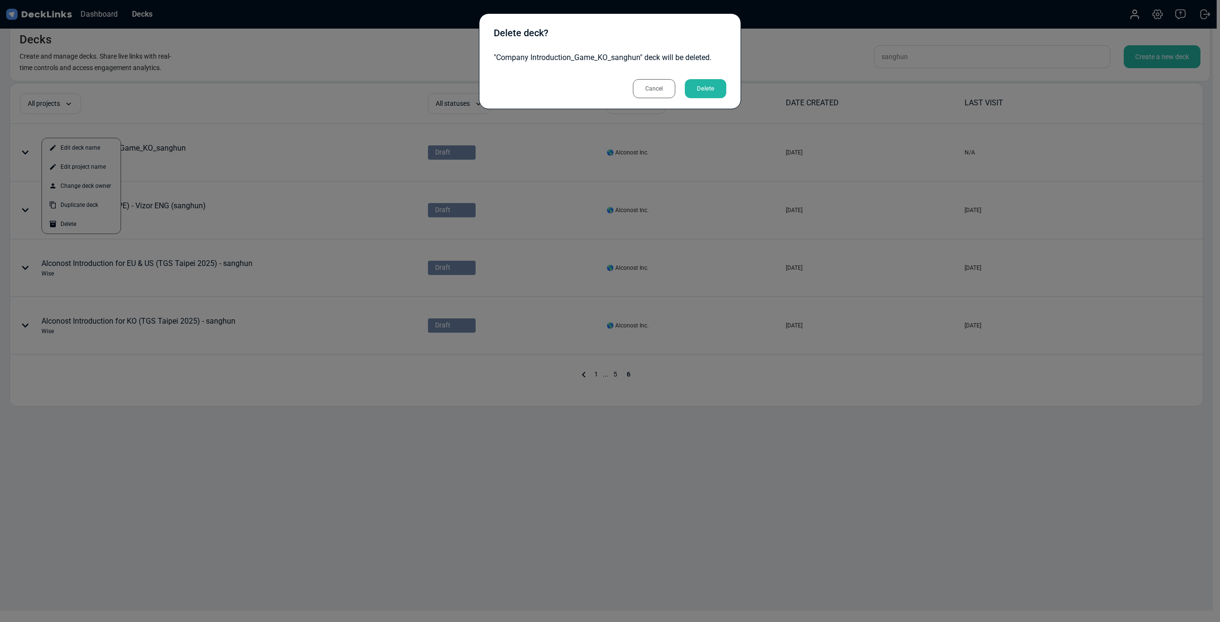
click at [710, 89] on div "Delete" at bounding box center [705, 88] width 41 height 19
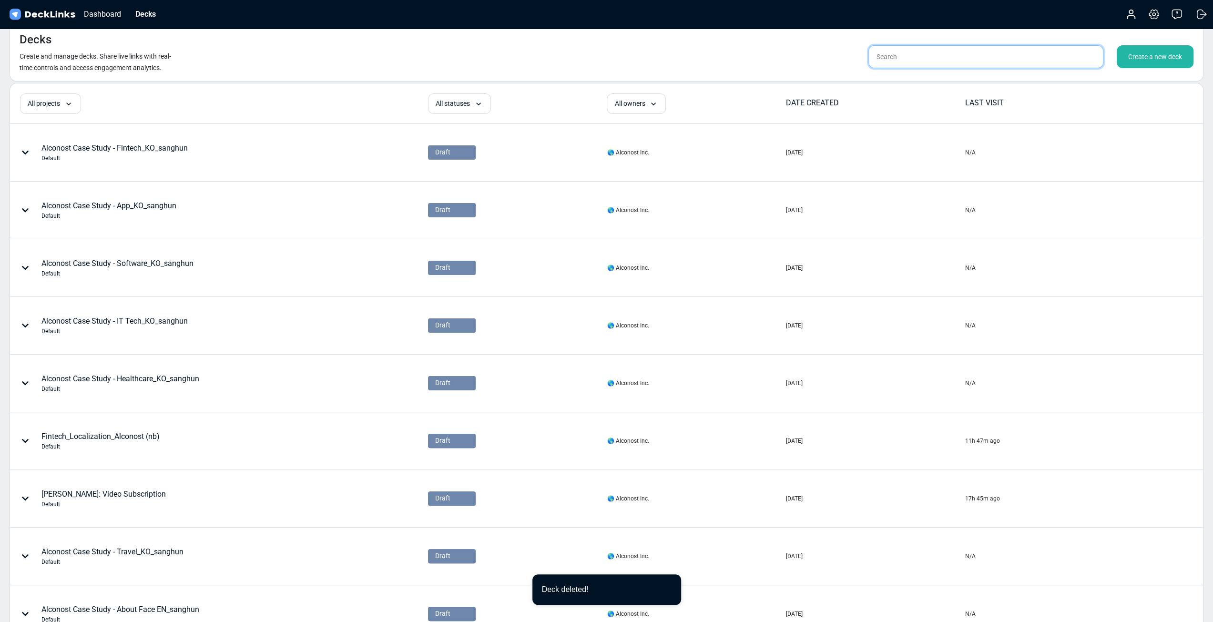
click at [937, 57] on input "text" at bounding box center [985, 56] width 235 height 23
type input "sanghun"
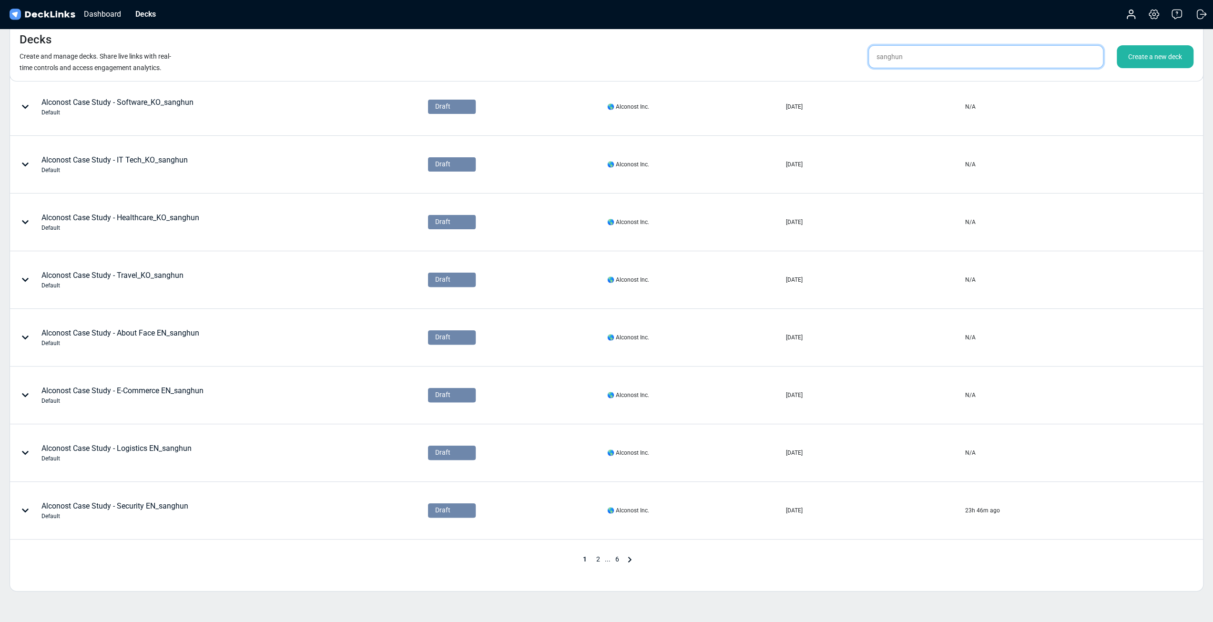
scroll to position [223, 0]
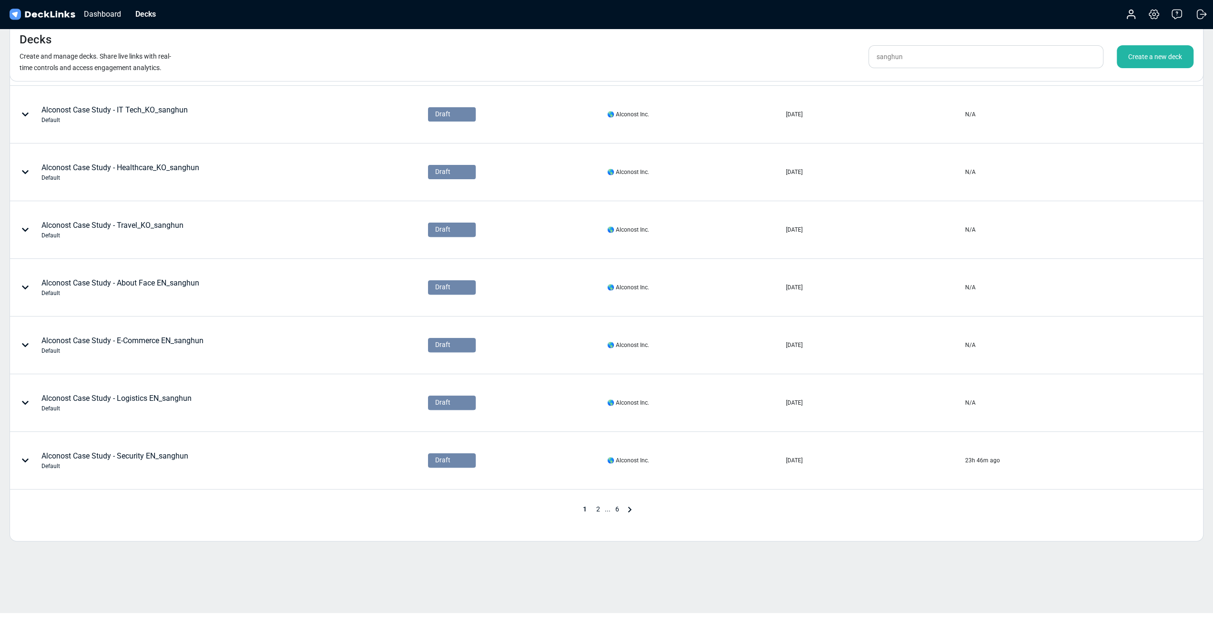
click at [620, 513] on div "All projects All projects (di) Profee localization with Alconost (di) Silverspi…" at bounding box center [607, 207] width 1194 height 670
click at [617, 507] on span "6" at bounding box center [617, 509] width 13 height 8
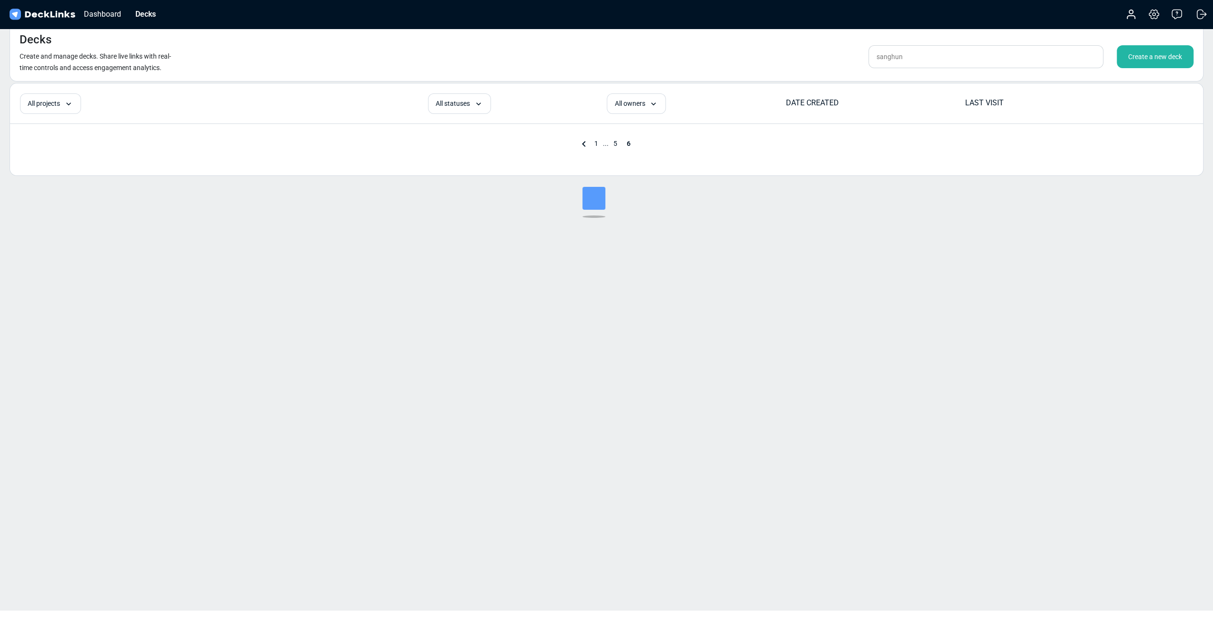
scroll to position [11, 0]
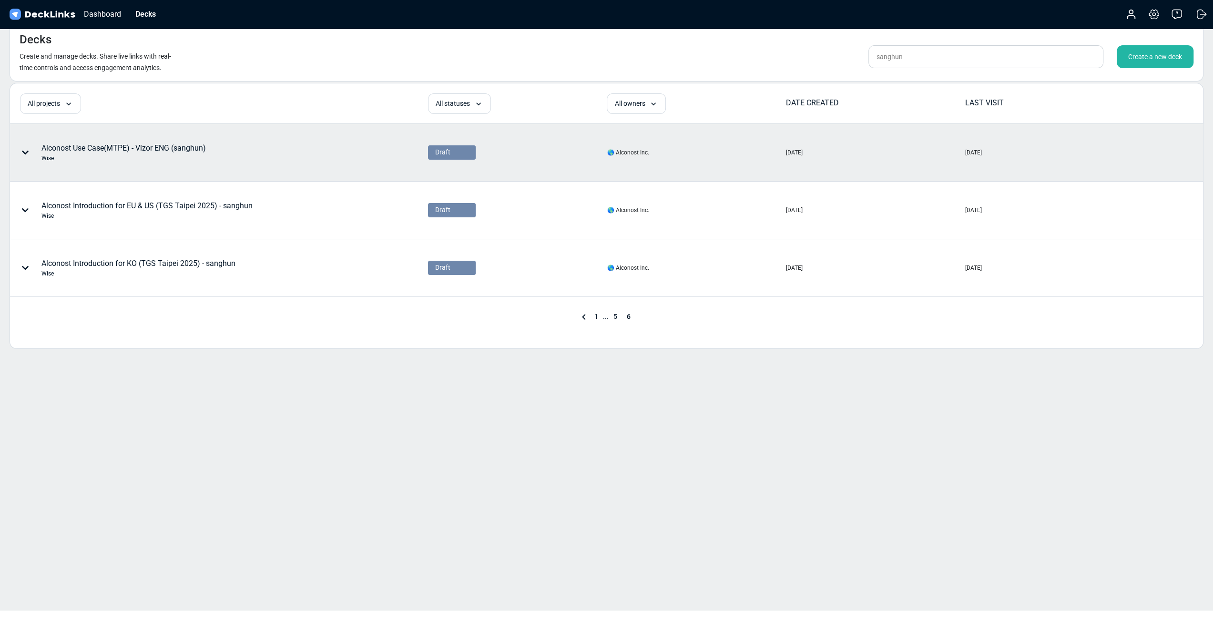
click at [29, 153] on div at bounding box center [27, 152] width 29 height 29
click at [71, 219] on div "Delete" at bounding box center [81, 223] width 79 height 19
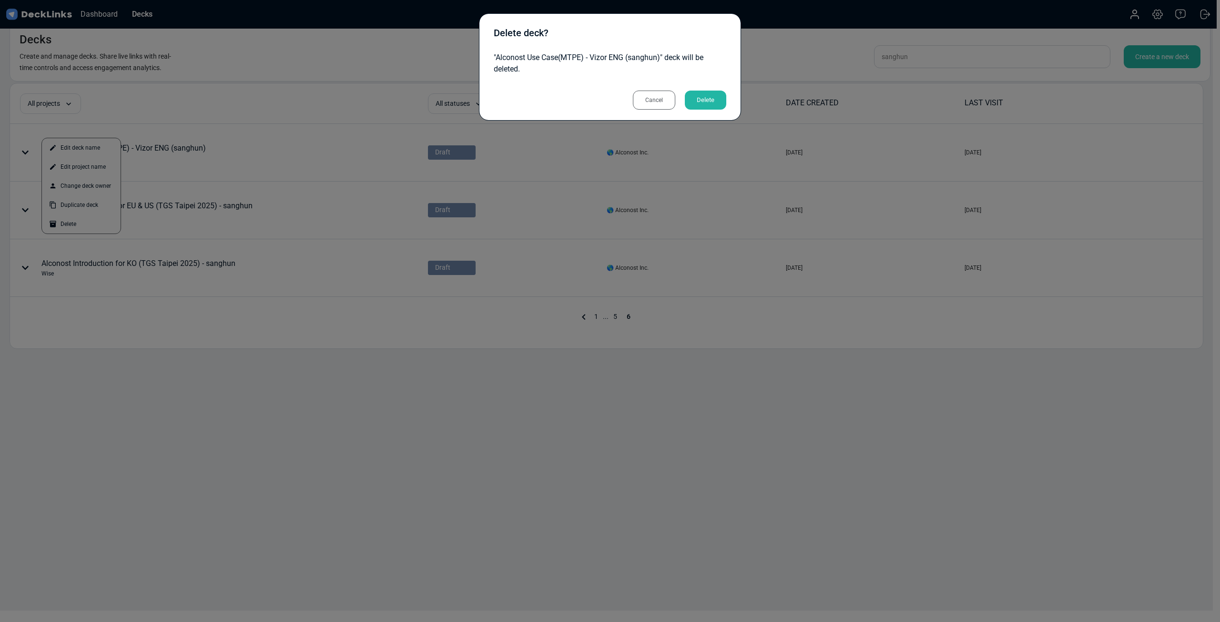
click at [704, 105] on div "Delete" at bounding box center [705, 100] width 41 height 19
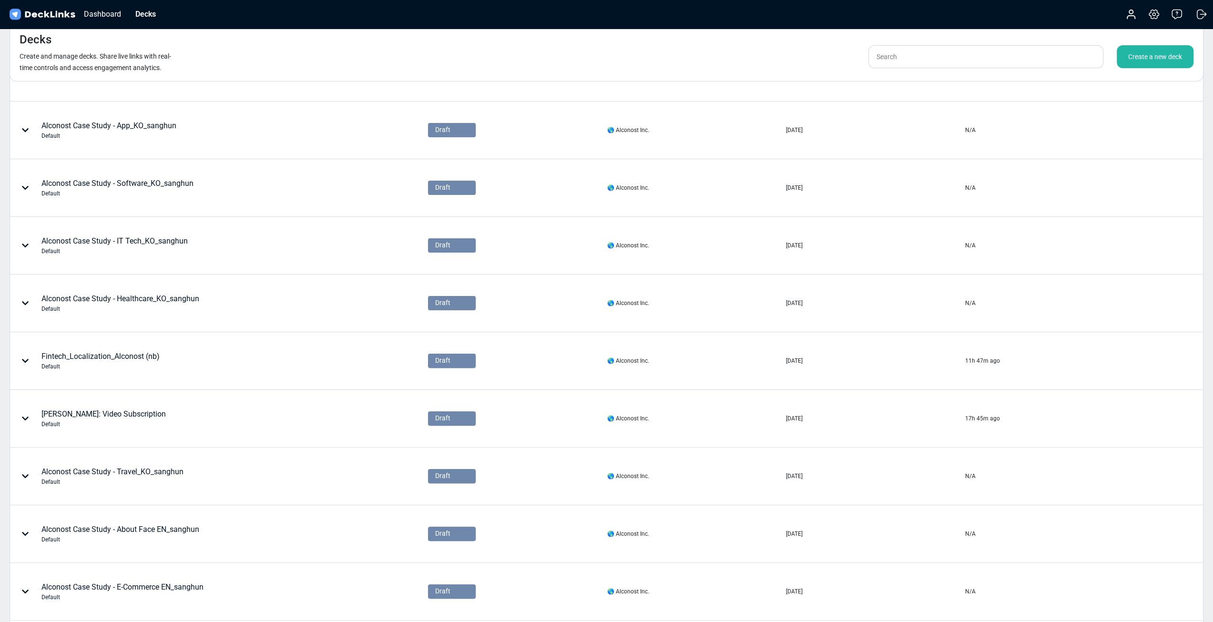
scroll to position [64, 0]
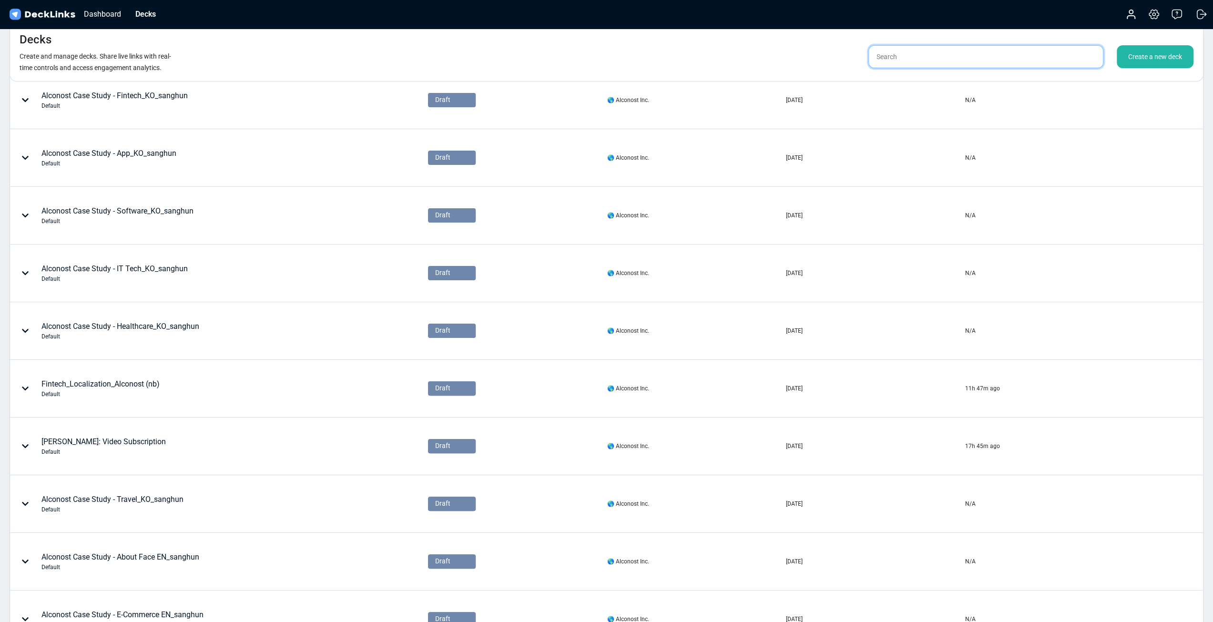
click at [966, 49] on input "text" at bounding box center [985, 56] width 235 height 23
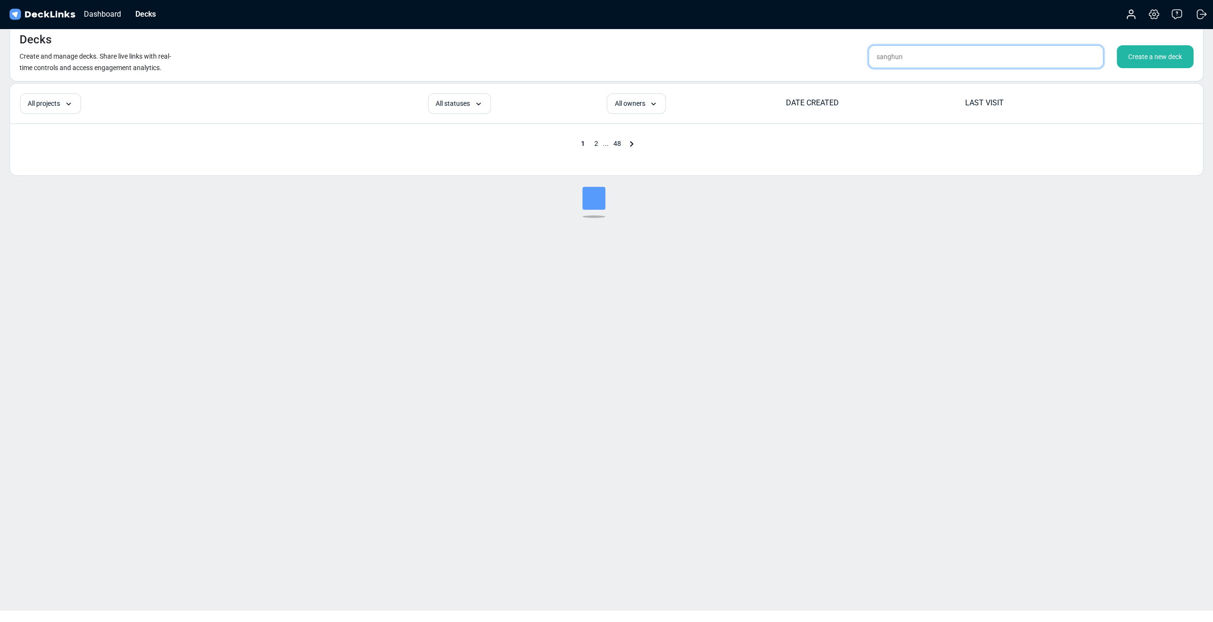
type input "sanghun"
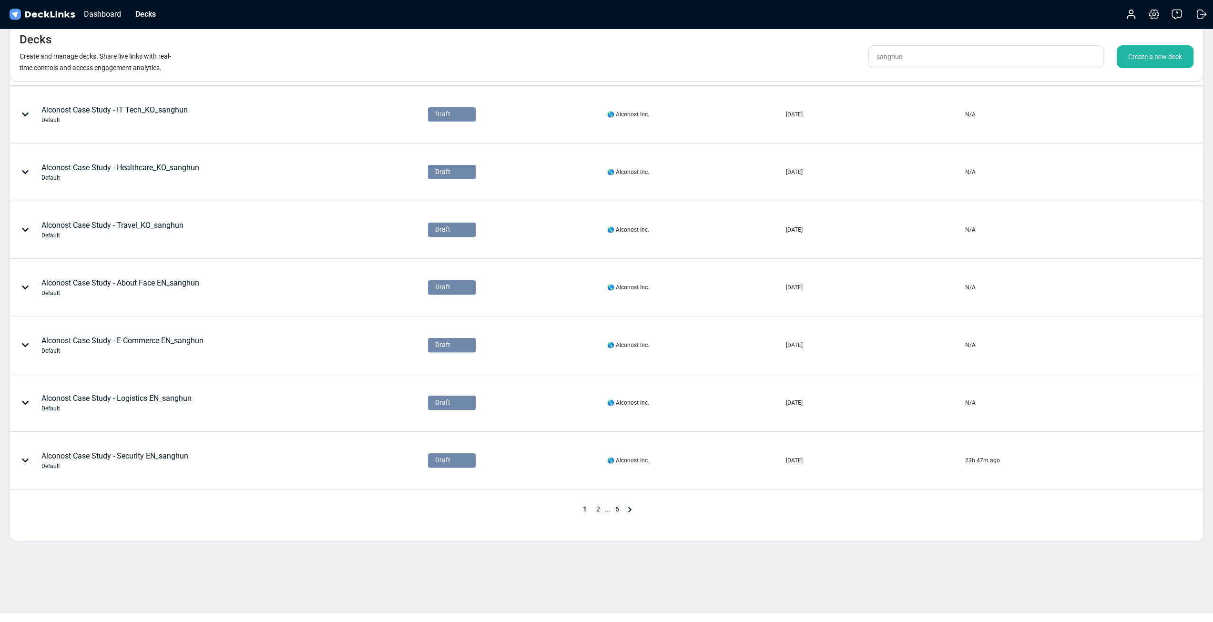
click at [618, 505] on span "6" at bounding box center [617, 509] width 13 height 8
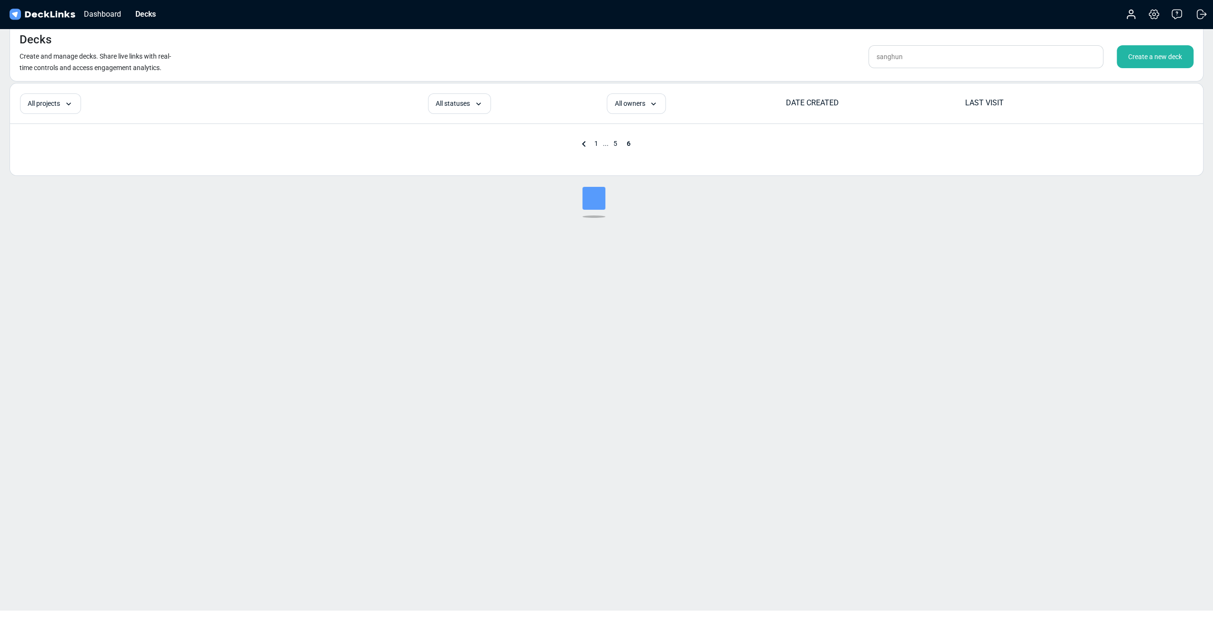
scroll to position [11, 0]
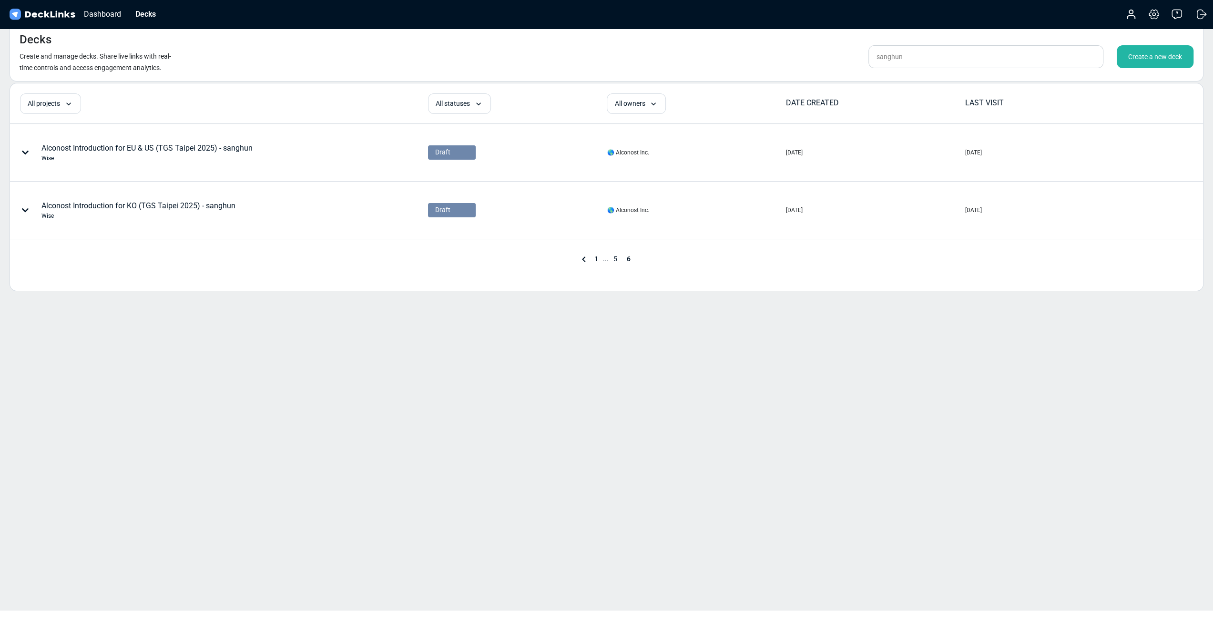
click at [617, 260] on span "5" at bounding box center [615, 259] width 13 height 8
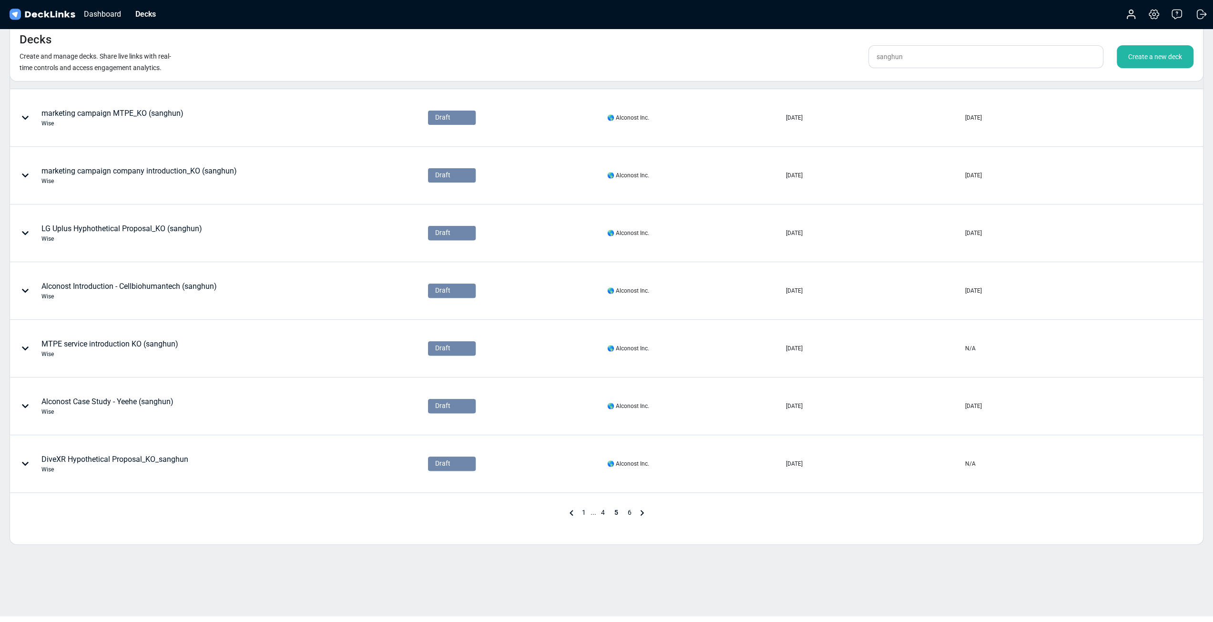
scroll to position [223, 0]
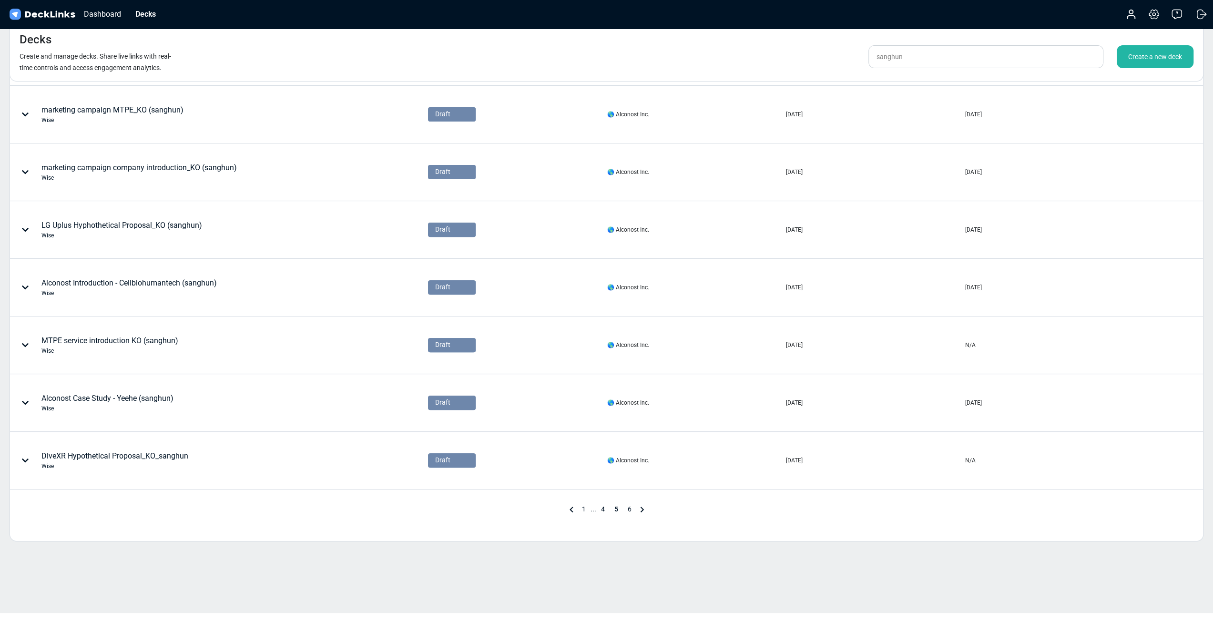
click at [586, 508] on span "1" at bounding box center [583, 509] width 13 height 8
click at [596, 505] on span "2" at bounding box center [598, 509] width 13 height 8
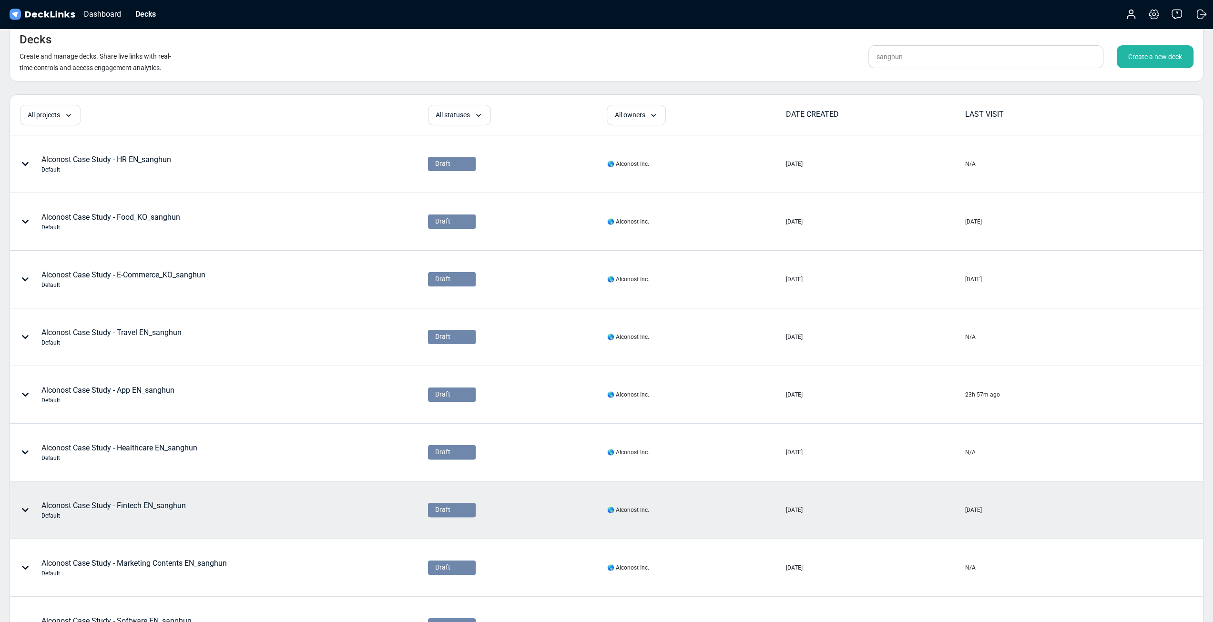
scroll to position [159, 0]
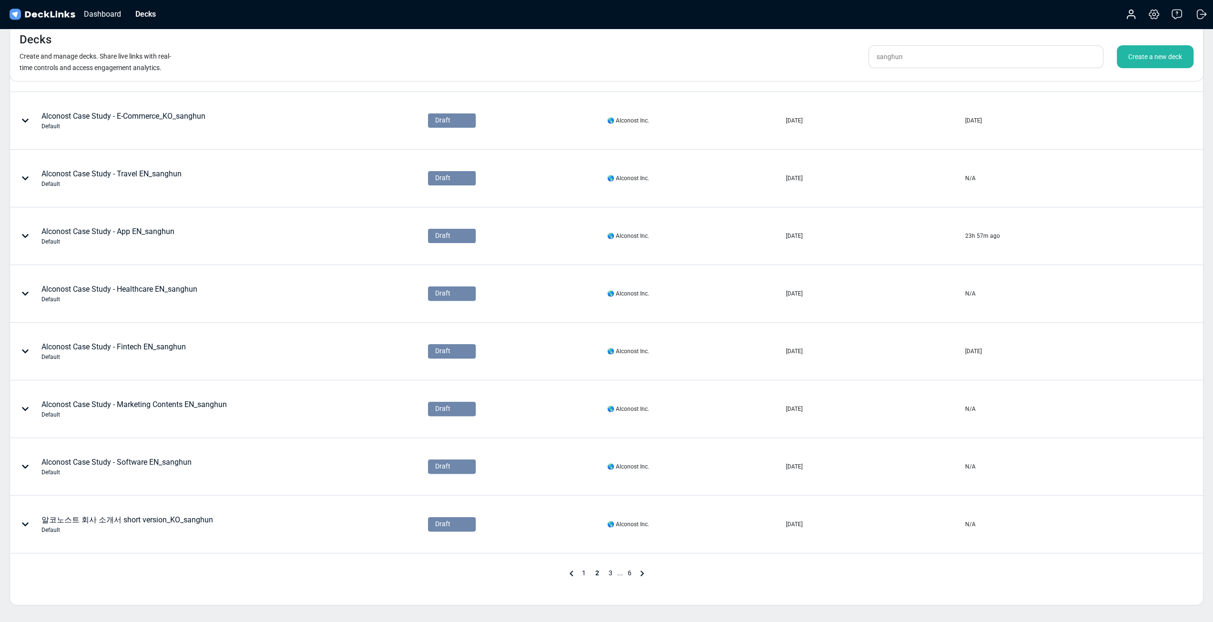
click at [610, 569] on span "3" at bounding box center [610, 573] width 13 height 8
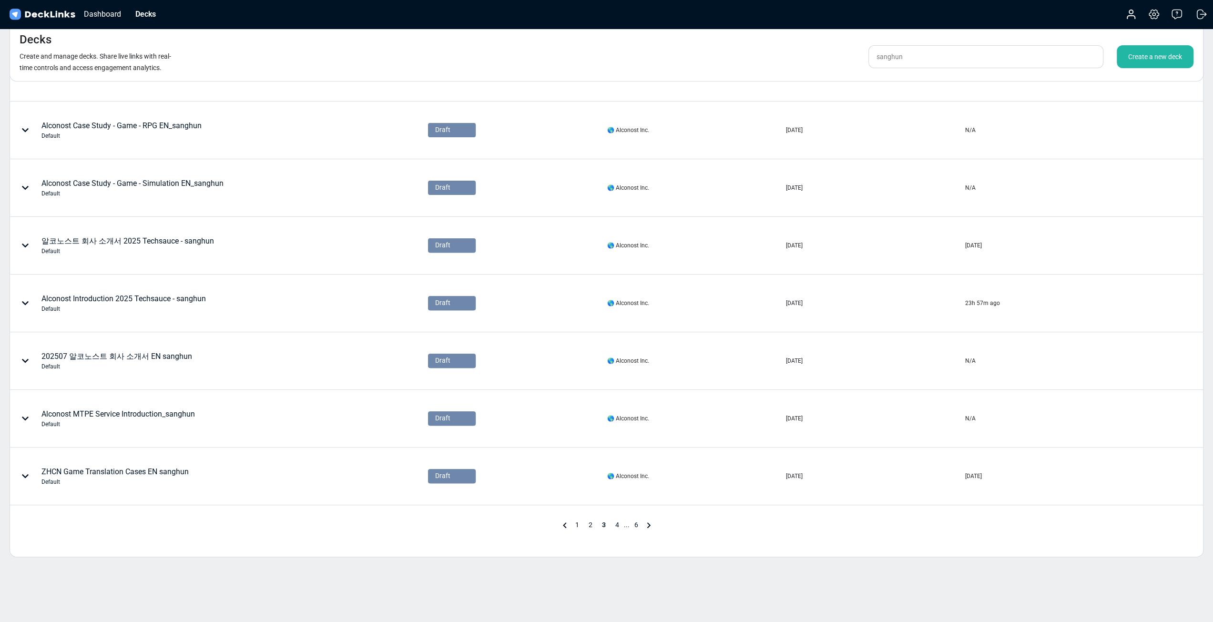
scroll to position [223, 0]
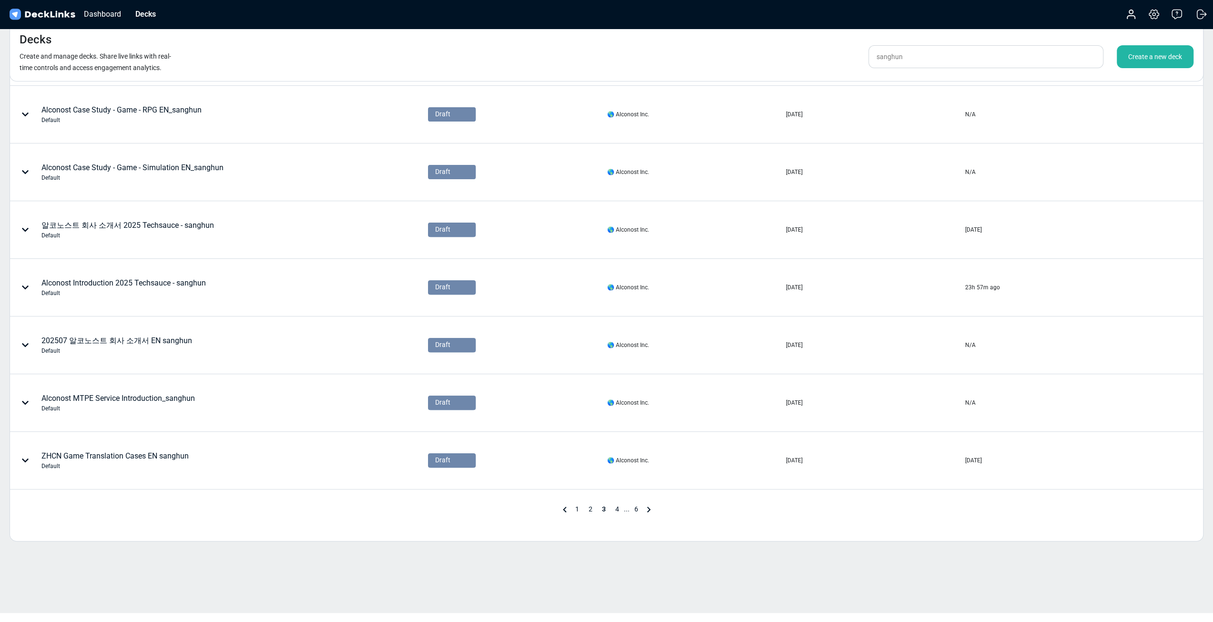
click at [617, 506] on span "4" at bounding box center [617, 509] width 13 height 8
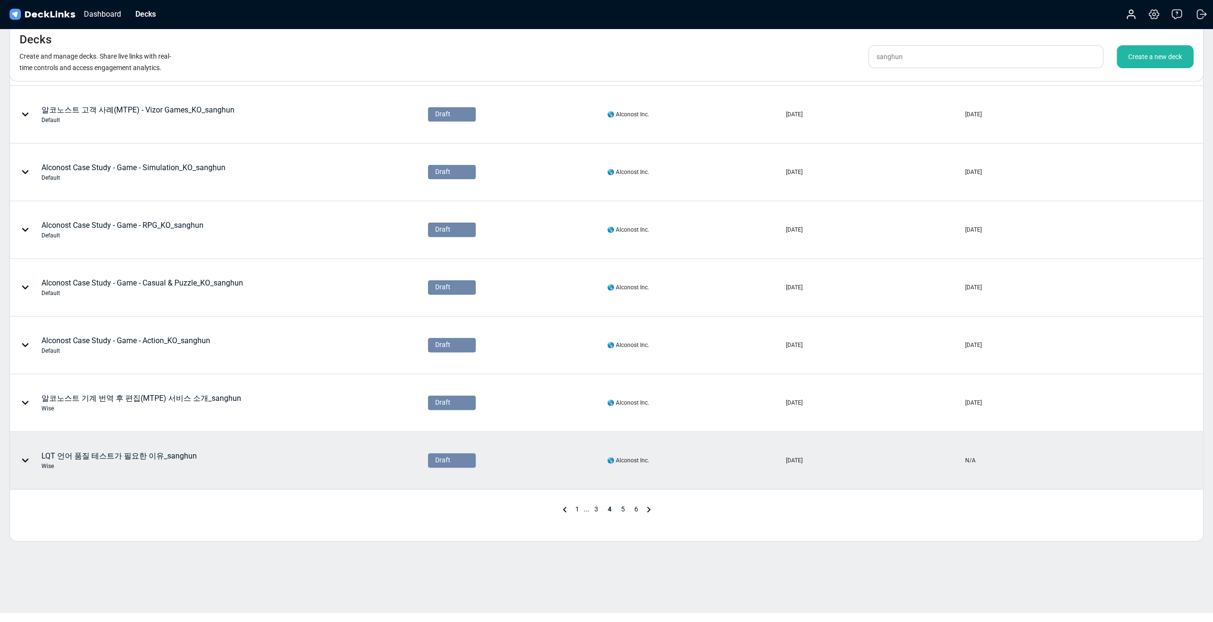
click at [81, 462] on div "Wise" at bounding box center [118, 466] width 155 height 9
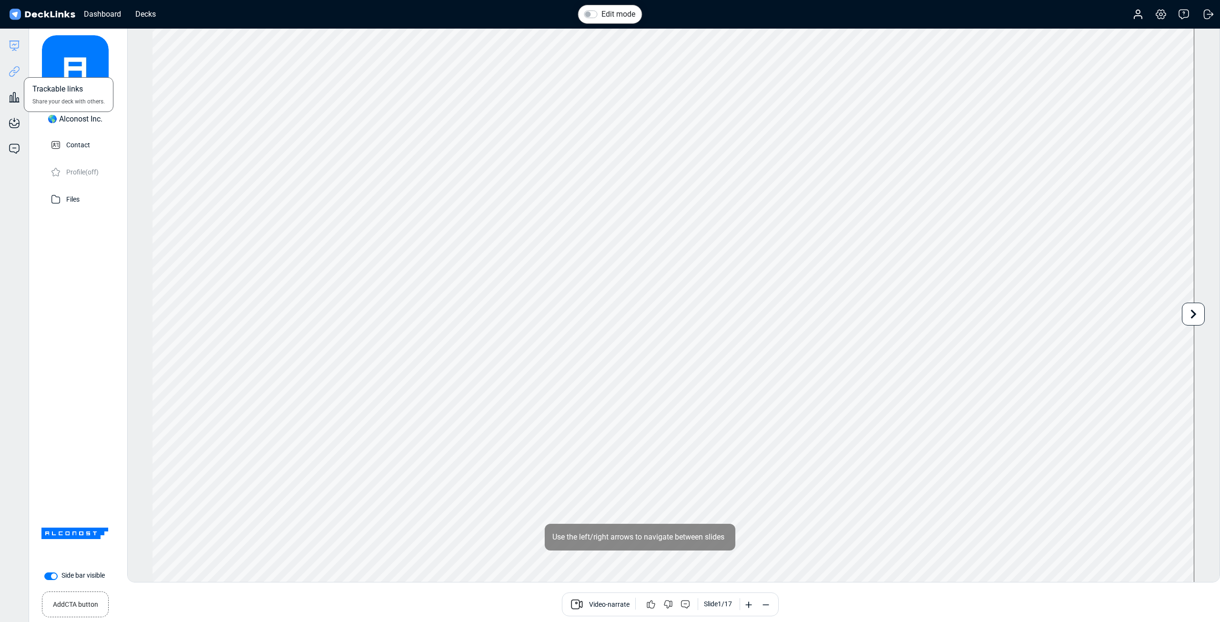
click at [18, 72] on icon at bounding box center [14, 71] width 11 height 11
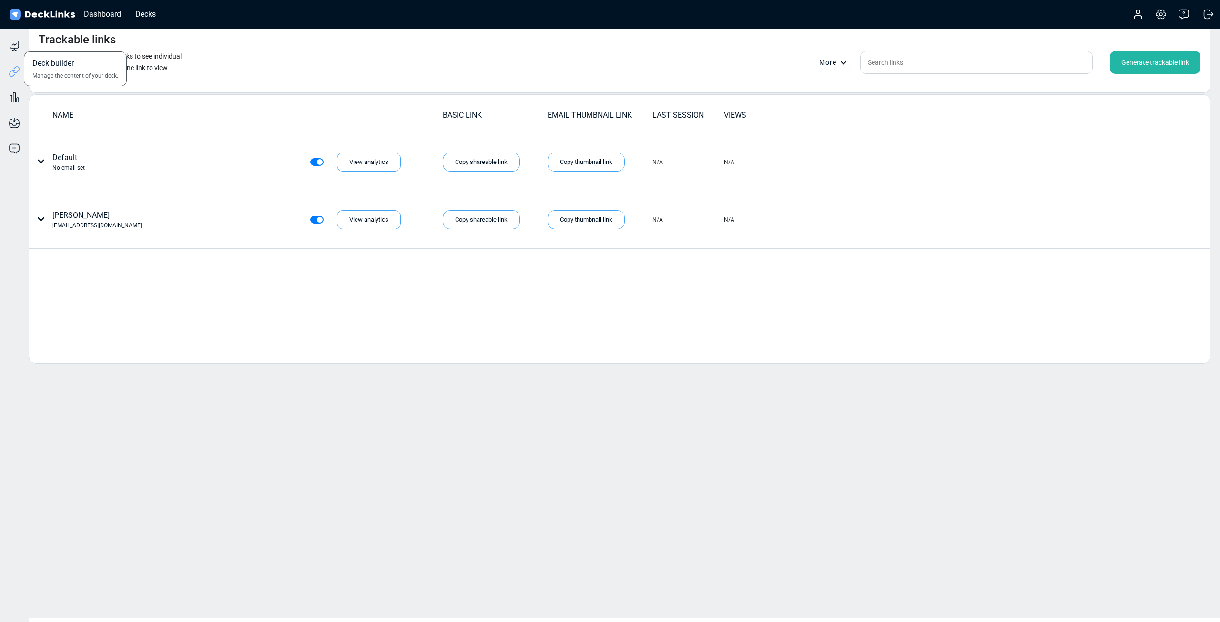
click at [21, 46] on div "Deck builder Manage the content of your deck." at bounding box center [14, 45] width 29 height 11
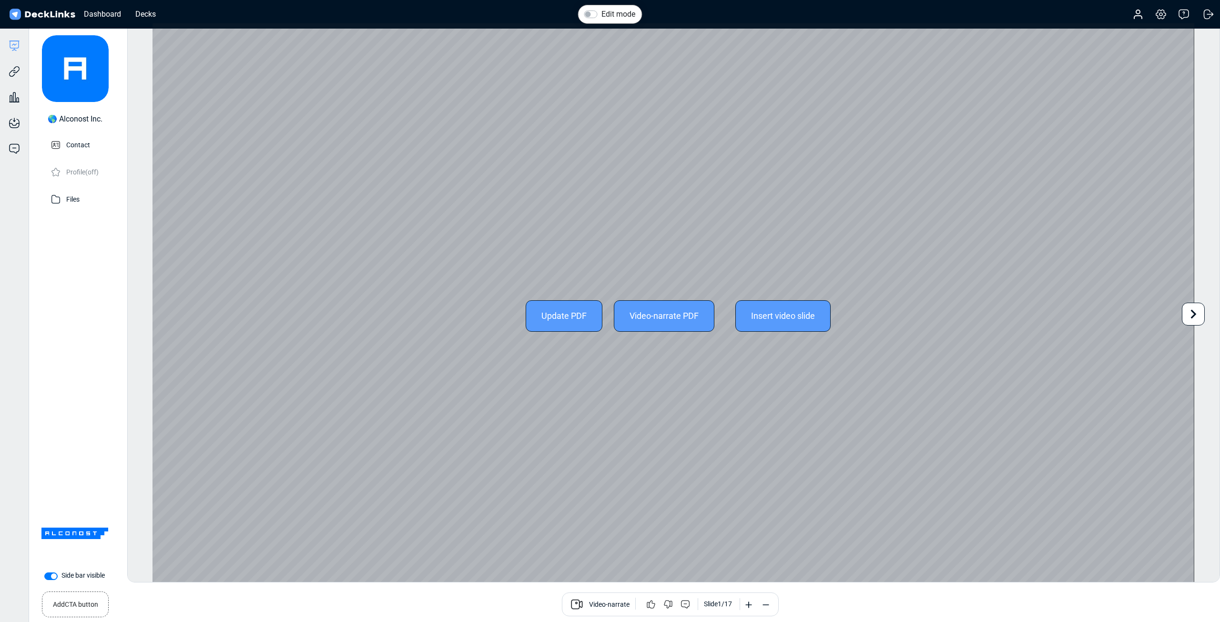
click at [577, 315] on div "Update PDF" at bounding box center [564, 315] width 77 height 31
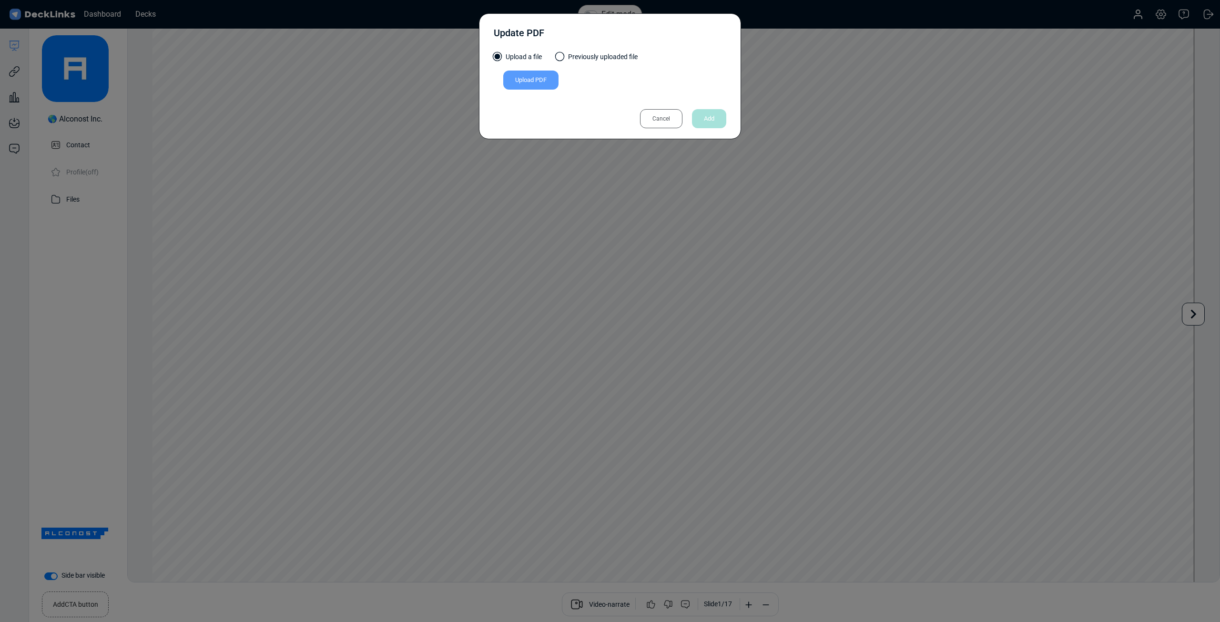
click at [537, 80] on div "Upload PDF" at bounding box center [530, 80] width 55 height 19
click at [0, 0] on input "Upload PDF" at bounding box center [0, 0] width 0 height 0
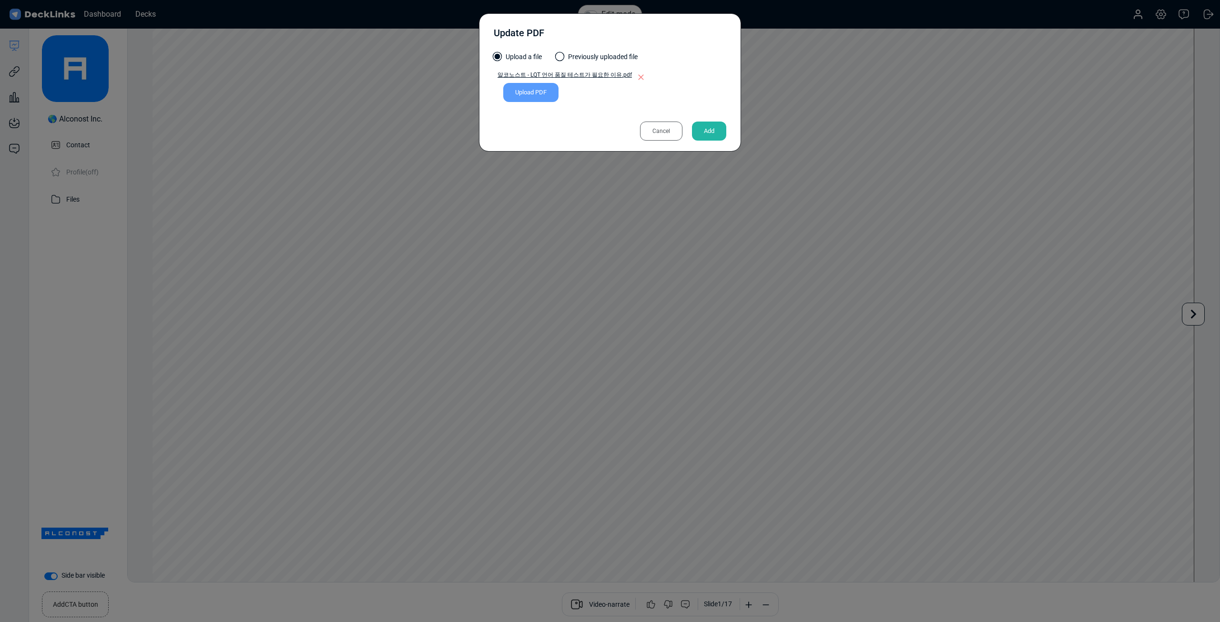
click at [704, 127] on div "Add" at bounding box center [709, 131] width 34 height 19
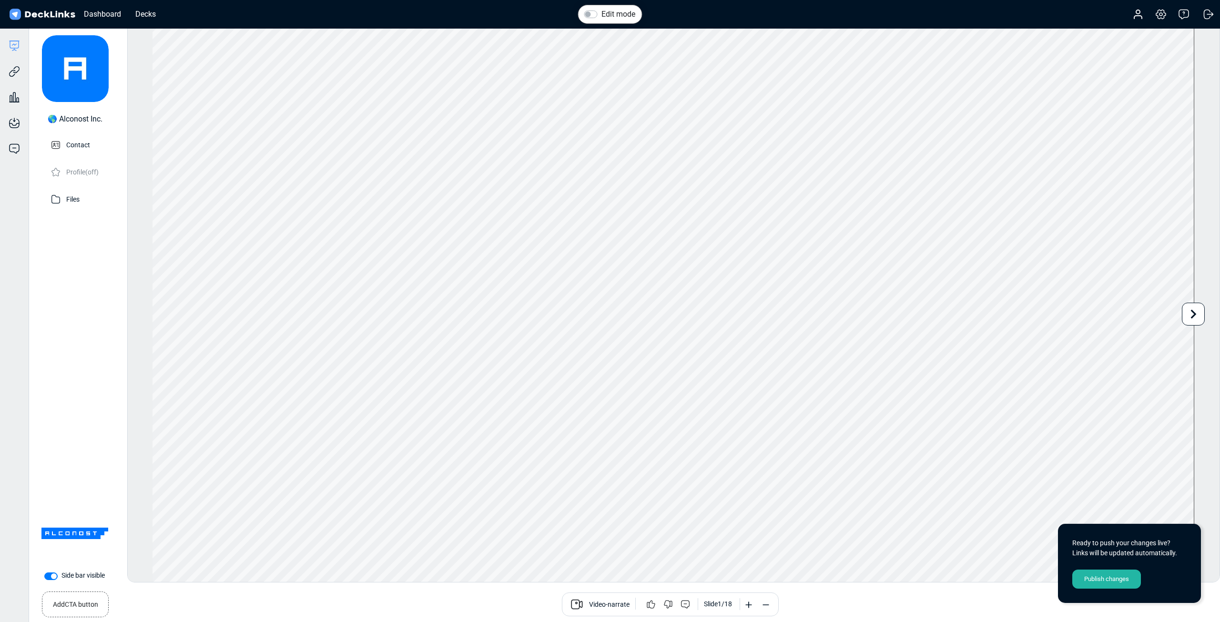
click at [1101, 577] on div "Publish changes" at bounding box center [1106, 579] width 69 height 19
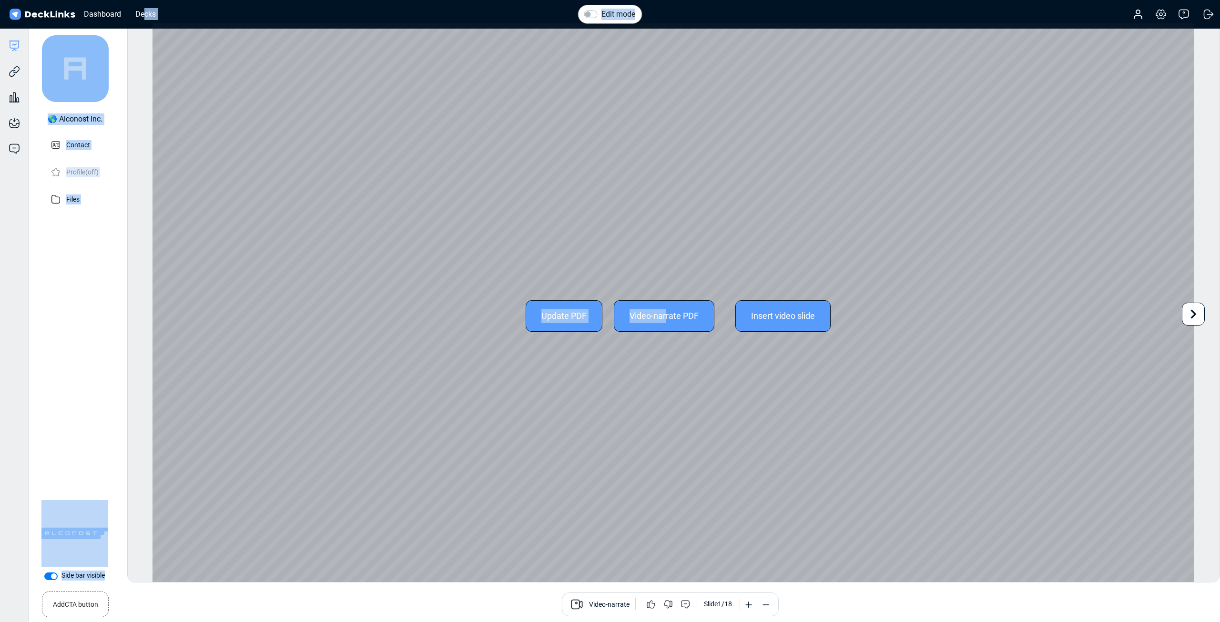
drag, startPoint x: 145, startPoint y: 14, endPoint x: 582, endPoint y: 197, distance: 474.3
click at [667, 250] on div "Dashboard Decks Account Settings & billing Help Logout Deck builder Manage the …" at bounding box center [610, 309] width 1220 height 618
drag, startPoint x: 572, startPoint y: 185, endPoint x: 653, endPoint y: 222, distance: 88.8
click at [572, 185] on div "Update PDF Video-narrate PDF Insert video slide" at bounding box center [674, 315] width 1042 height 585
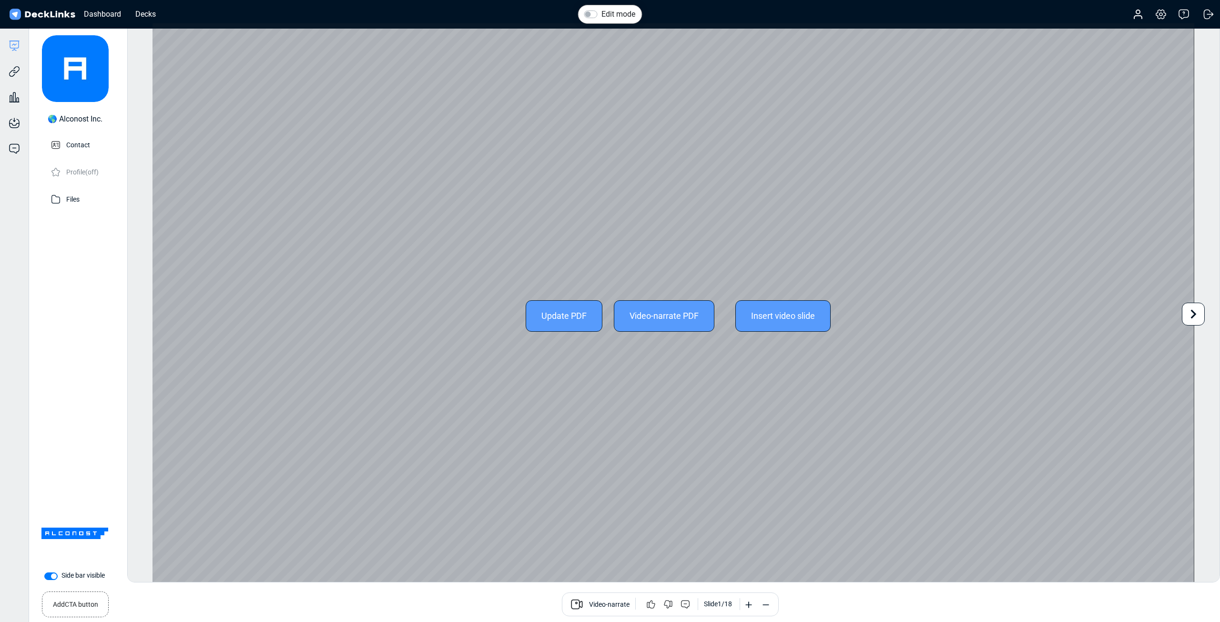
click at [1190, 317] on icon at bounding box center [1193, 314] width 18 height 18
click at [1199, 314] on icon at bounding box center [1193, 314] width 18 height 18
click at [1199, 314] on div "Edit mode Change photo Updating this image will immediately apply to all of you…" at bounding box center [673, 303] width 1093 height 560
click at [1199, 314] on icon at bounding box center [1193, 314] width 18 height 18
click at [1198, 314] on icon at bounding box center [1193, 314] width 18 height 18
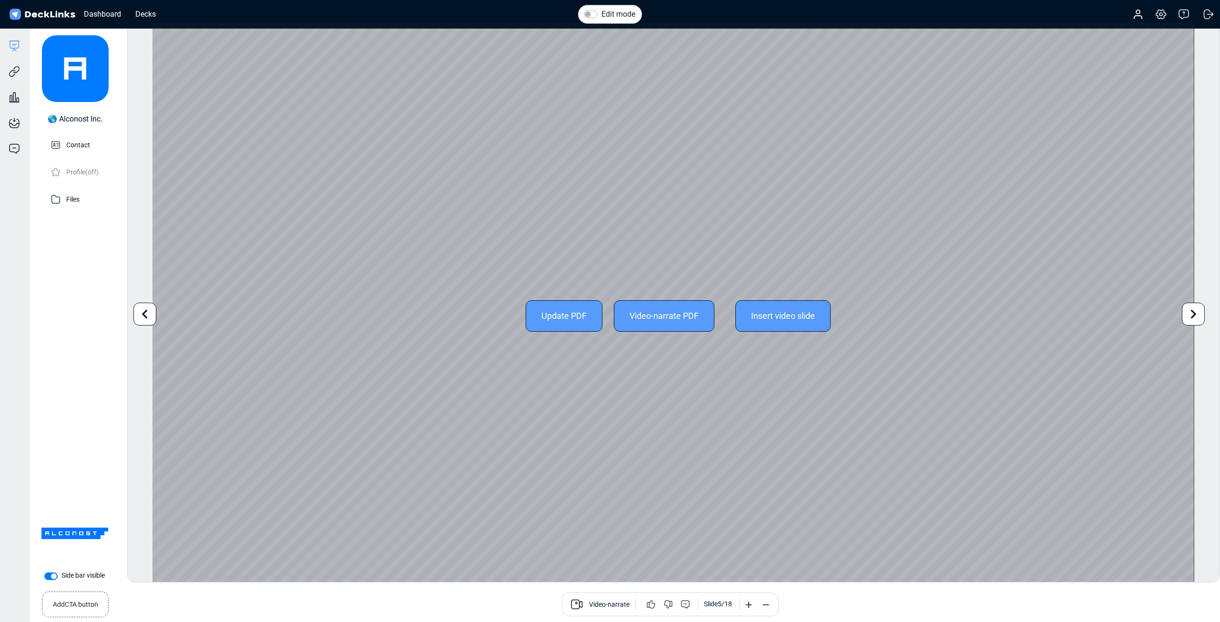
click at [150, 315] on icon at bounding box center [145, 314] width 18 height 18
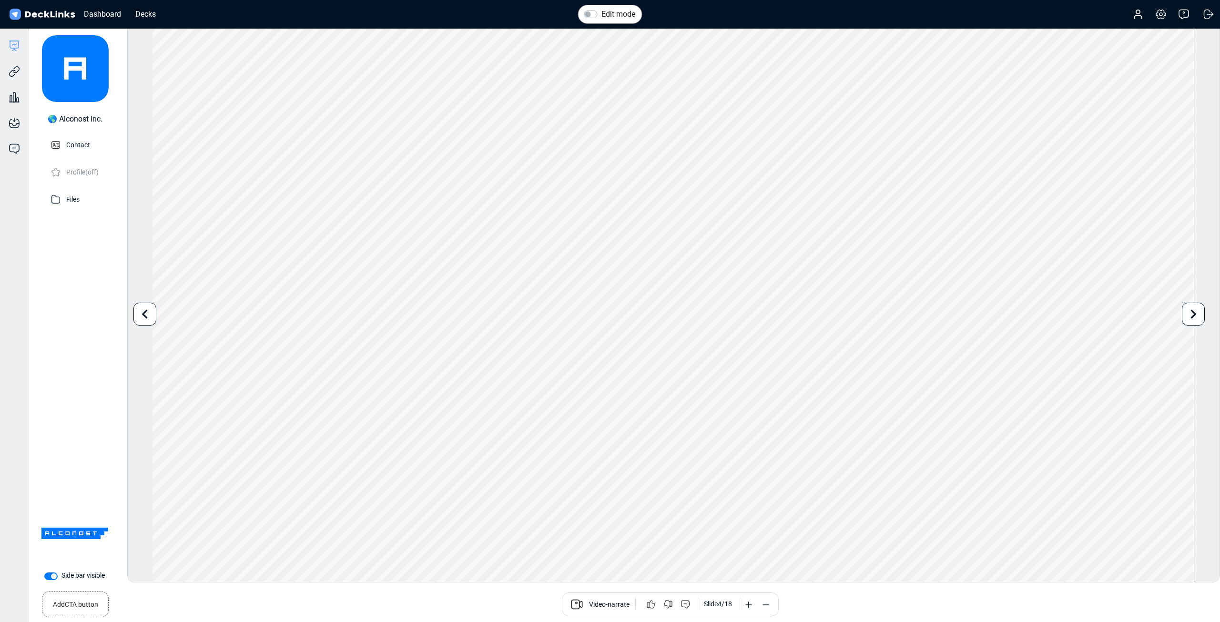
click at [1195, 308] on icon at bounding box center [1193, 314] width 18 height 18
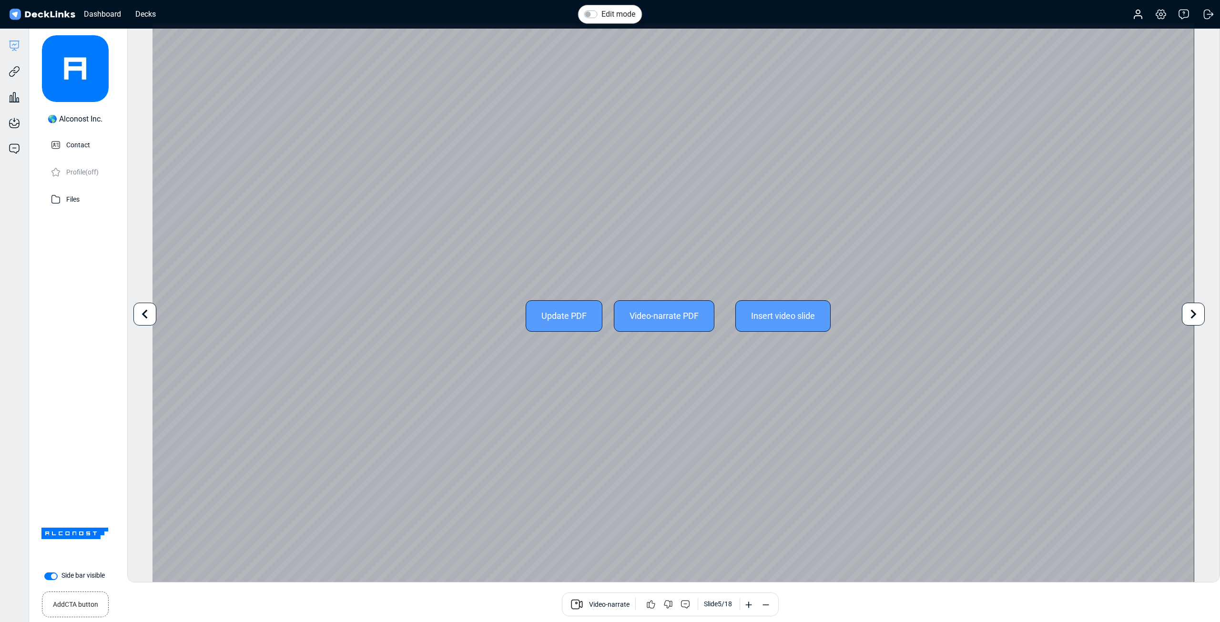
click at [1195, 308] on icon at bounding box center [1193, 314] width 18 height 18
click at [149, 317] on icon at bounding box center [145, 314] width 18 height 18
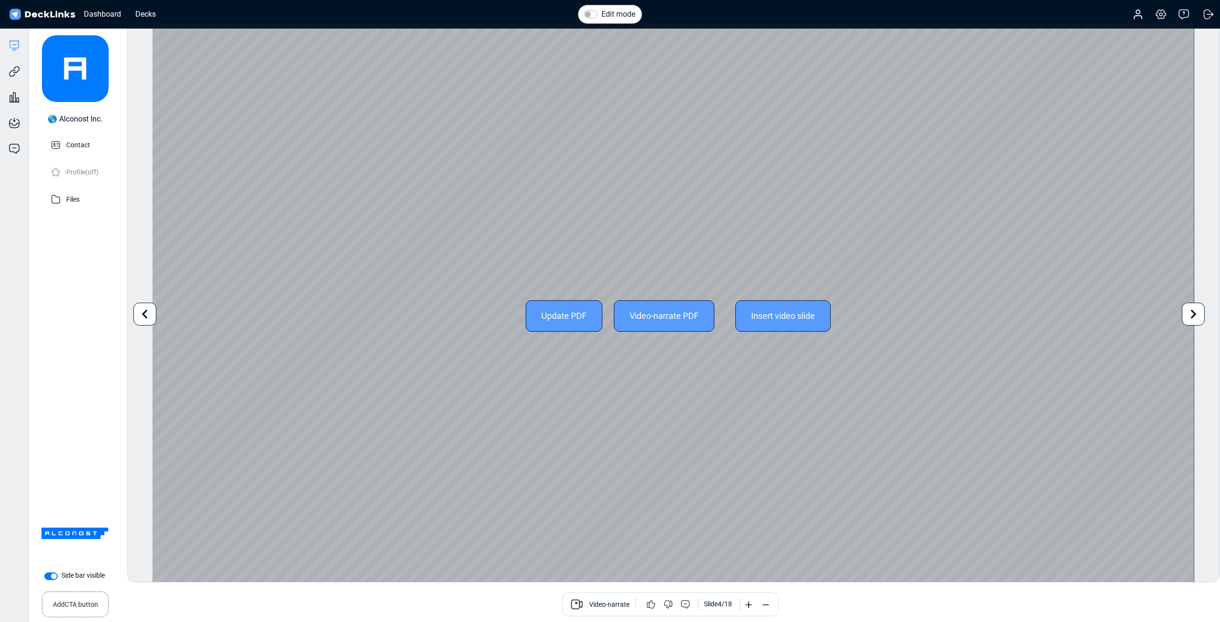
click at [149, 317] on icon at bounding box center [145, 314] width 18 height 18
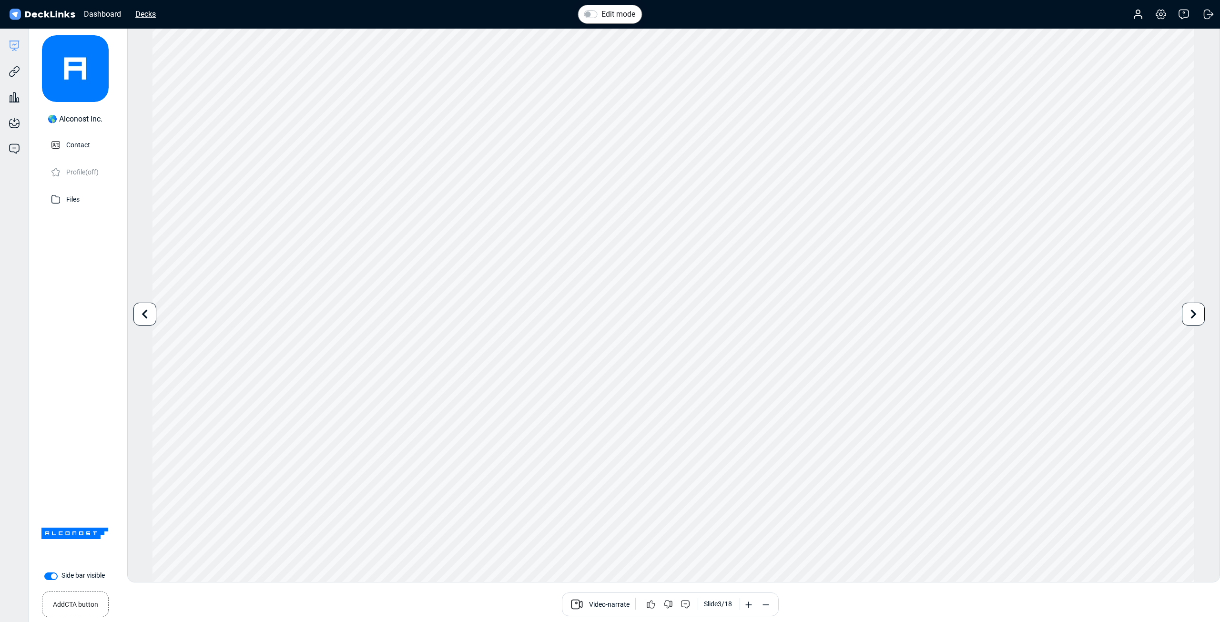
click at [155, 18] on div "Decks" at bounding box center [146, 14] width 30 height 12
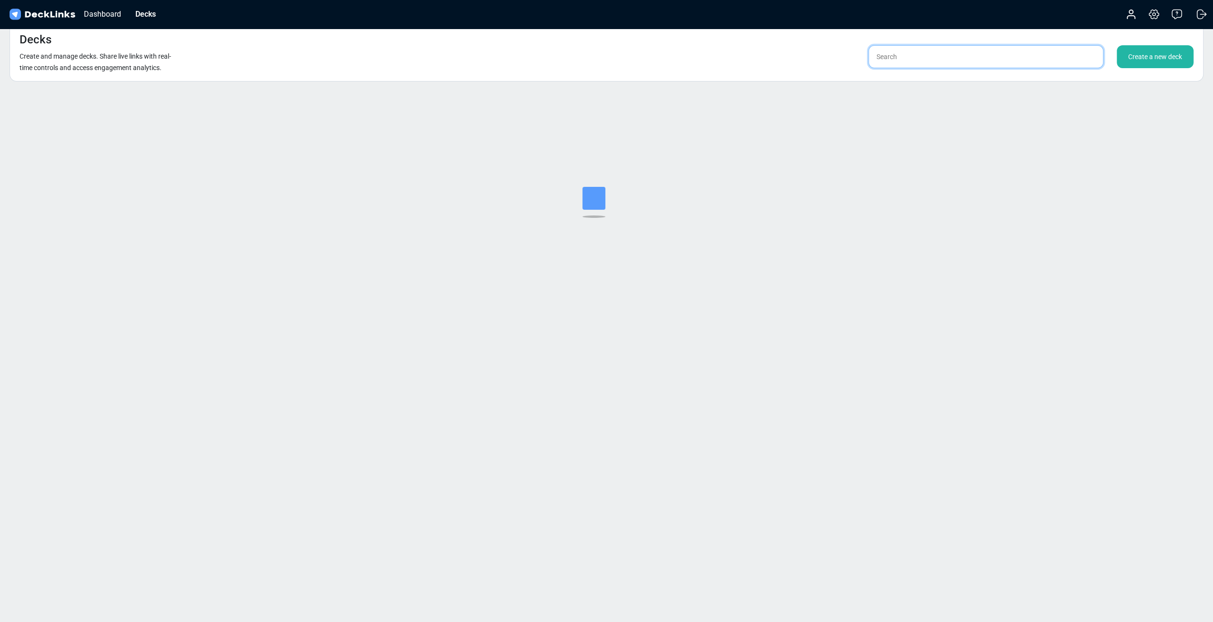
click at [897, 62] on input "text" at bounding box center [985, 56] width 235 height 23
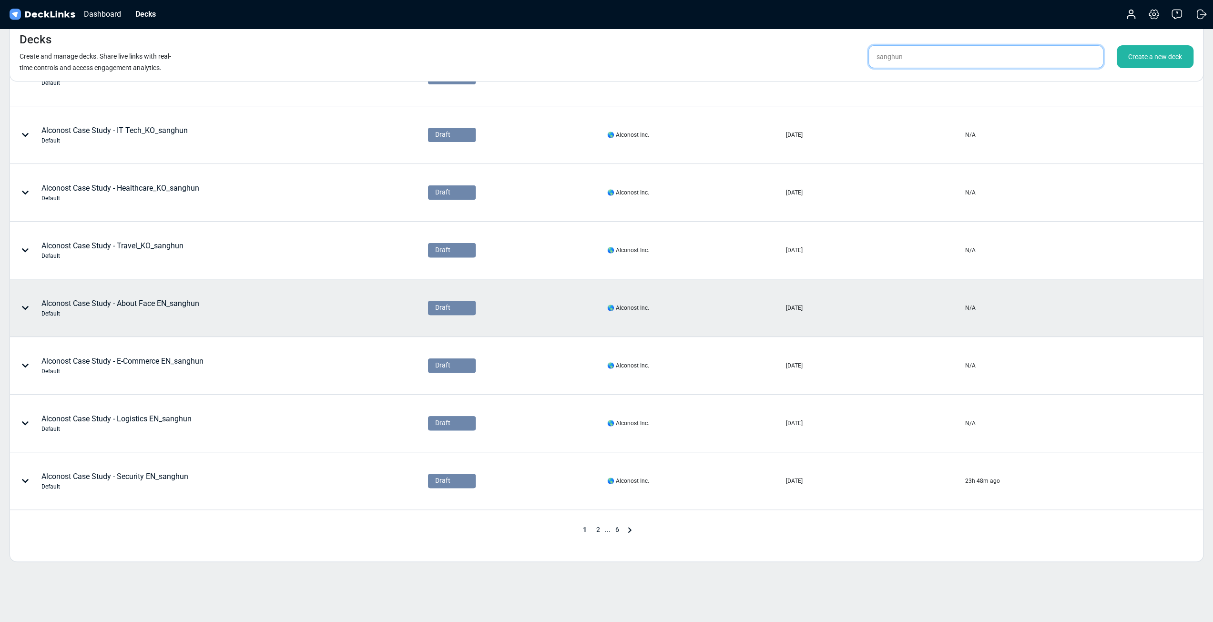
scroll to position [223, 0]
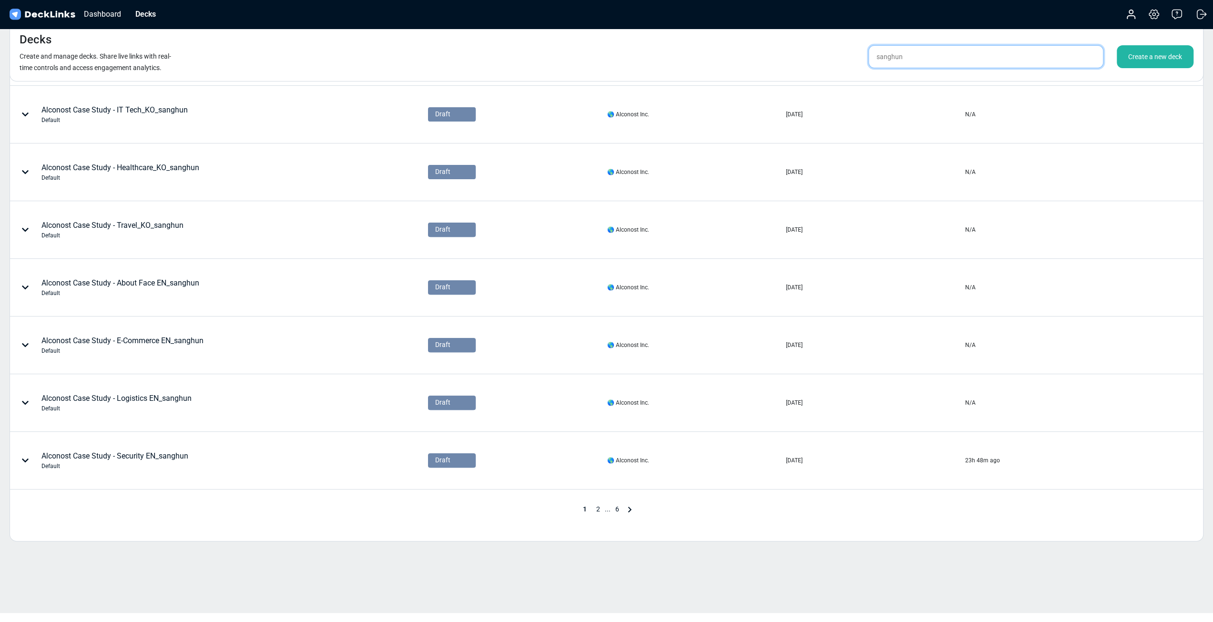
type input "sanghun"
click at [601, 508] on span "2" at bounding box center [598, 509] width 13 height 8
click at [609, 505] on span "3" at bounding box center [610, 509] width 13 height 8
click at [620, 505] on span "4" at bounding box center [617, 509] width 13 height 8
click at [622, 508] on span "5" at bounding box center [622, 509] width 13 height 8
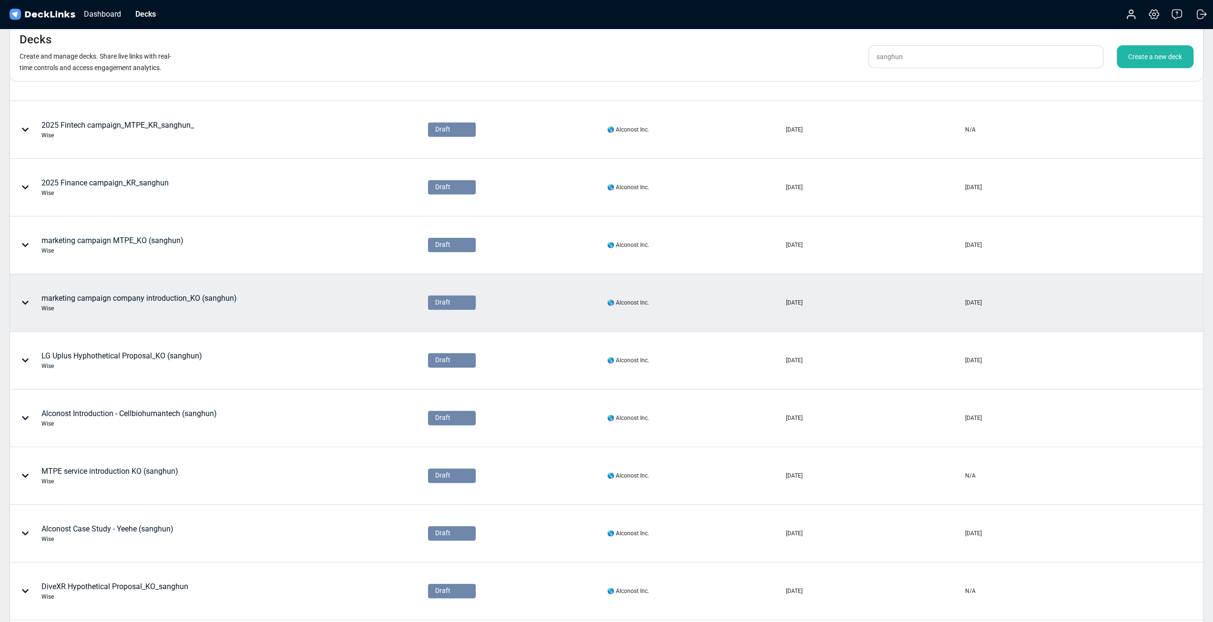
scroll to position [159, 0]
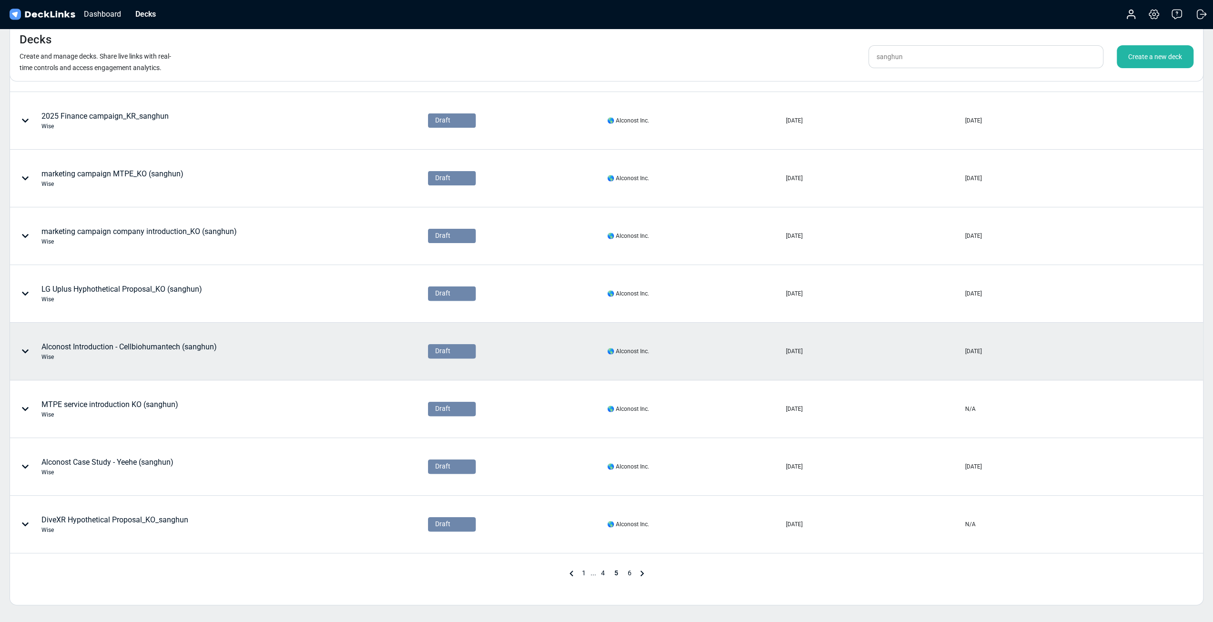
click at [24, 347] on icon at bounding box center [25, 351] width 8 height 8
click at [98, 417] on div "Delete" at bounding box center [81, 421] width 79 height 19
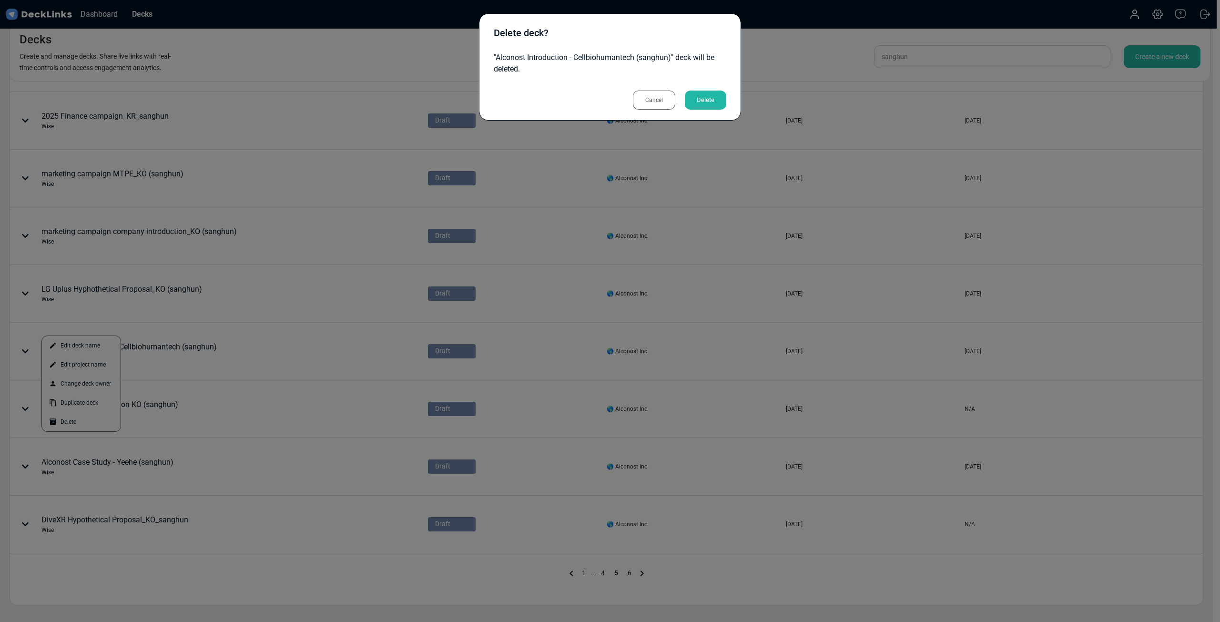
click at [704, 98] on div "Delete" at bounding box center [705, 100] width 41 height 19
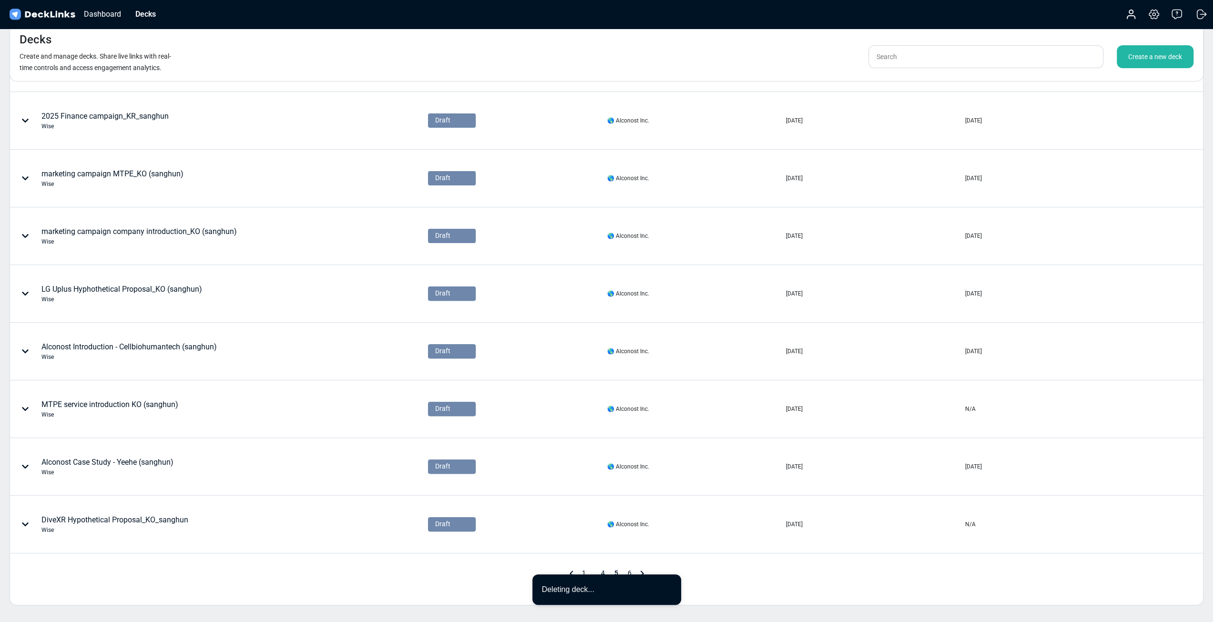
scroll to position [11, 0]
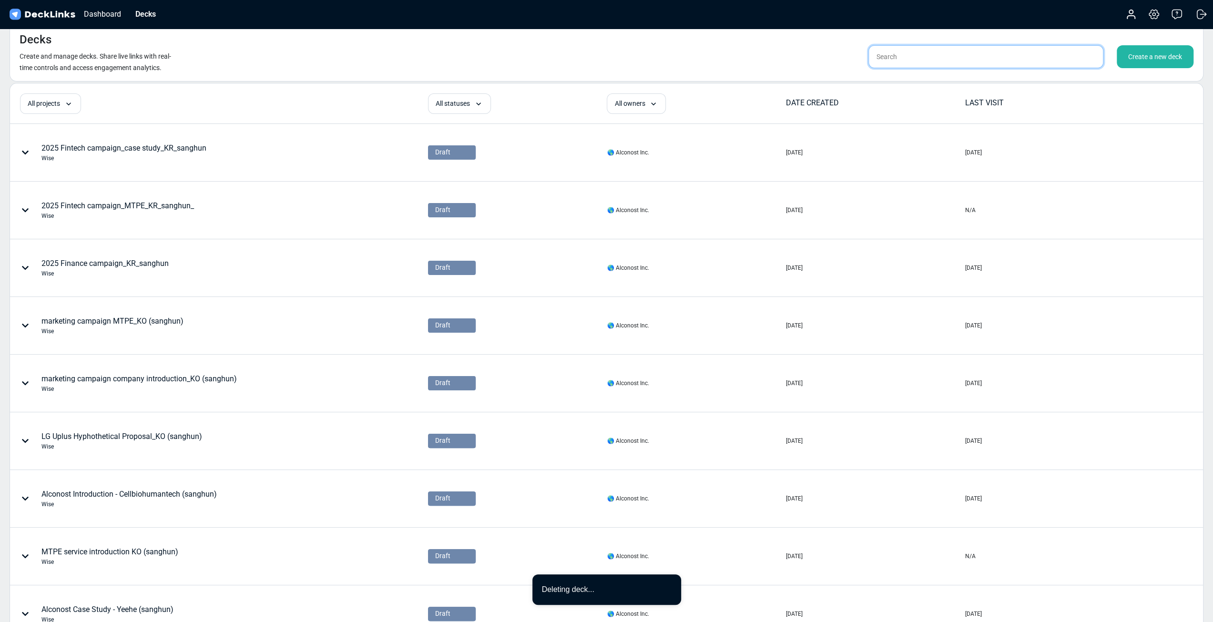
click at [921, 55] on input "text" at bounding box center [985, 56] width 235 height 23
type input "s"
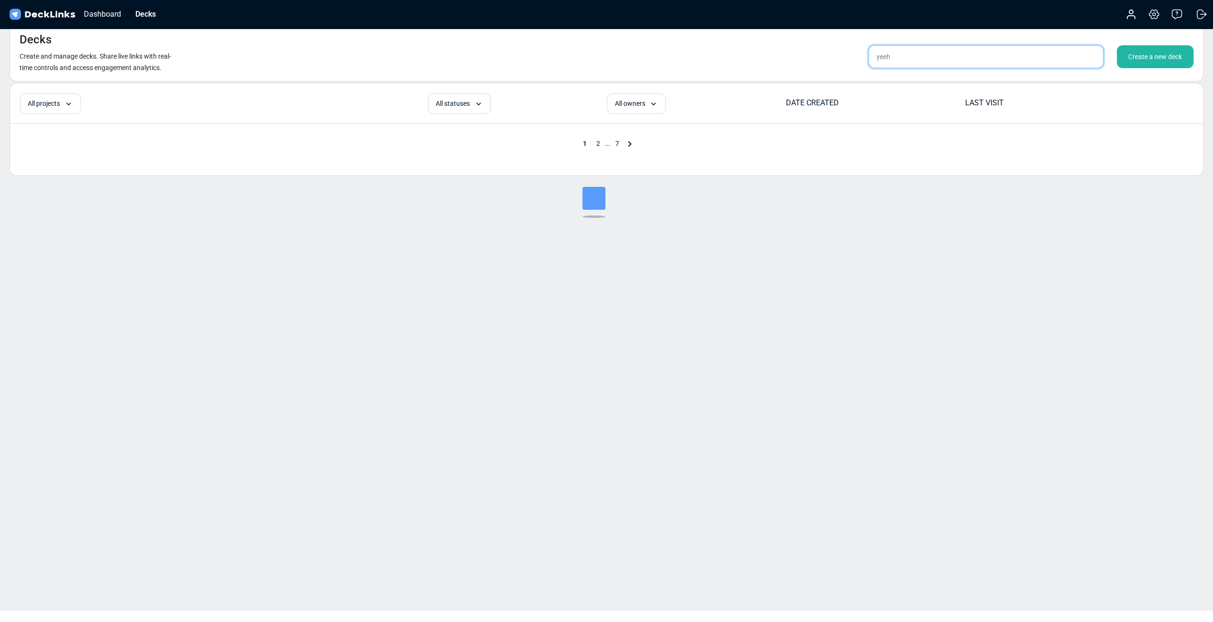
type input "yeehe"
